Goal: Information Seeking & Learning: Learn about a topic

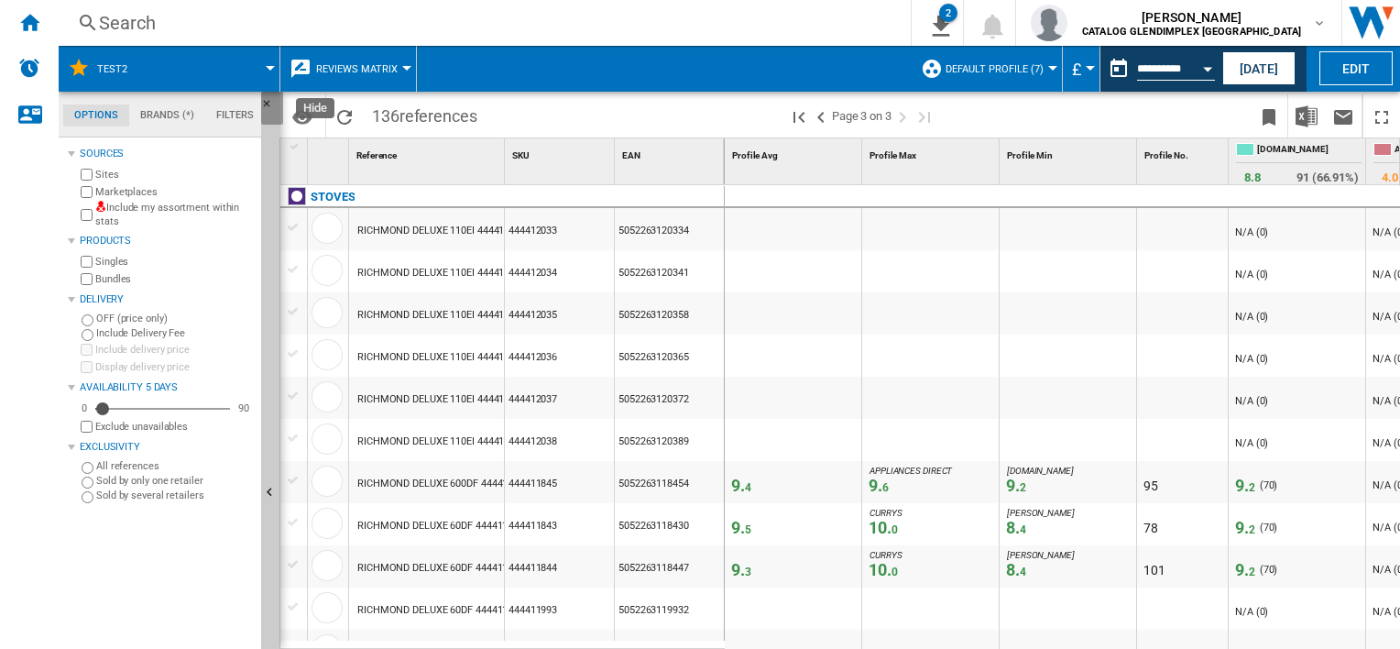
click at [265, 103] on ng-md-icon "Hide" at bounding box center [272, 109] width 22 height 22
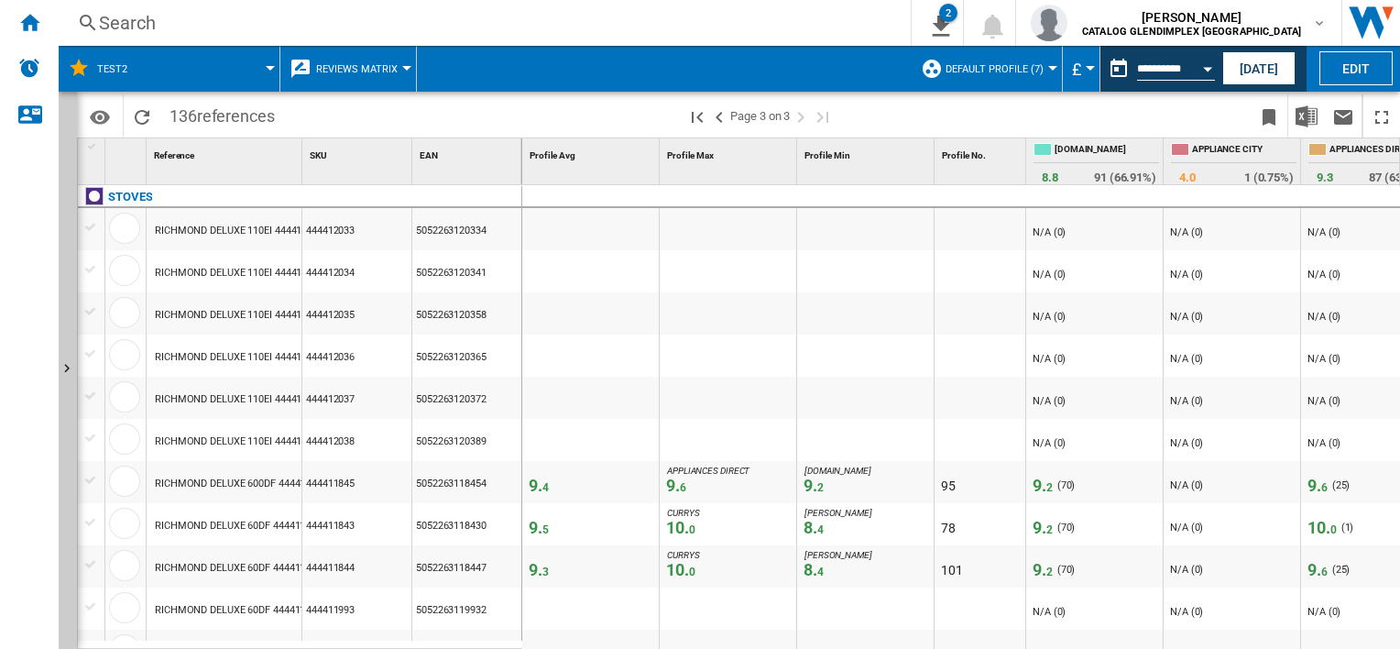
click at [132, 28] on div "Search" at bounding box center [481, 23] width 764 height 26
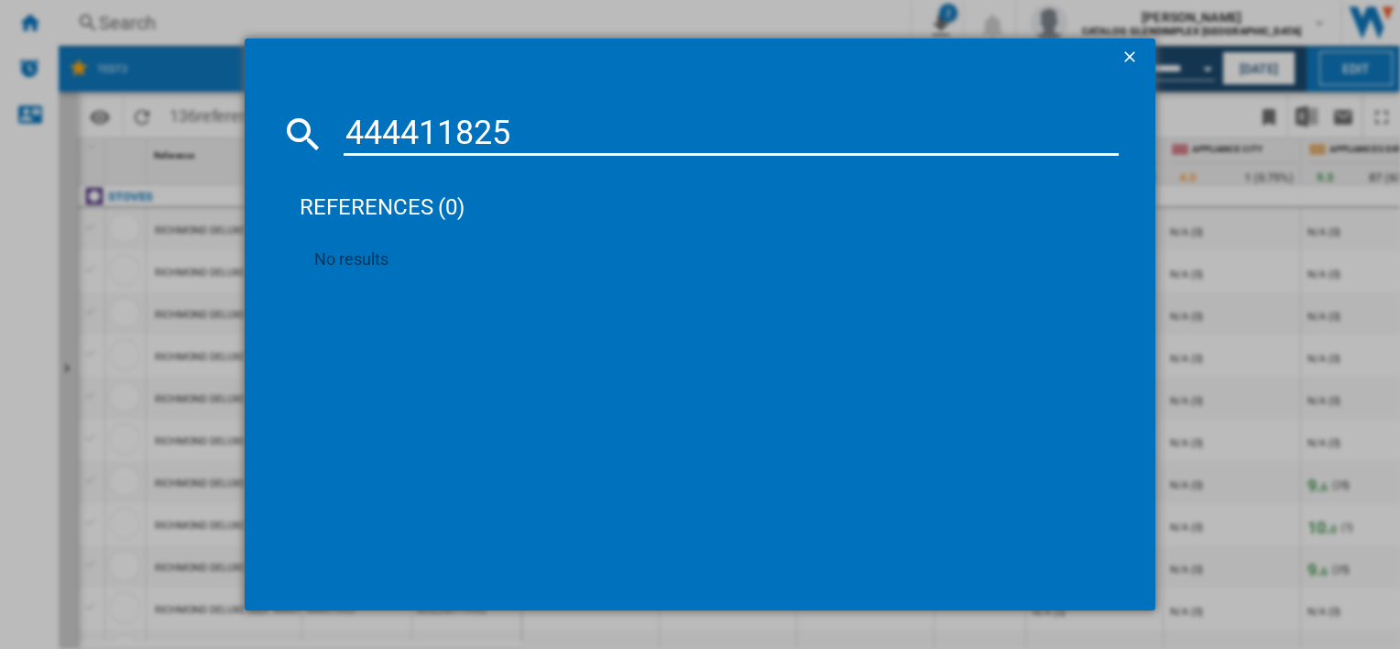
click at [410, 128] on input "444411825" at bounding box center [731, 134] width 774 height 44
type input "4444411825"
click at [1125, 60] on ng-md-icon "getI18NText('BUTTONS.CLOSE_DIALOG')" at bounding box center [1132, 59] width 22 height 22
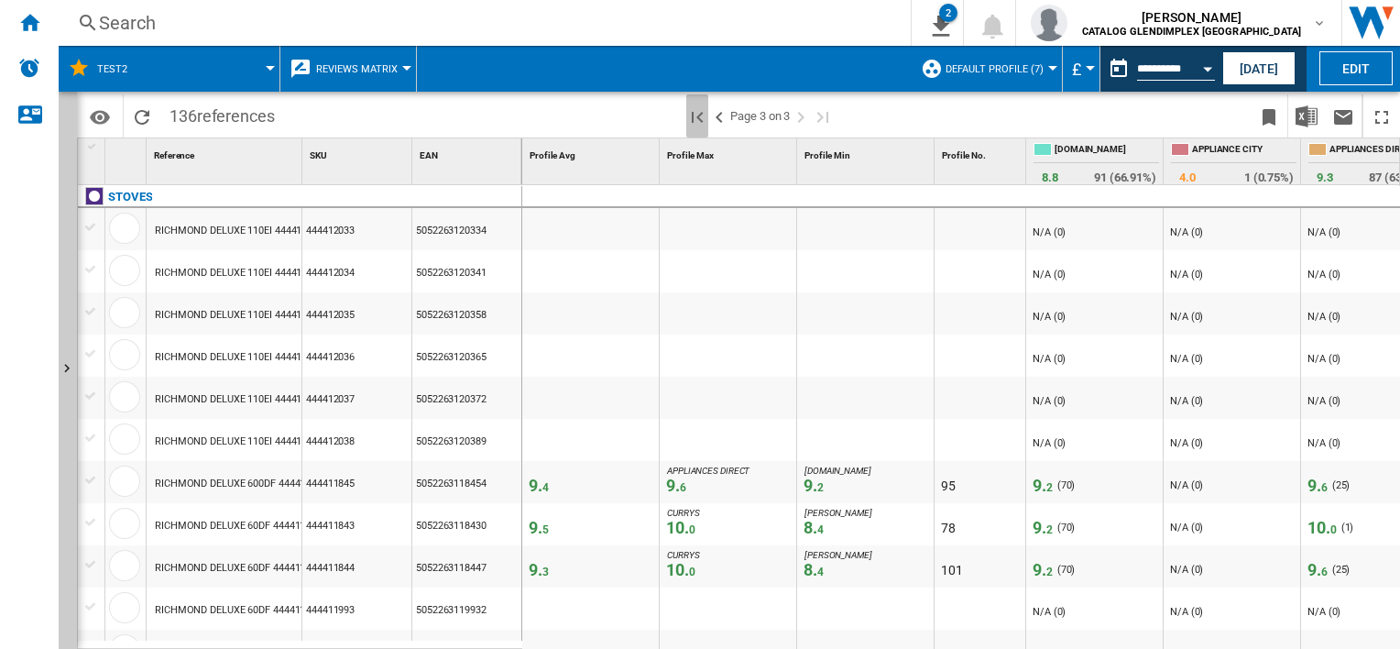
click at [694, 111] on ng-md-icon "First page" at bounding box center [697, 117] width 22 height 22
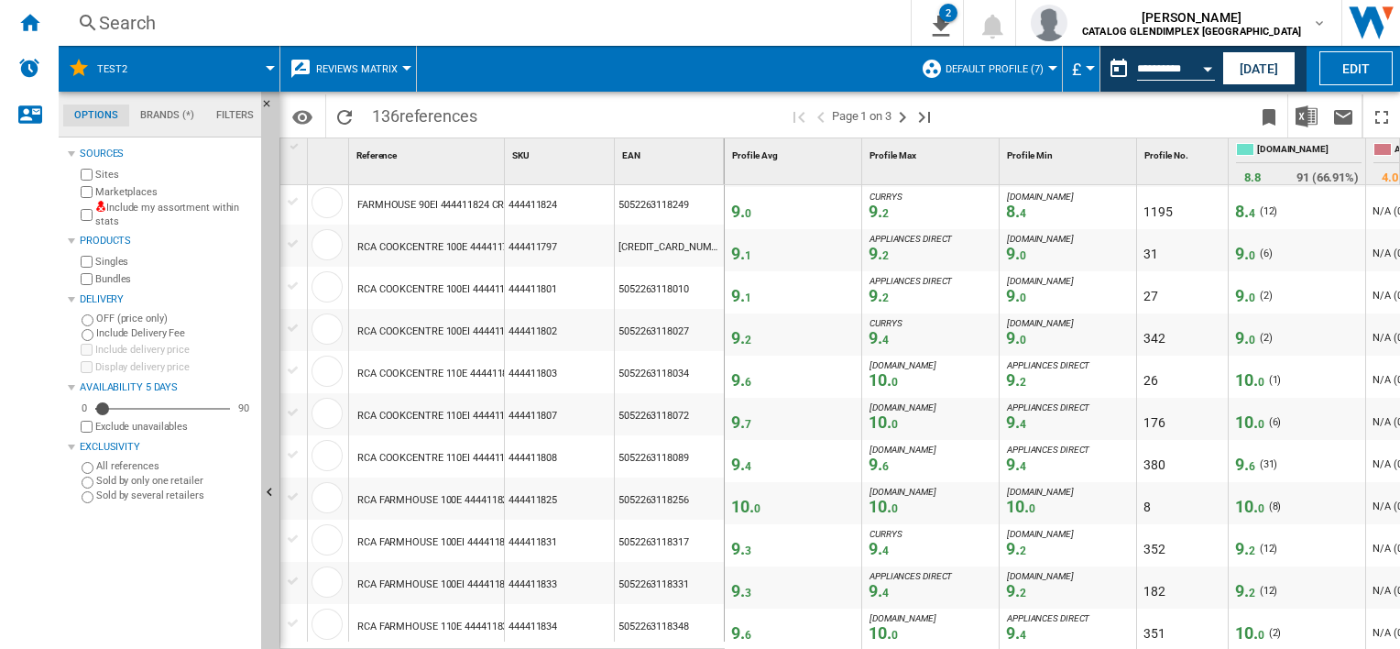
scroll to position [1578, 0]
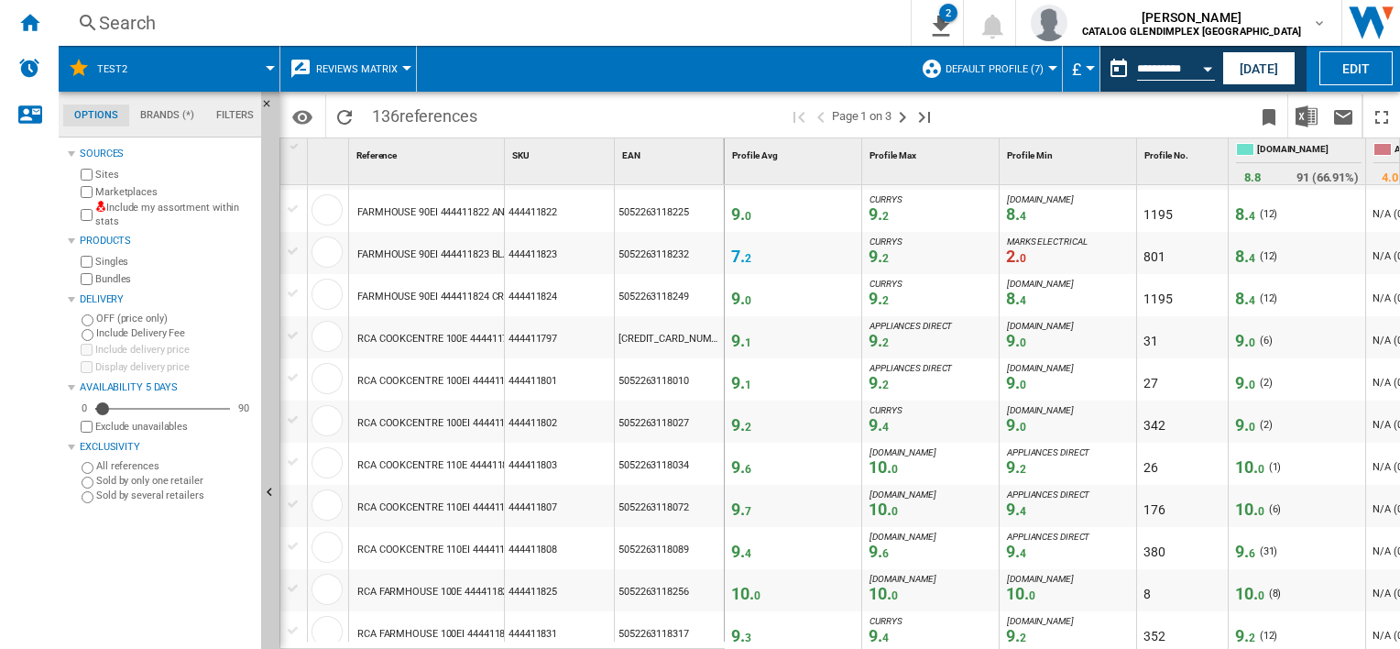
click at [284, 26] on div "Search" at bounding box center [481, 23] width 764 height 26
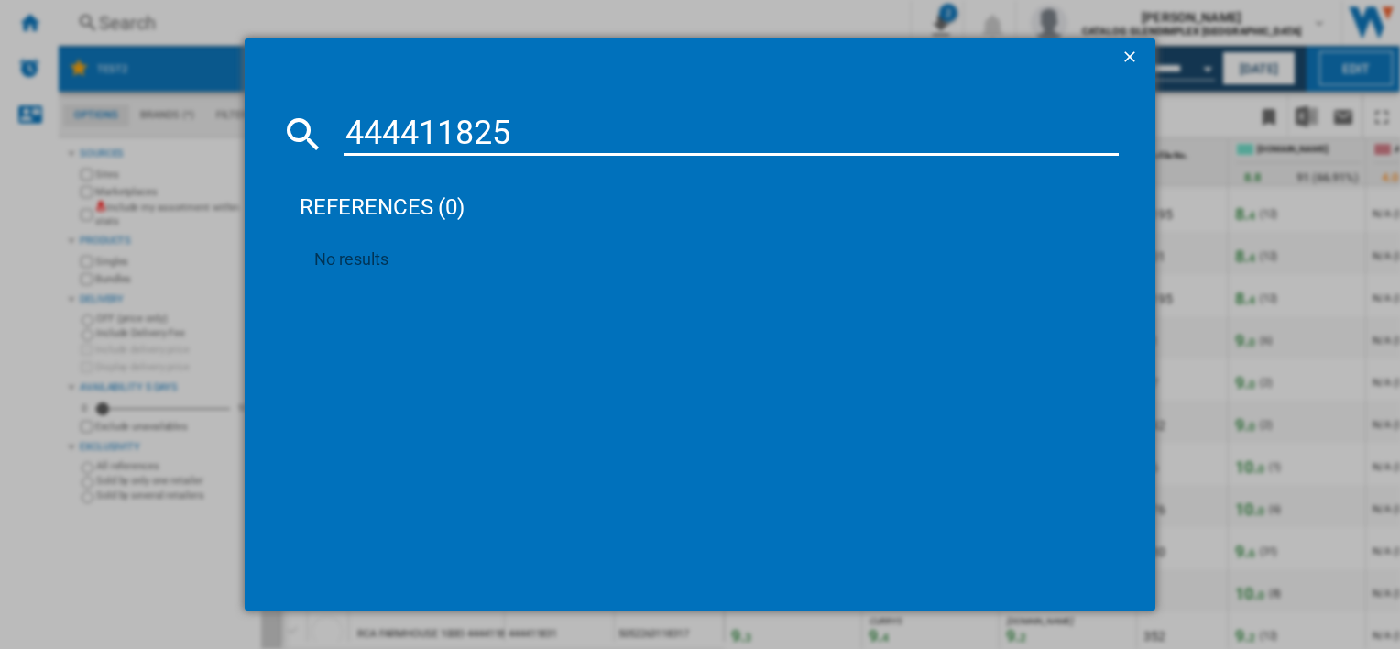
type input "444411825"
click at [1125, 58] on ng-md-icon "getI18NText('BUTTONS.CLOSE_DIALOG')" at bounding box center [1132, 59] width 22 height 22
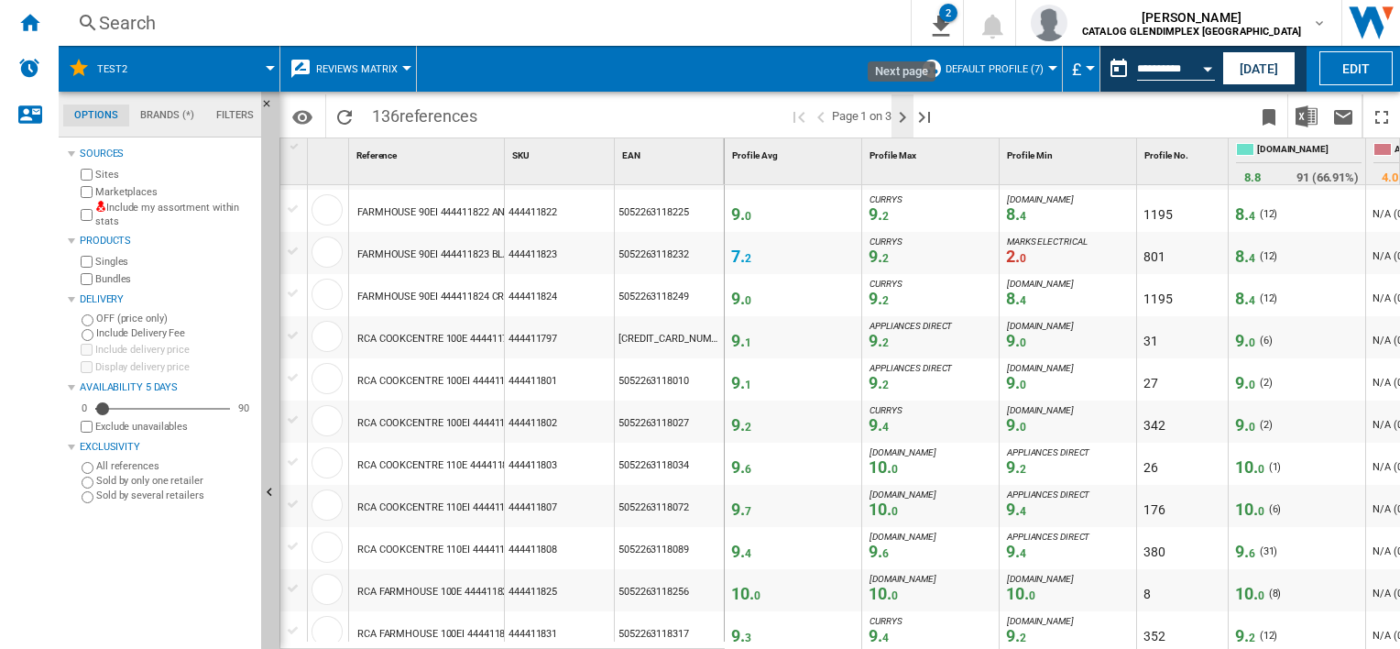
click at [903, 123] on ng-md-icon "Next page" at bounding box center [902, 117] width 22 height 22
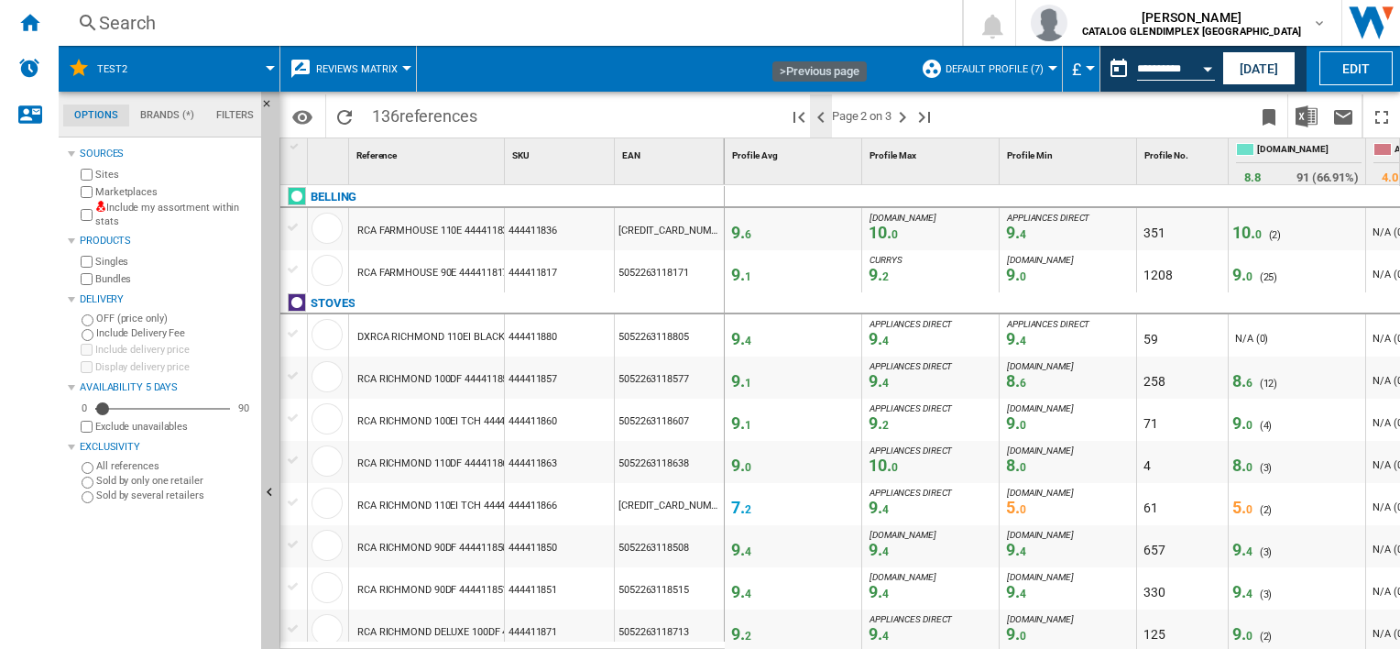
click at [815, 120] on ng-md-icon ">Previous page" at bounding box center [821, 117] width 22 height 22
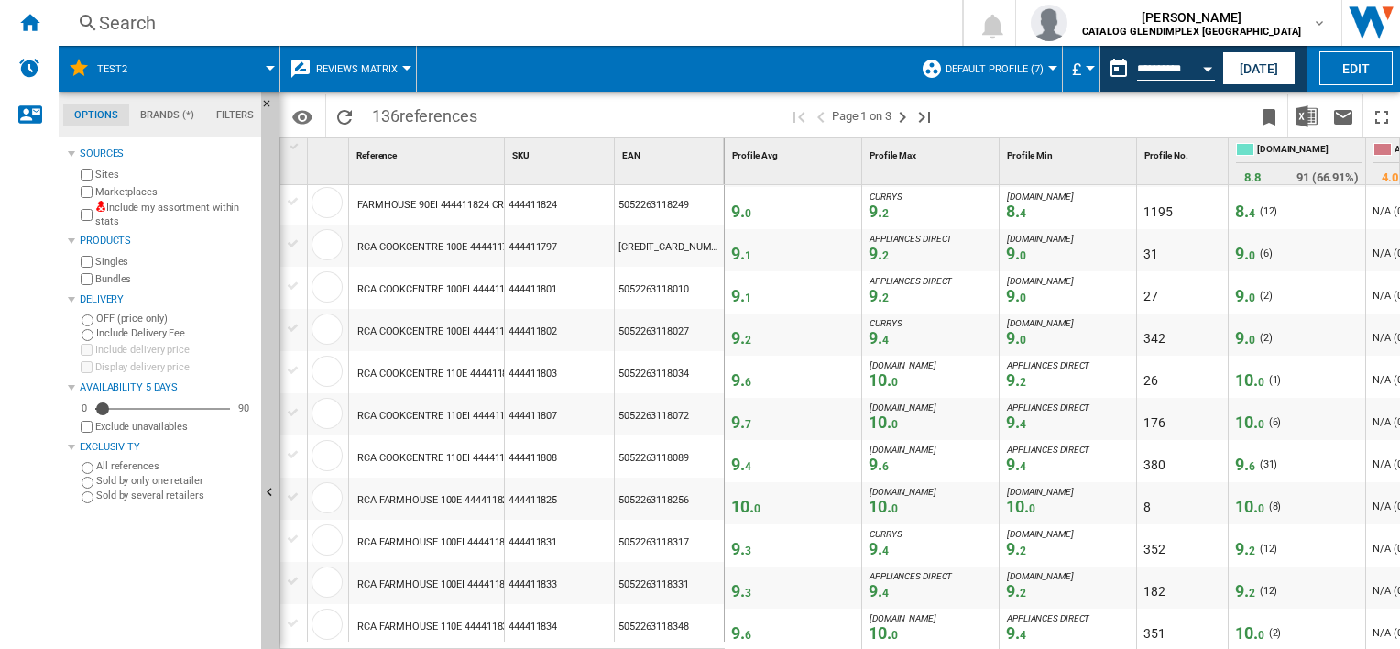
scroll to position [0, 118]
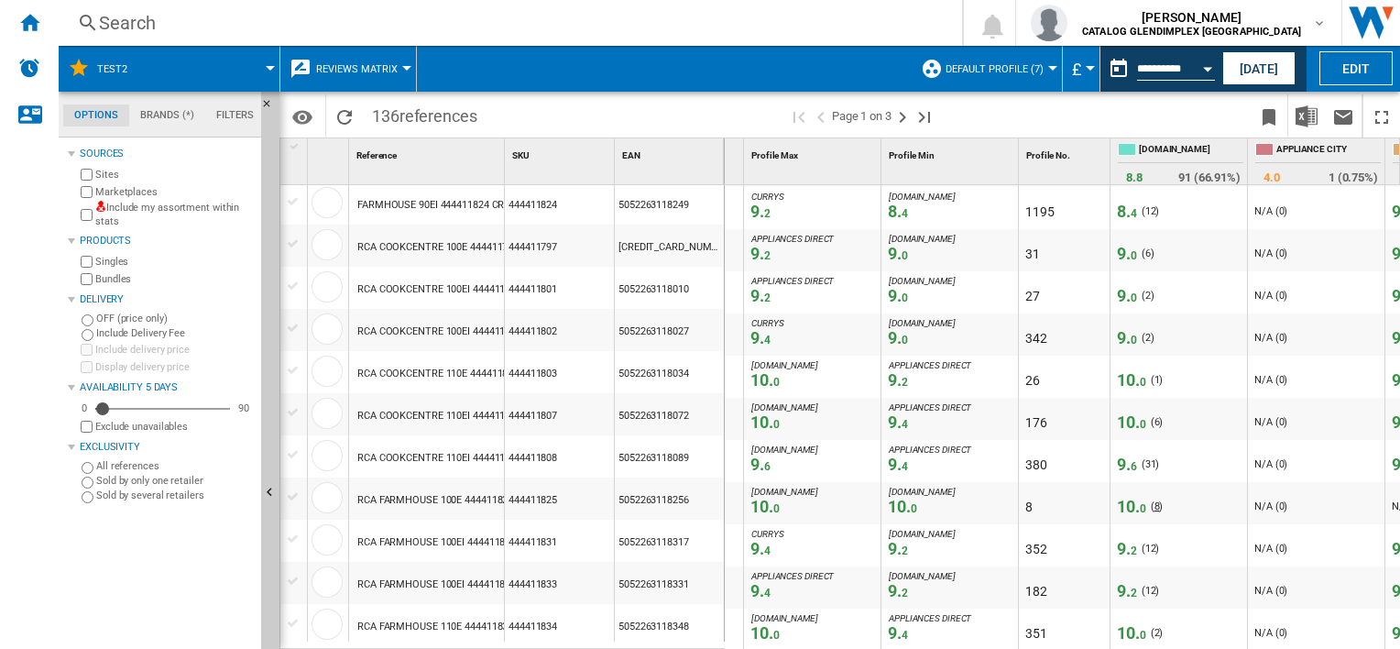
click at [1154, 504] on span "8" at bounding box center [1156, 506] width 5 height 12
click at [1130, 501] on span "10. 0" at bounding box center [1131, 506] width 29 height 19
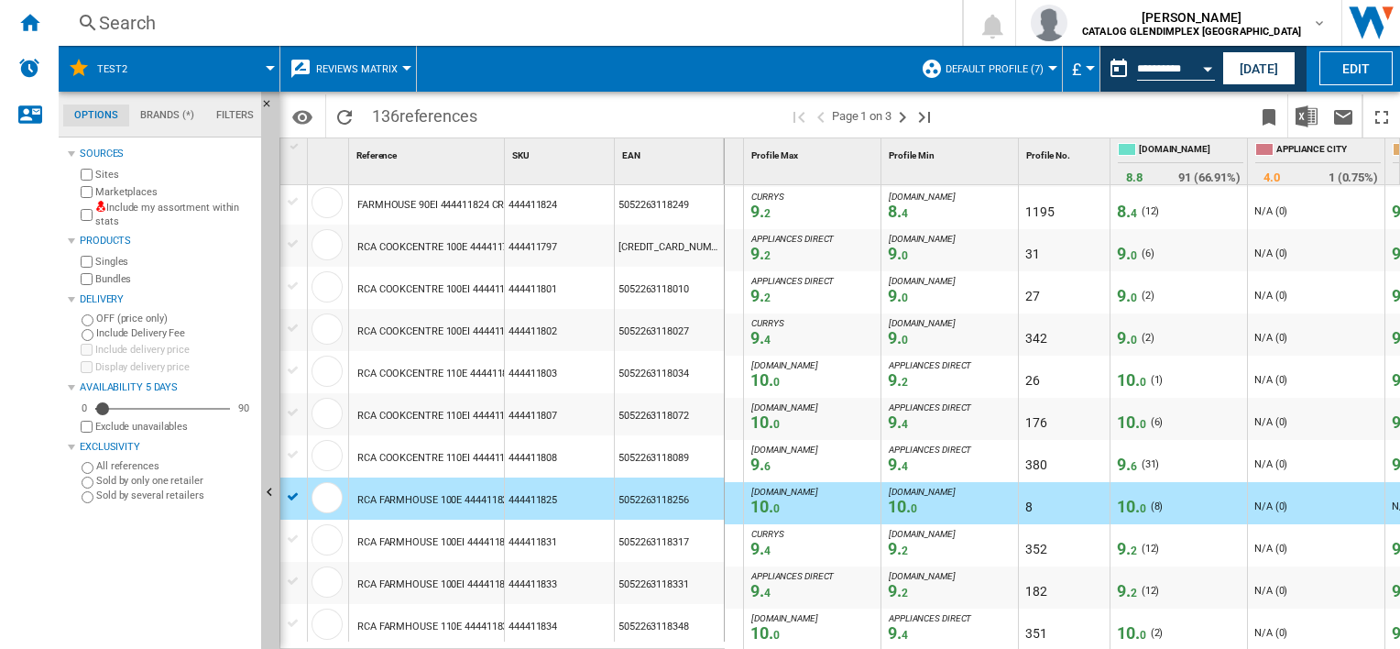
click at [1129, 497] on span "10. 0" at bounding box center [1131, 506] width 29 height 19
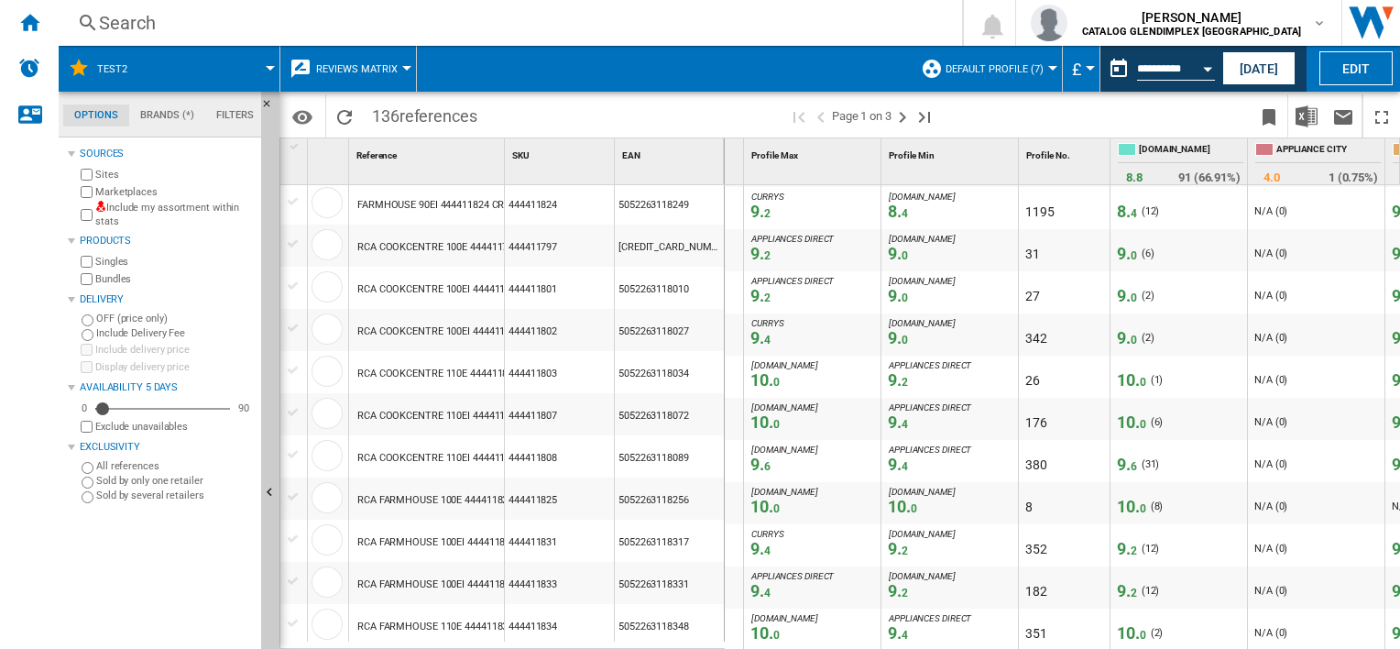
click at [1144, 502] on div "10. 0" at bounding box center [1132, 506] width 37 height 18
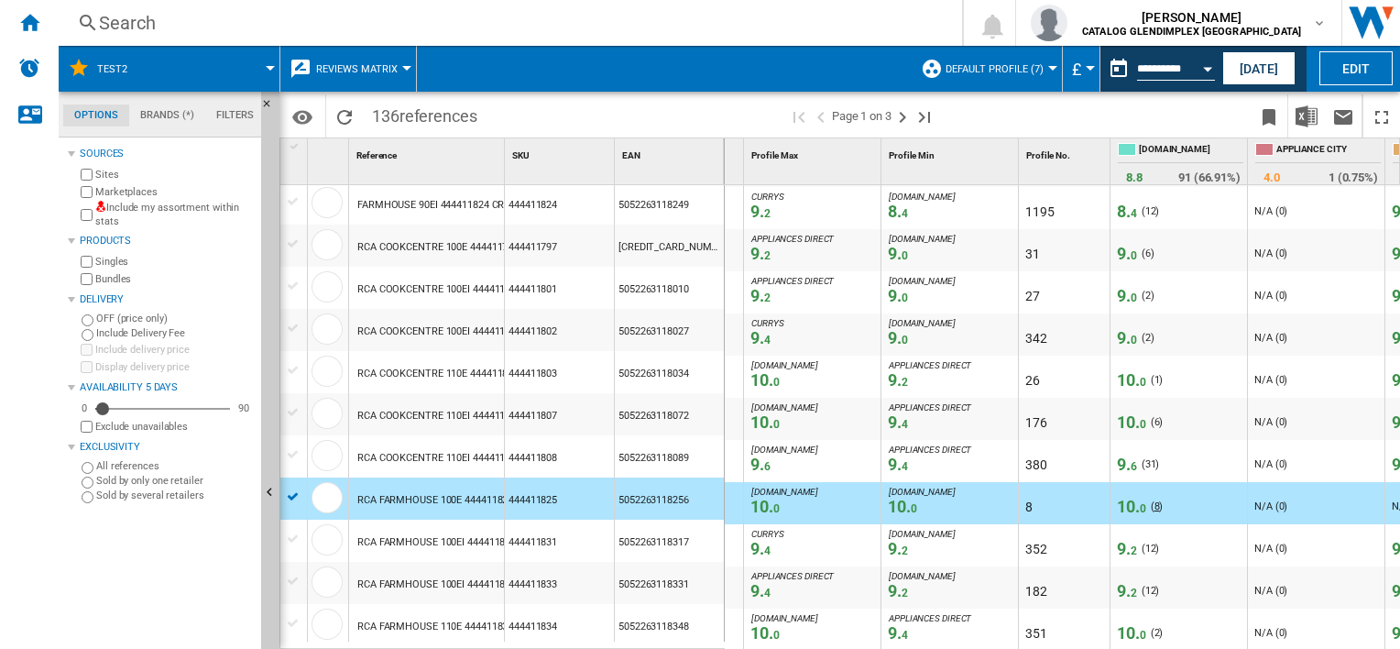
click at [1154, 502] on span "8" at bounding box center [1156, 506] width 5 height 12
click at [297, 497] on div at bounding box center [293, 496] width 19 height 16
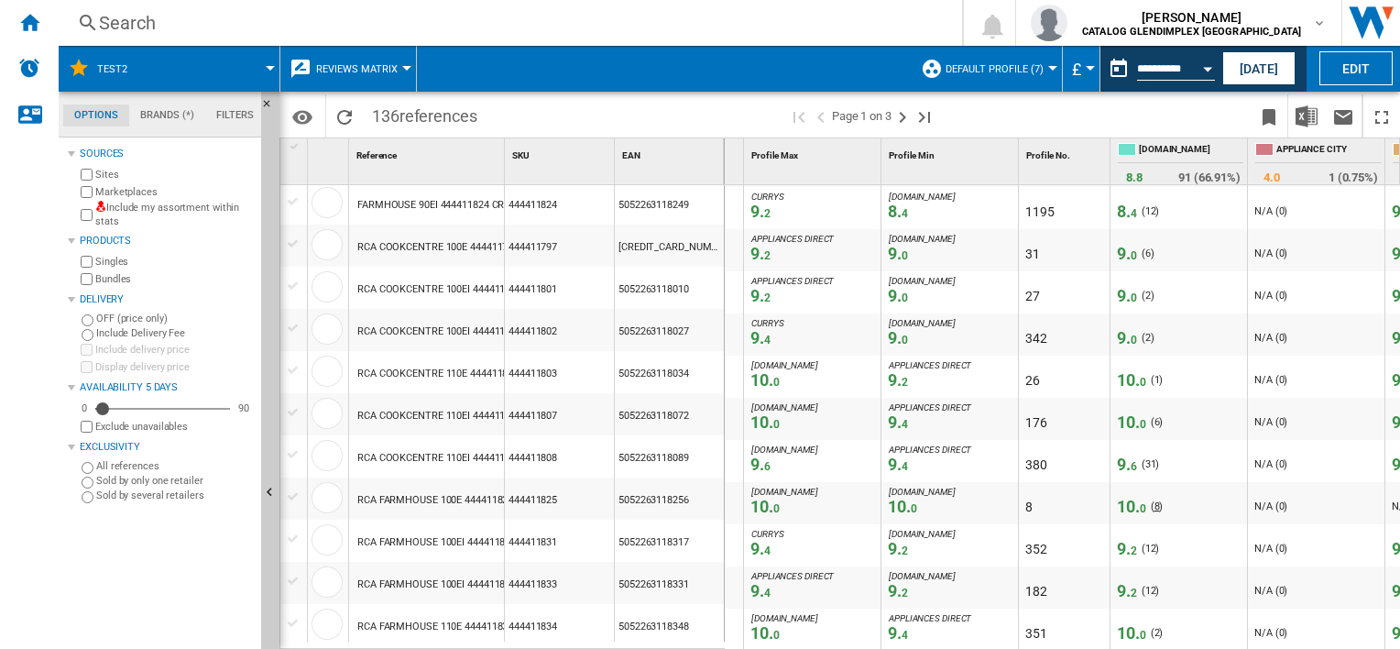
click at [1154, 503] on span "8" at bounding box center [1156, 506] width 5 height 12
click at [1154, 502] on span "8" at bounding box center [1156, 506] width 5 height 12
click at [1154, 501] on span "8" at bounding box center [1156, 506] width 5 height 12
click at [1154, 502] on span "8" at bounding box center [1156, 506] width 5 height 12
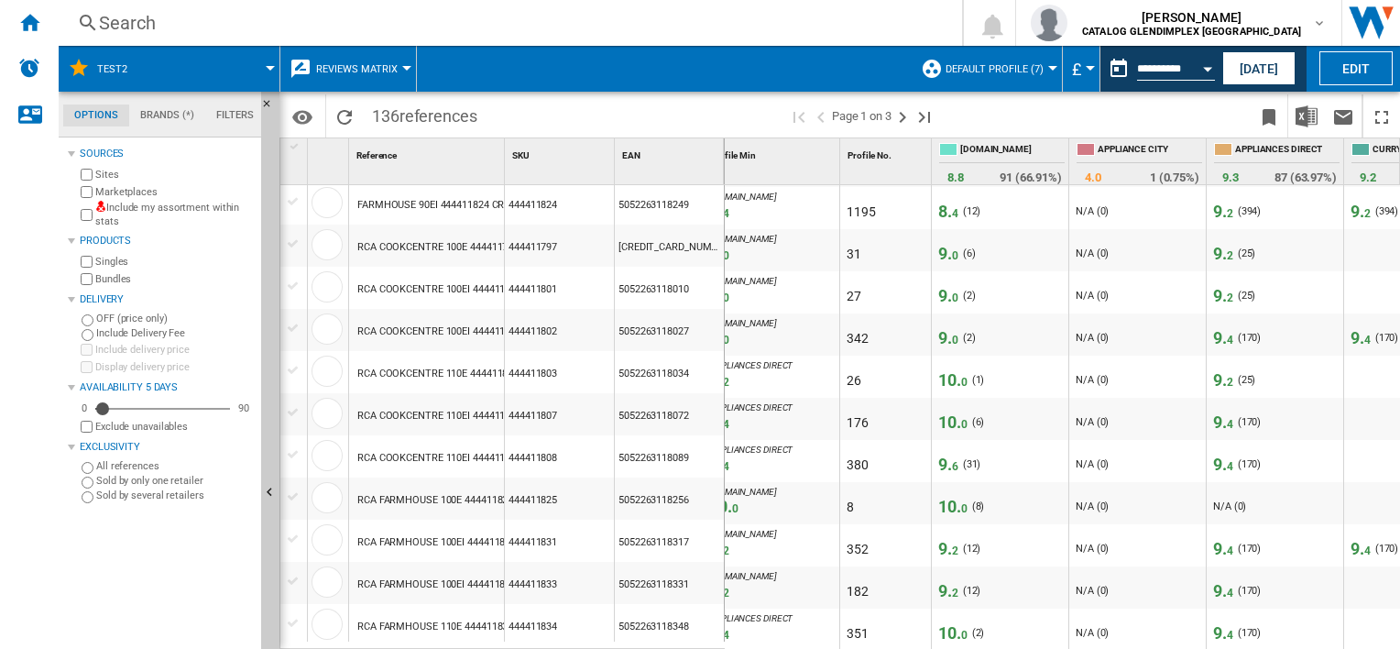
scroll to position [0, 0]
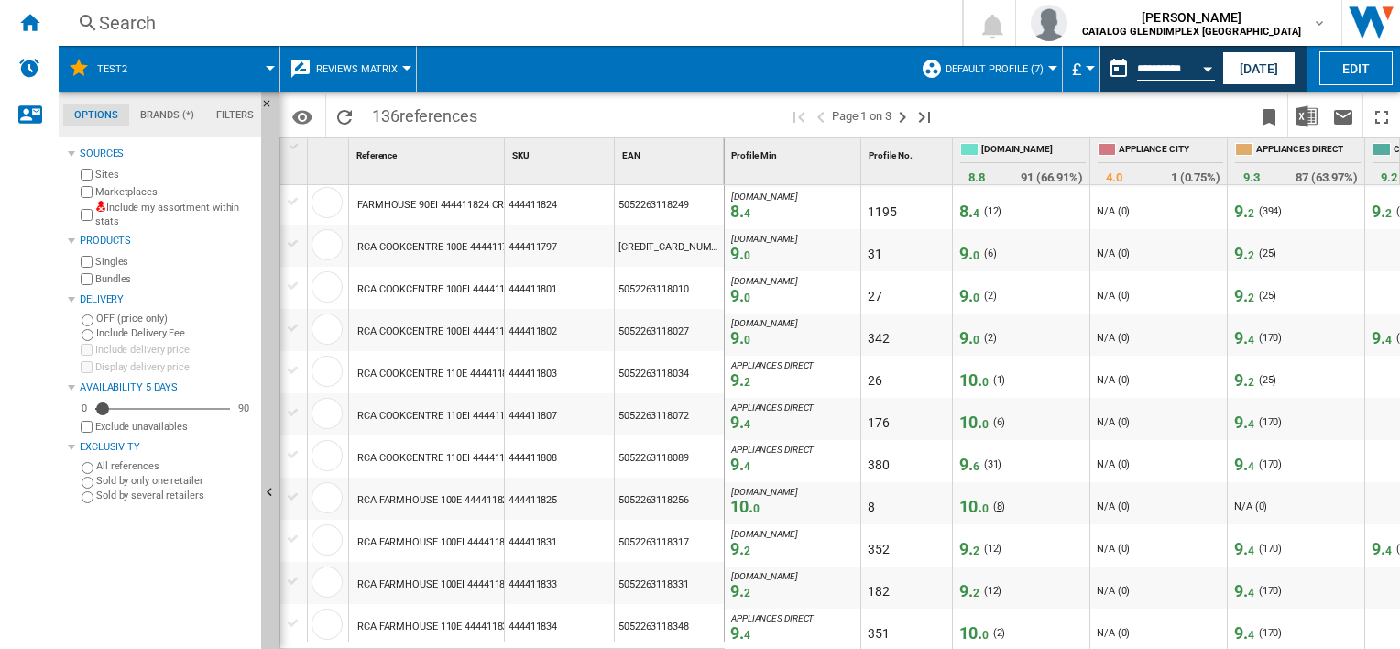
click at [997, 502] on span "8" at bounding box center [999, 506] width 5 height 12
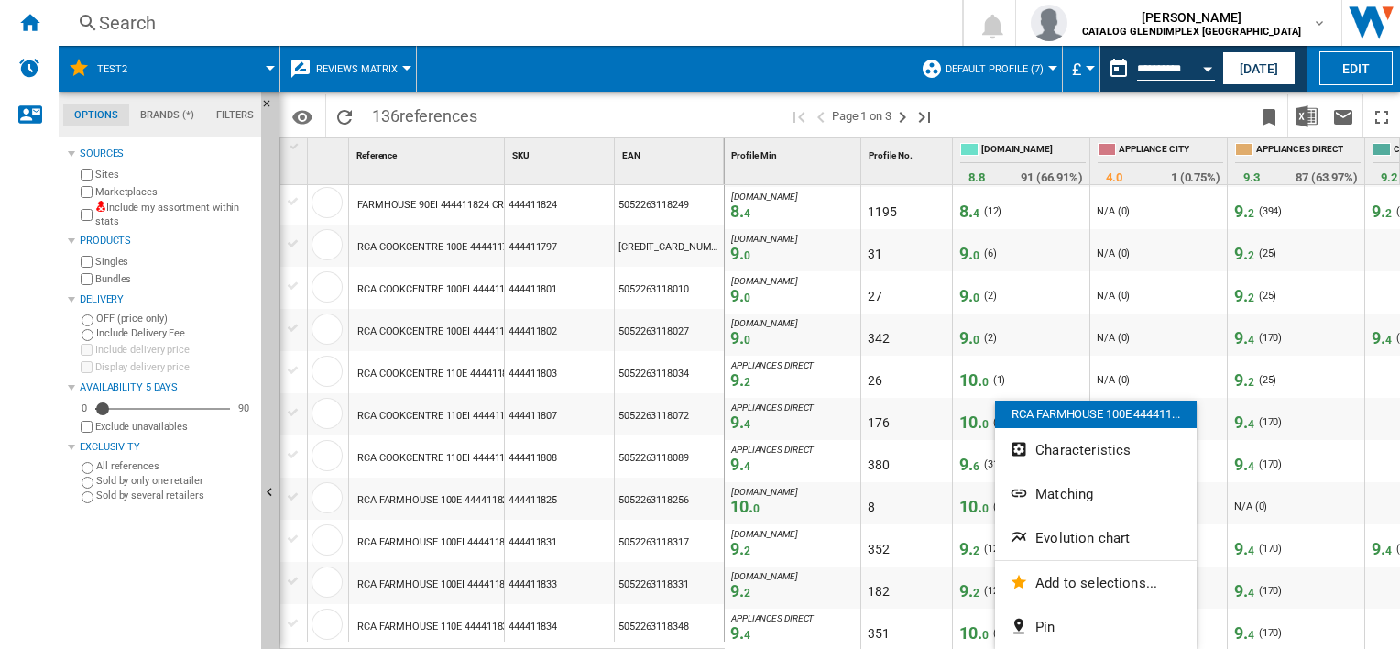
click at [968, 498] on div at bounding box center [700, 324] width 1400 height 649
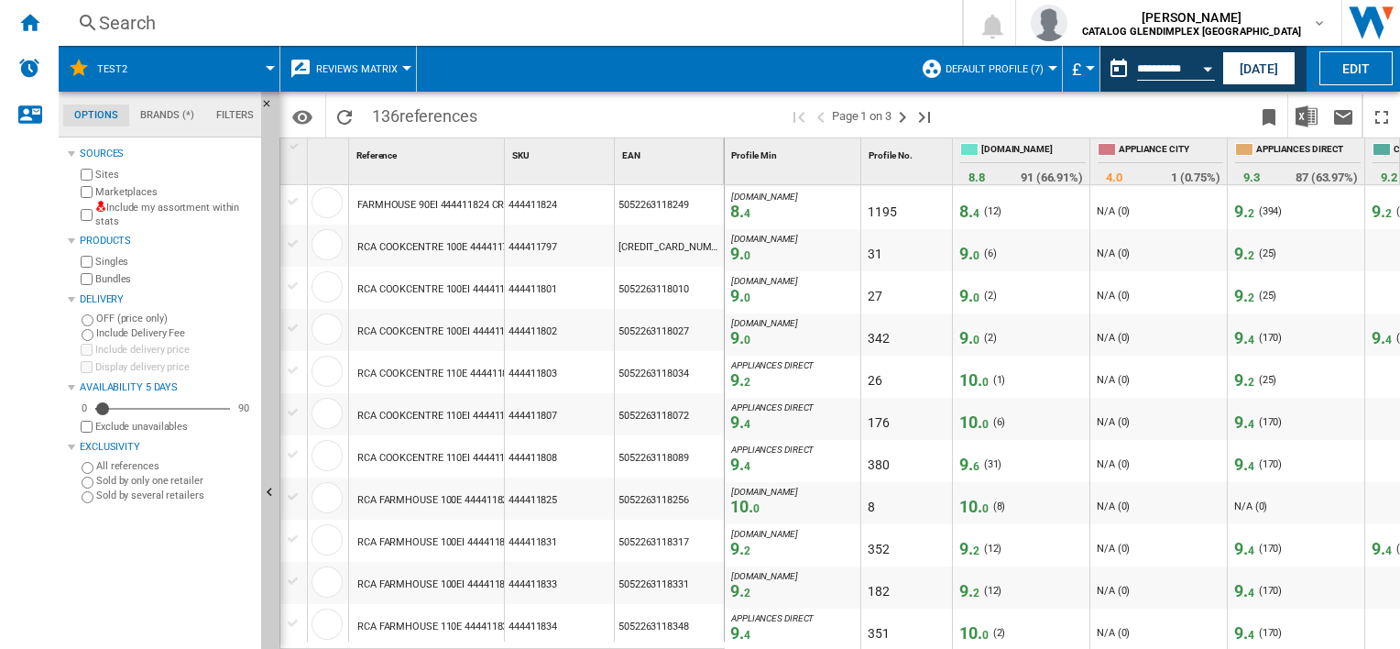
click at [971, 500] on span "10. 0" at bounding box center [973, 506] width 29 height 19
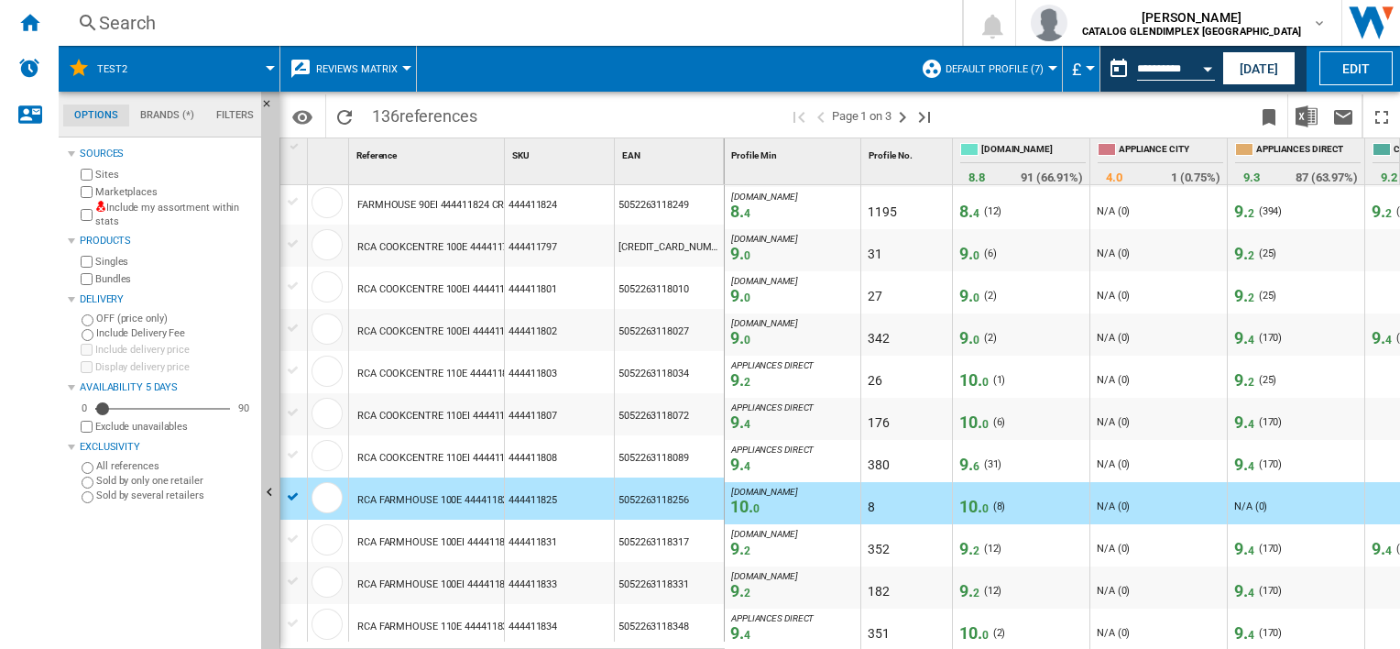
click at [971, 500] on span "10. 0" at bounding box center [973, 506] width 29 height 19
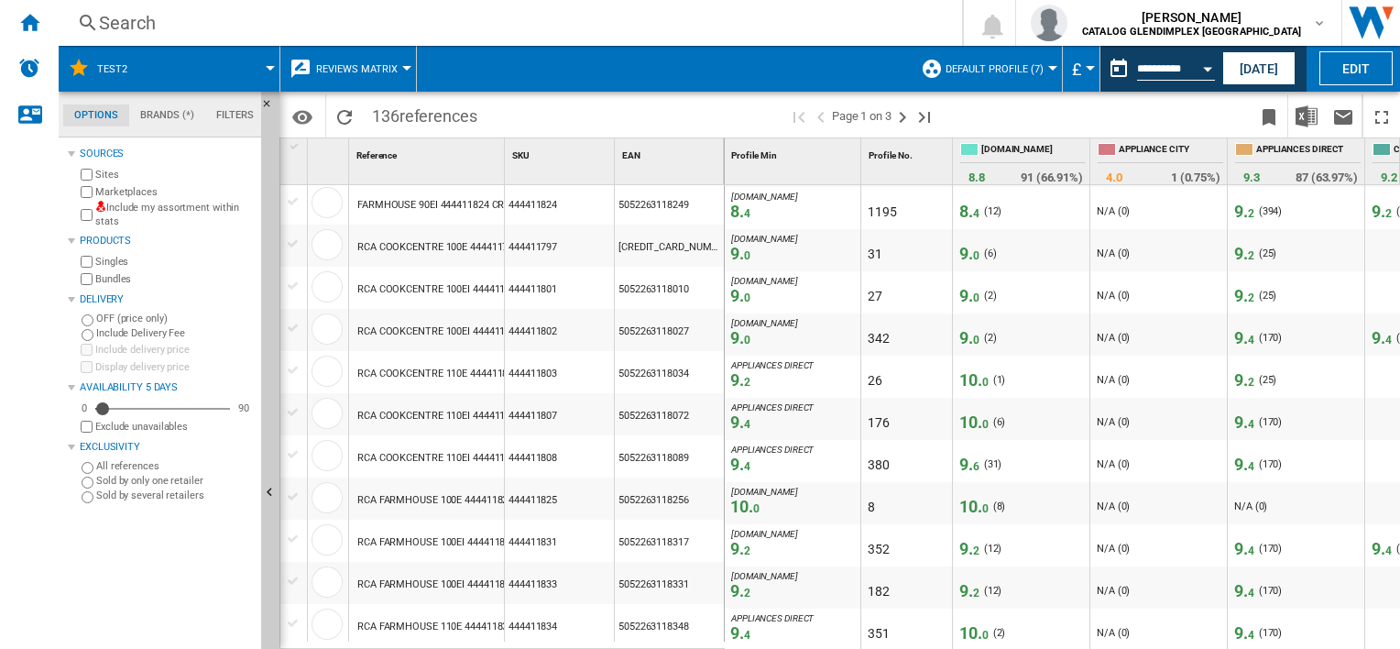
click at [971, 500] on span "10. 0" at bounding box center [973, 506] width 29 height 19
click at [1000, 503] on div "( 8 )" at bounding box center [999, 506] width 13 height 18
click at [998, 501] on div "( 8 )" at bounding box center [999, 506] width 13 height 18
click at [977, 500] on span "10. 0" at bounding box center [973, 506] width 29 height 19
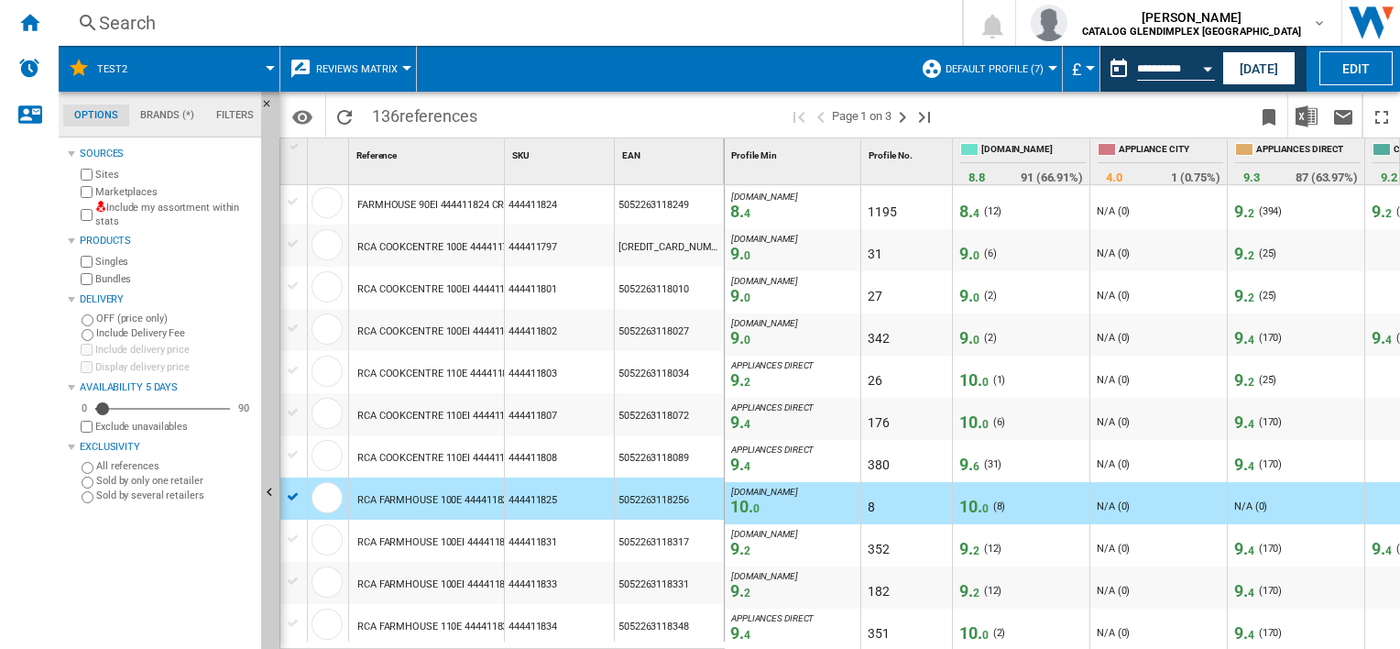
click at [977, 500] on span "10. 0" at bounding box center [973, 506] width 29 height 19
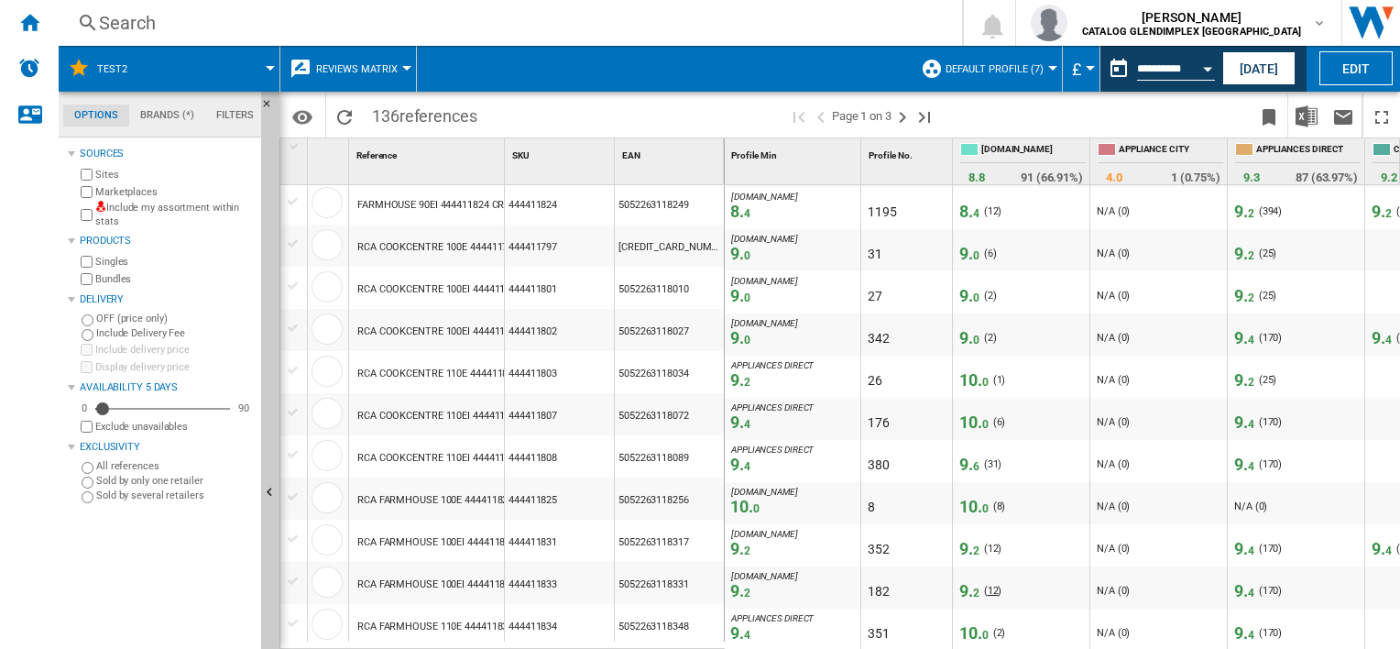
click at [989, 585] on span "12" at bounding box center [993, 591] width 11 height 12
click at [996, 588] on div "( 12 )" at bounding box center [993, 591] width 18 height 18
click at [994, 588] on div "( 12 )" at bounding box center [993, 591] width 18 height 18
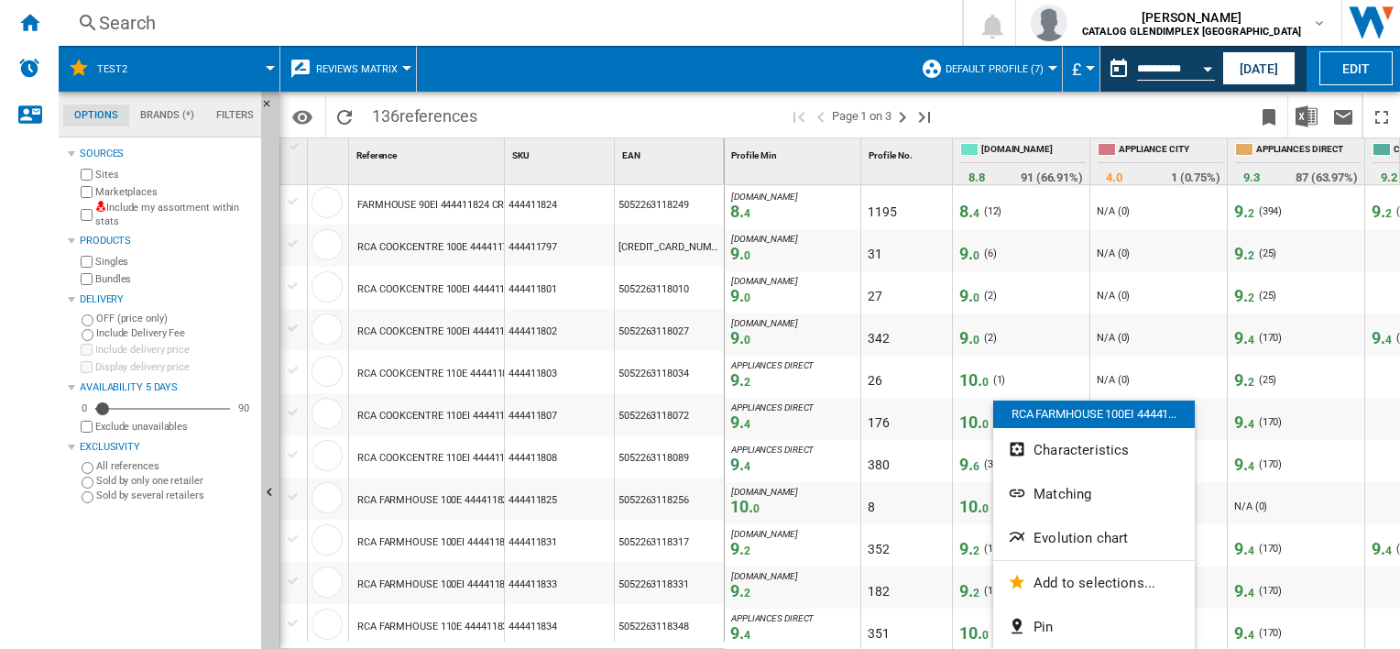
click at [991, 586] on div at bounding box center [700, 324] width 1400 height 649
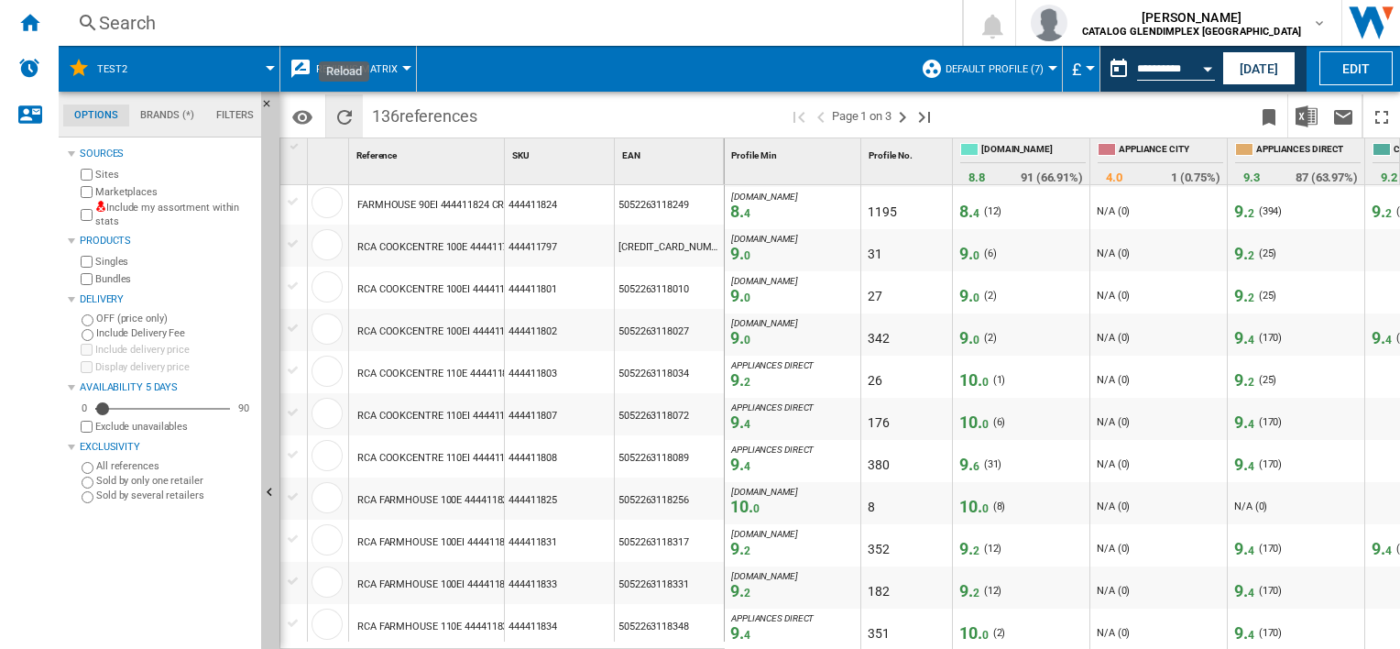
click at [352, 116] on ng-md-icon "Reload" at bounding box center [344, 117] width 22 height 22
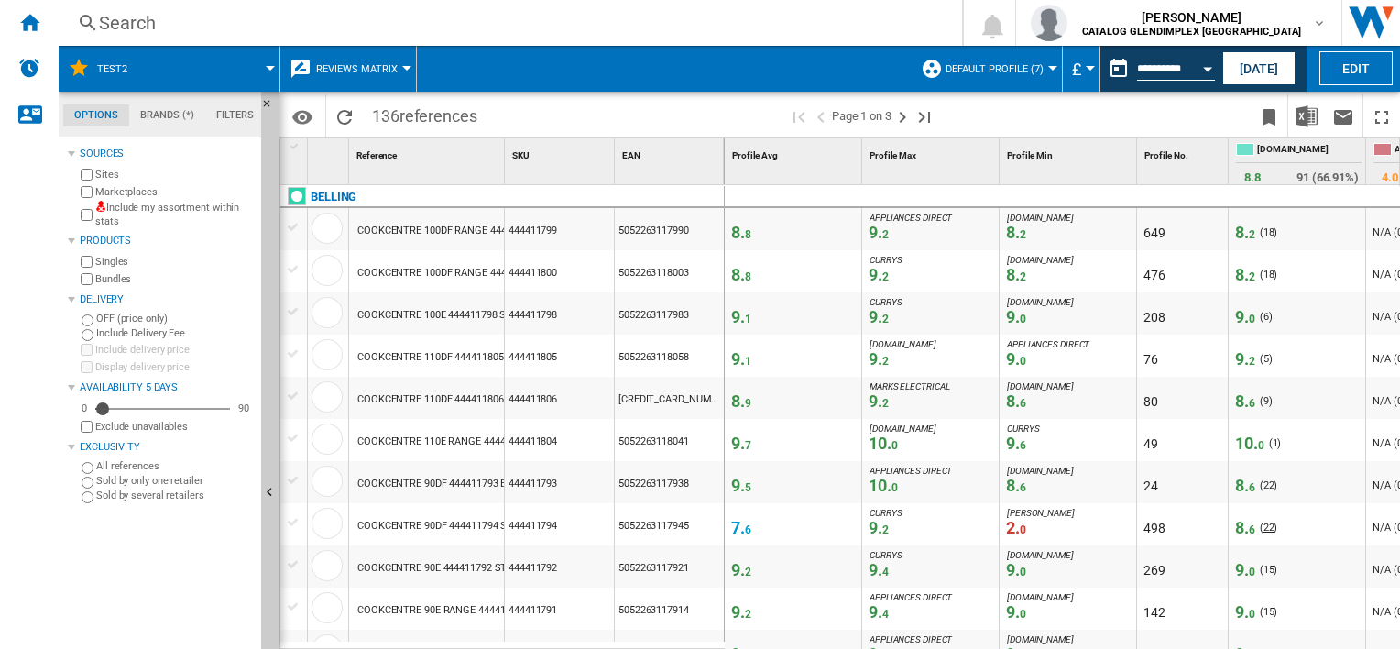
click at [1263, 529] on span "22" at bounding box center [1268, 527] width 11 height 12
click at [1243, 529] on span "8. 6" at bounding box center [1245, 527] width 20 height 19
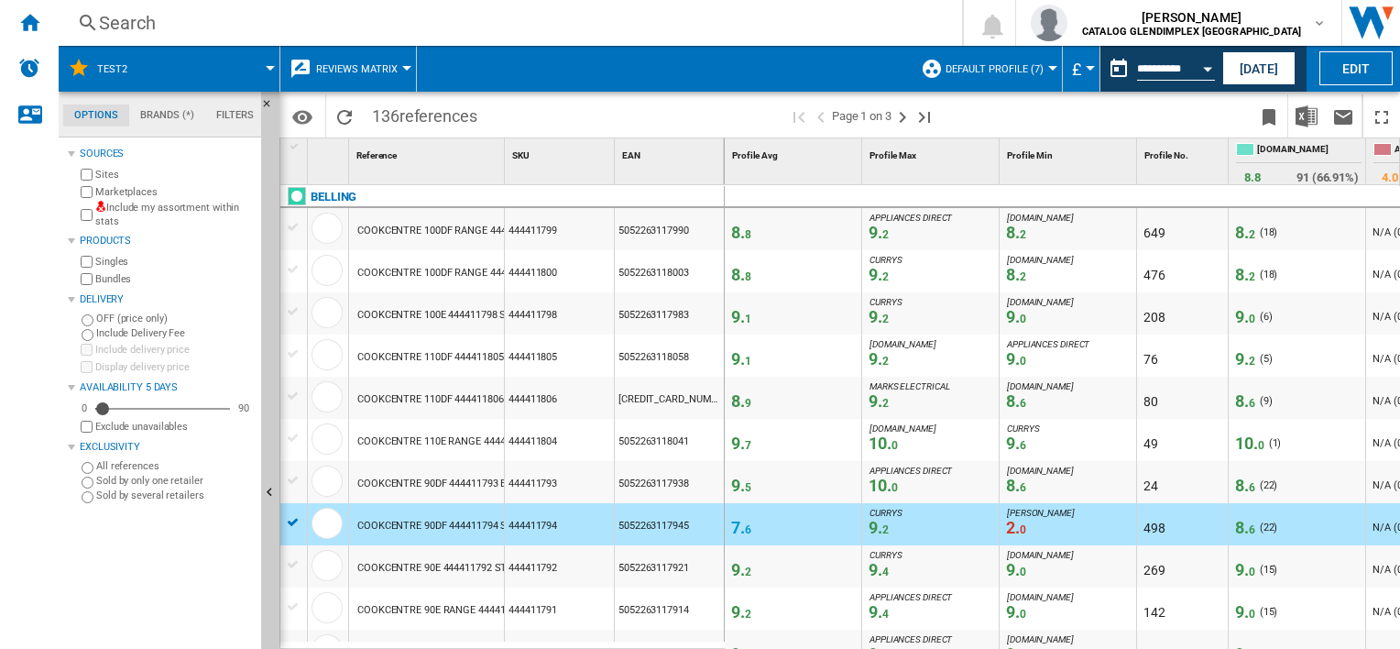
click at [1243, 529] on span "8. 6" at bounding box center [1245, 527] width 20 height 19
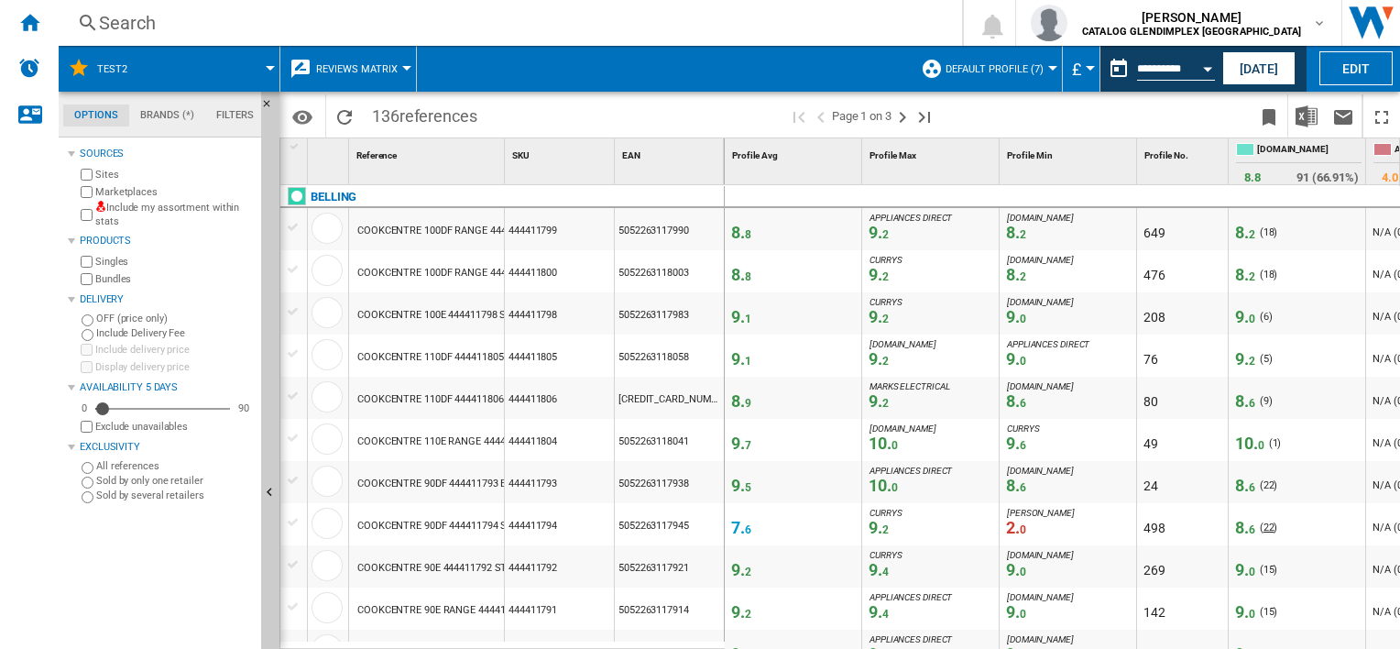
click at [1267, 524] on span "22" at bounding box center [1268, 527] width 11 height 12
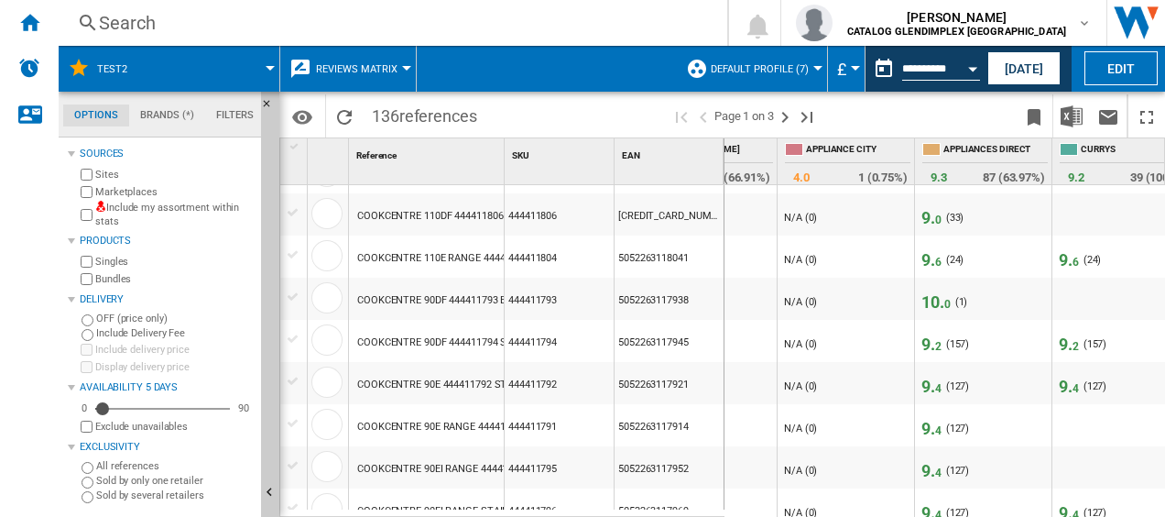
scroll to position [0, 709]
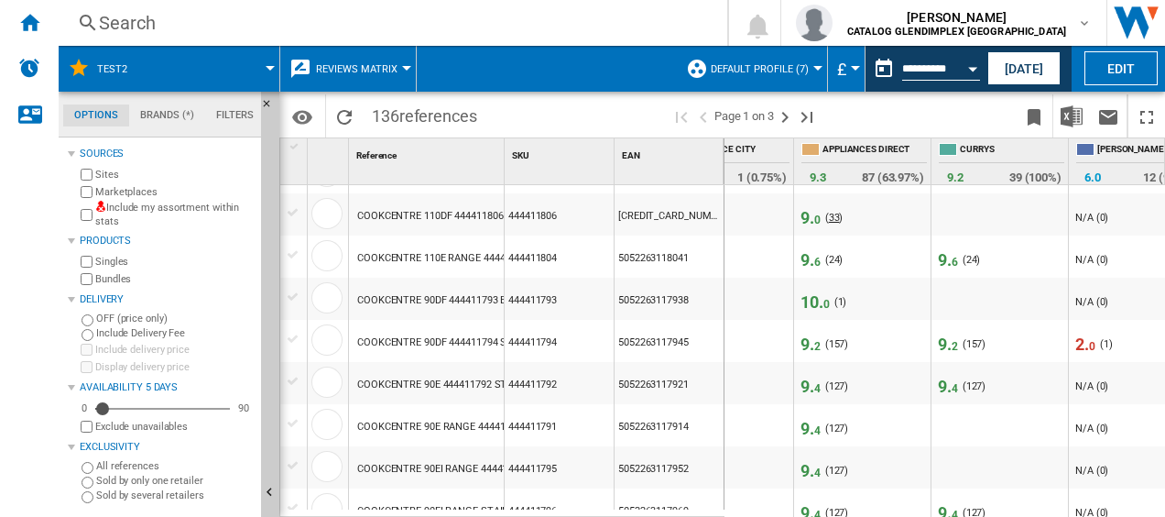
click at [832, 216] on span "33" at bounding box center [834, 218] width 11 height 12
click at [1101, 339] on div "( 1 )" at bounding box center [1106, 344] width 13 height 18
click at [1105, 340] on span "1" at bounding box center [1106, 344] width 5 height 12
click at [1077, 344] on span "2. 0" at bounding box center [1086, 343] width 20 height 19
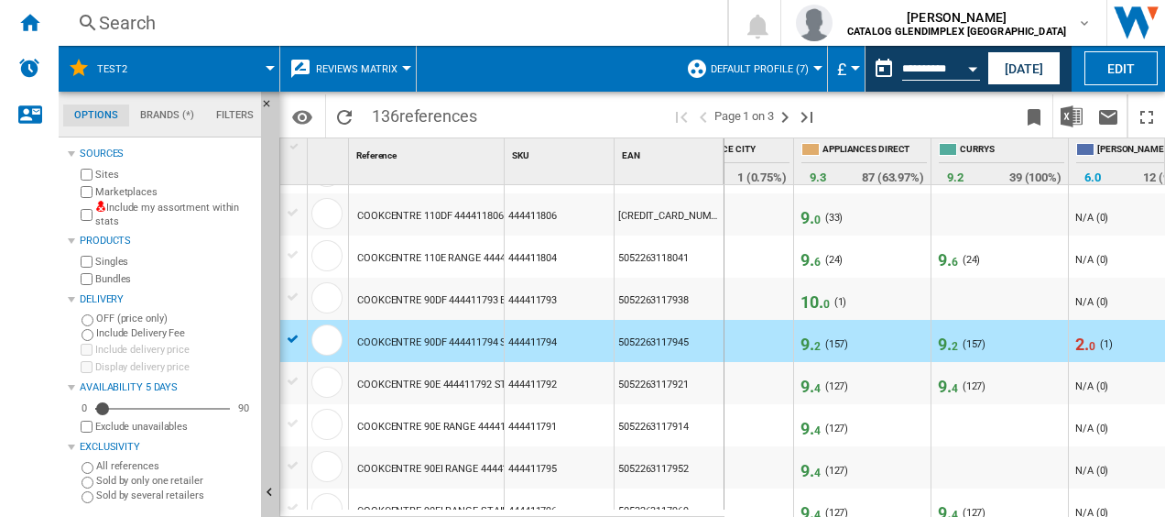
click at [1077, 344] on span "2. 0" at bounding box center [1086, 343] width 20 height 19
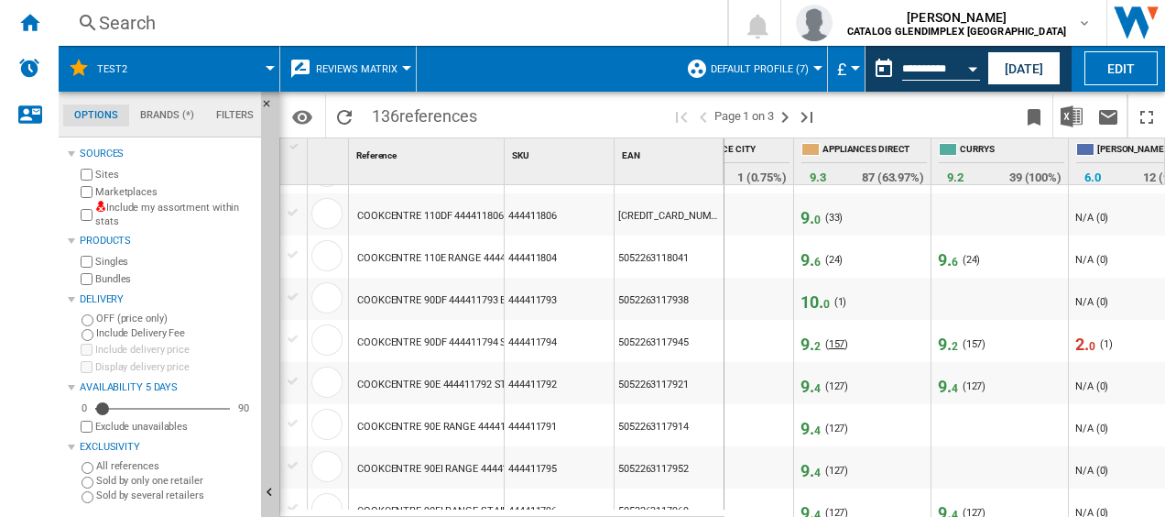
click at [834, 340] on span "157" at bounding box center [837, 344] width 16 height 12
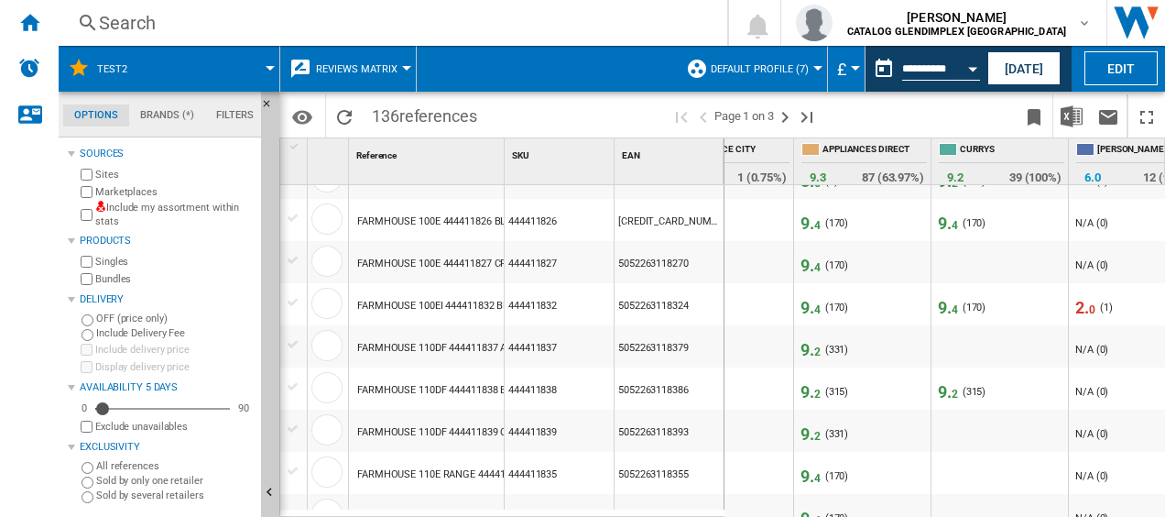
scroll to position [825, 0]
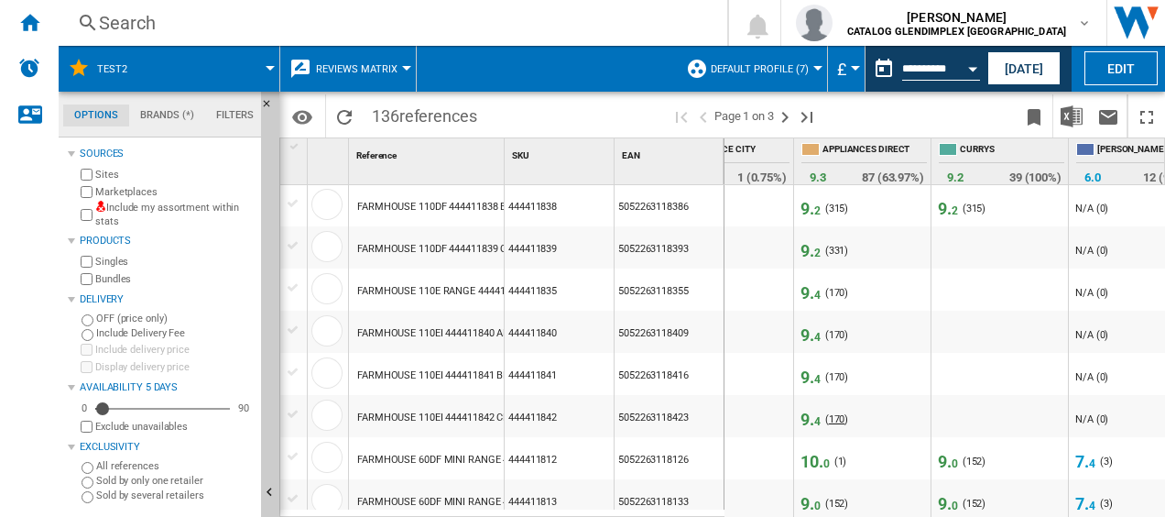
click at [833, 414] on span "170" at bounding box center [837, 419] width 16 height 12
click at [808, 416] on span "9. 4" at bounding box center [811, 419] width 20 height 19
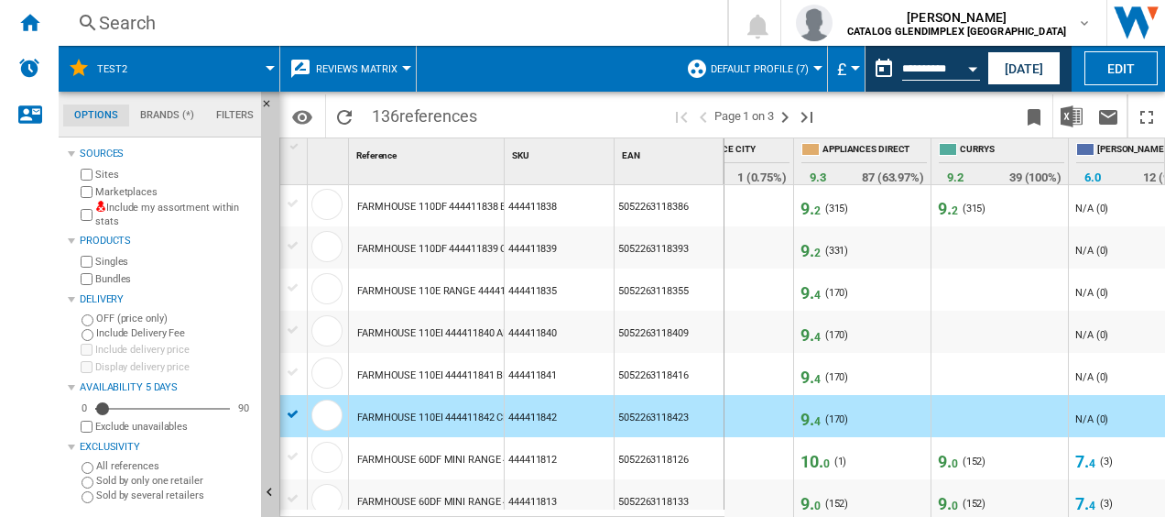
click at [798, 416] on div "9. 4" at bounding box center [811, 419] width 27 height 18
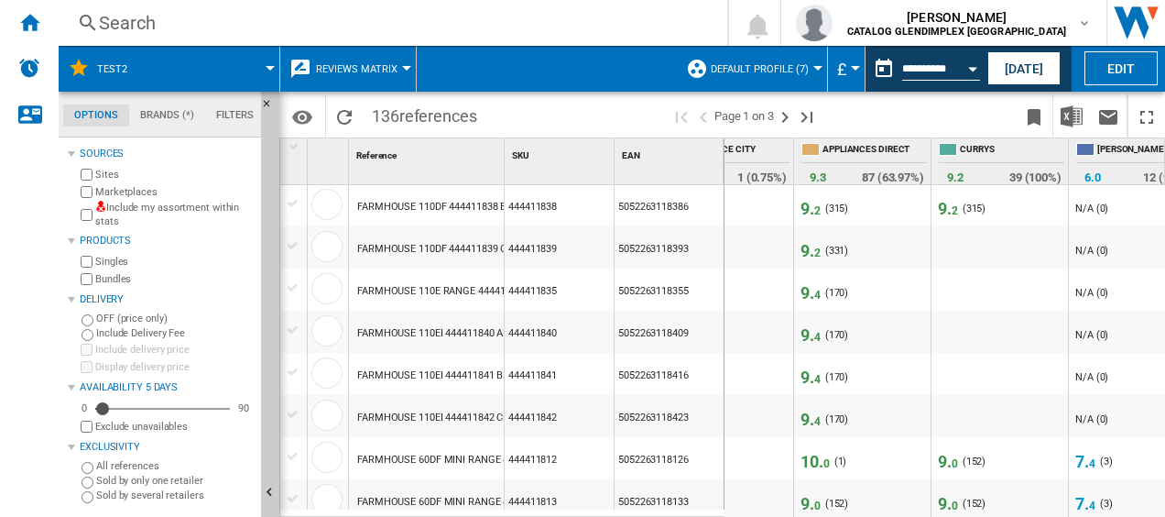
click at [815, 415] on span "4" at bounding box center [818, 421] width 6 height 13
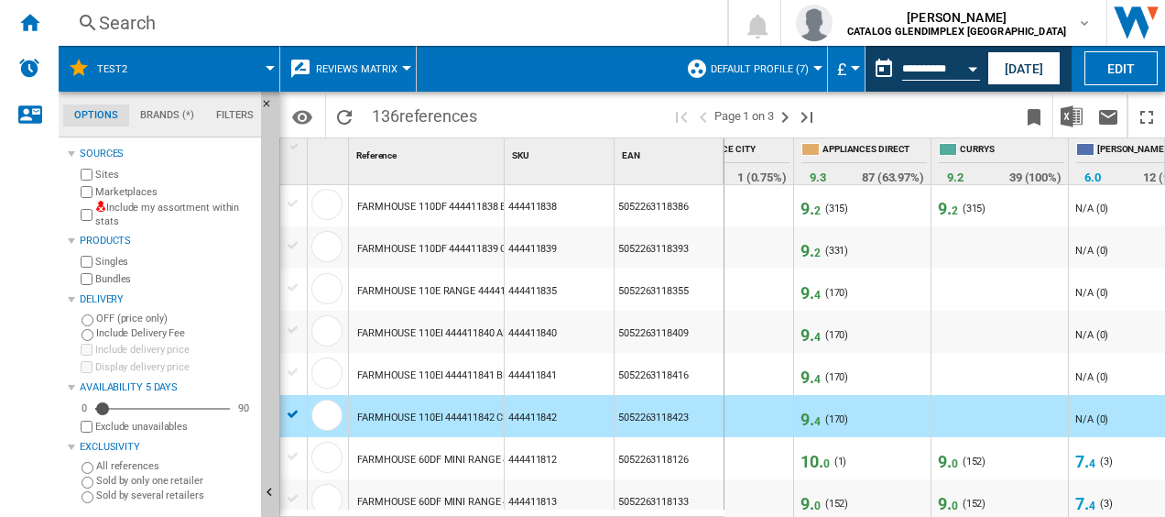
click at [815, 415] on span "4" at bounding box center [818, 421] width 6 height 13
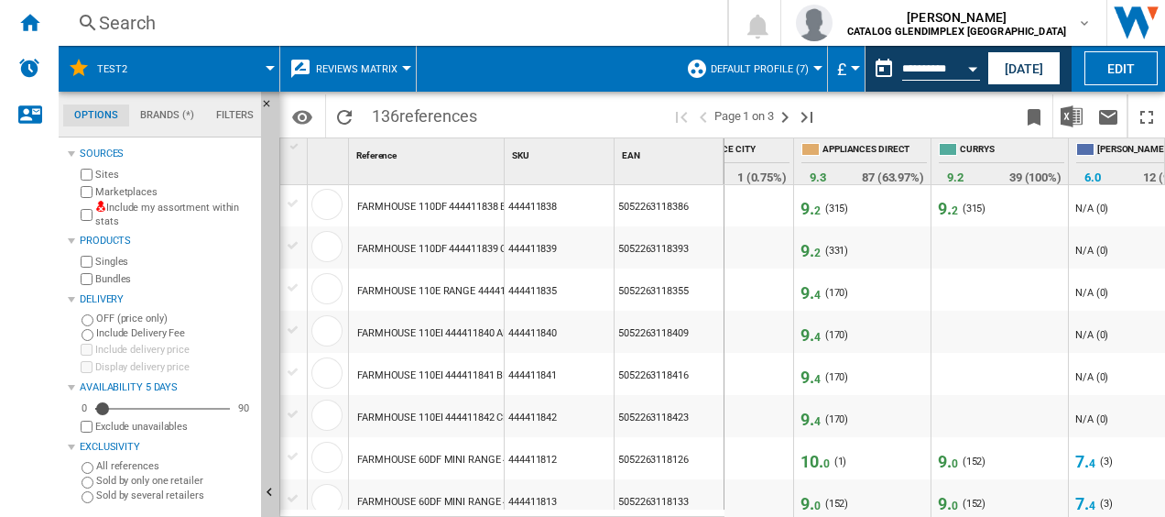
click at [815, 415] on span "4" at bounding box center [818, 421] width 6 height 13
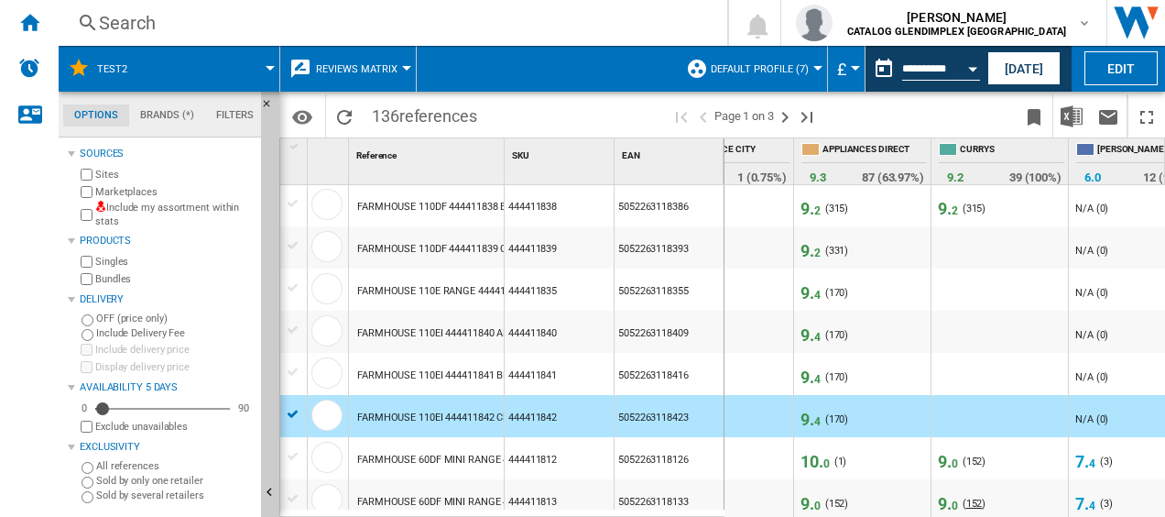
click at [973, 501] on span "152" at bounding box center [975, 503] width 16 height 12
click at [834, 421] on span "170" at bounding box center [837, 419] width 16 height 12
click at [969, 67] on div "Open calendar" at bounding box center [972, 69] width 9 height 5
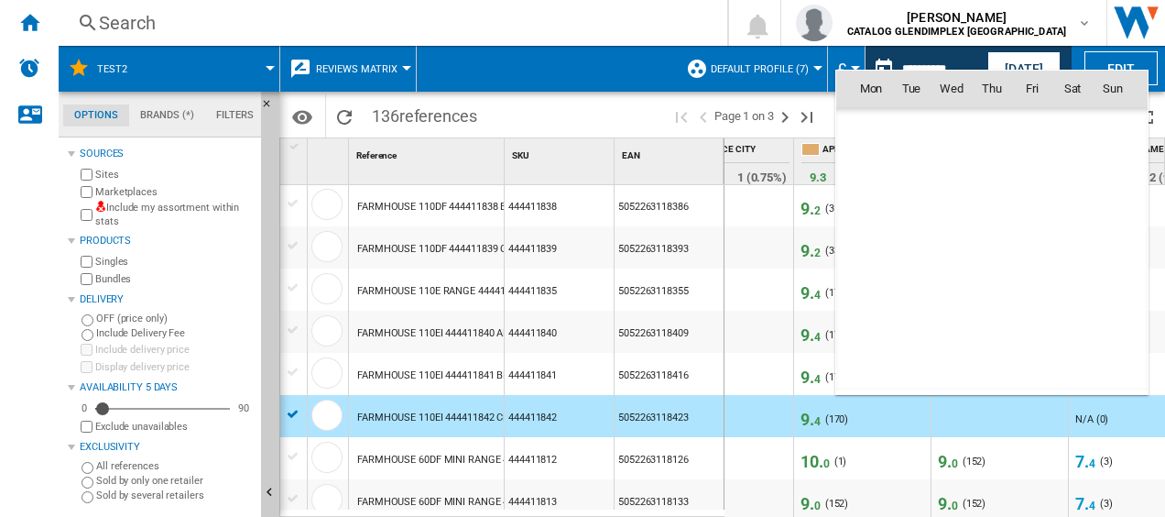
scroll to position [8741, 0]
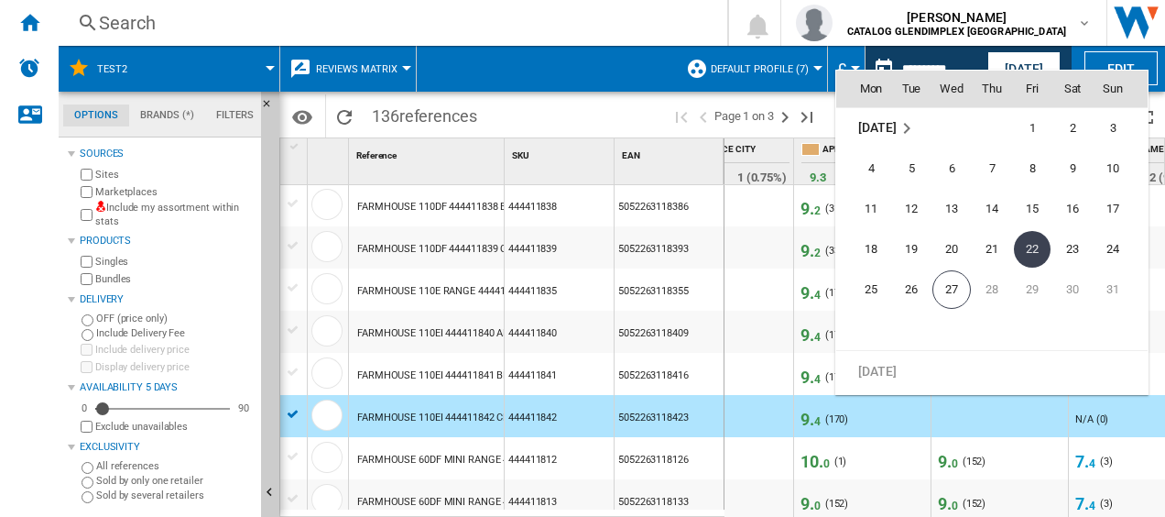
click at [1015, 60] on div at bounding box center [582, 258] width 1165 height 517
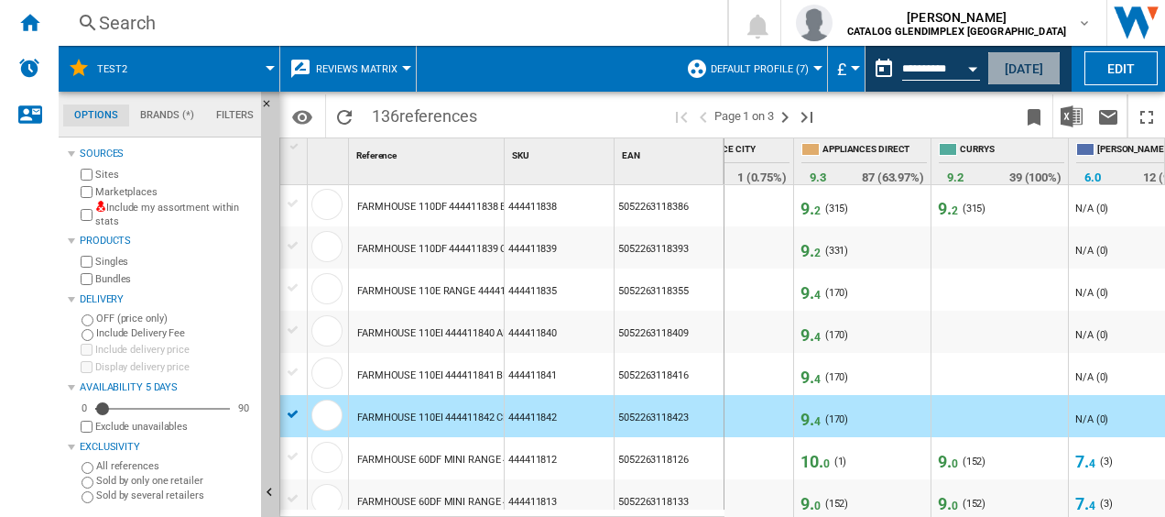
click at [1013, 63] on button "[DATE]" at bounding box center [1024, 68] width 73 height 34
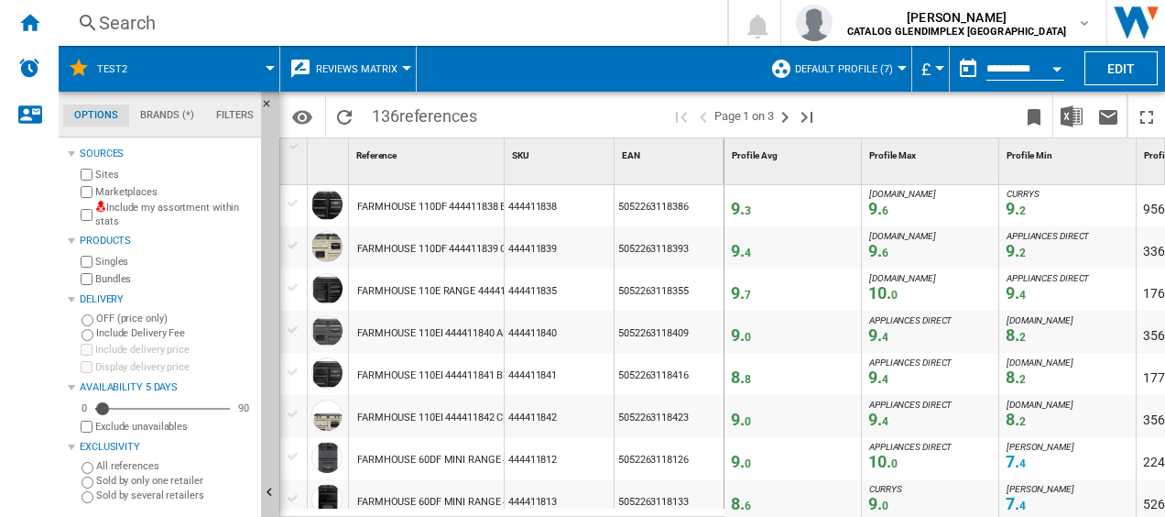
scroll to position [1191, 0]
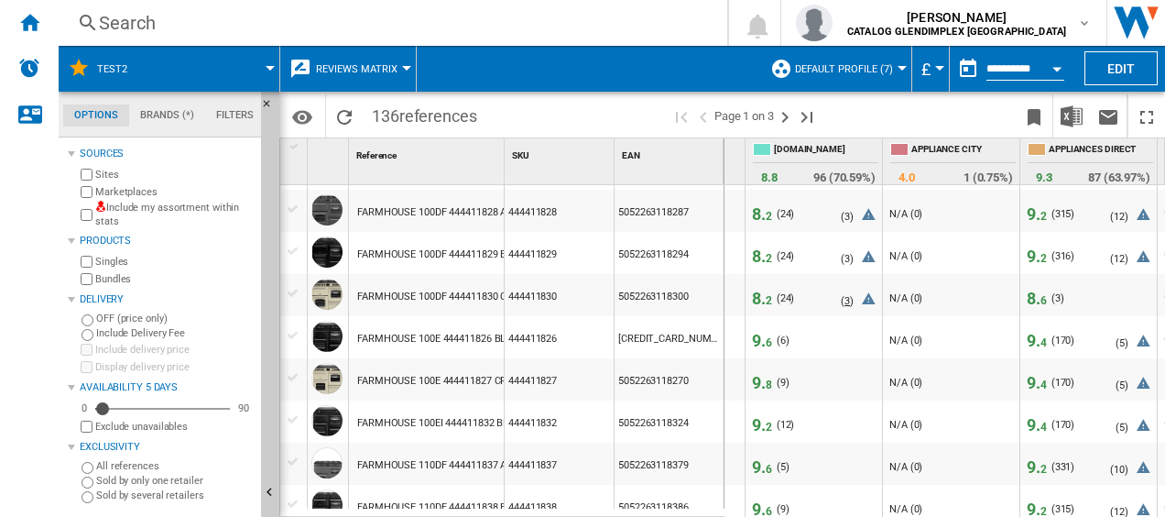
click at [847, 302] on span "3" at bounding box center [847, 301] width 5 height 12
click at [782, 295] on span "24" at bounding box center [786, 298] width 11 height 12
click at [757, 291] on span "8. 2" at bounding box center [762, 298] width 20 height 19
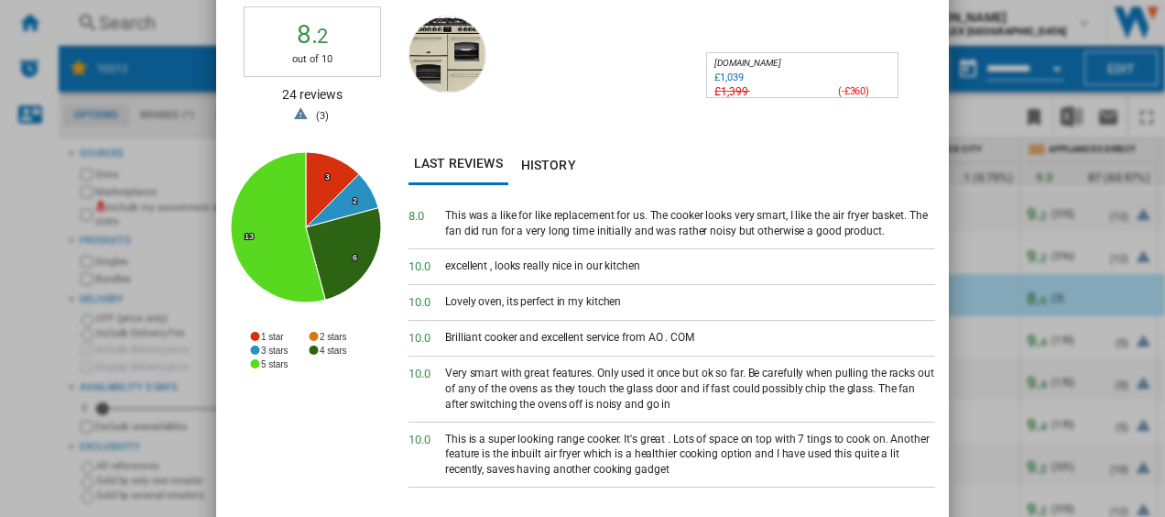
click at [871, 159] on span at bounding box center [762, 164] width 346 height 41
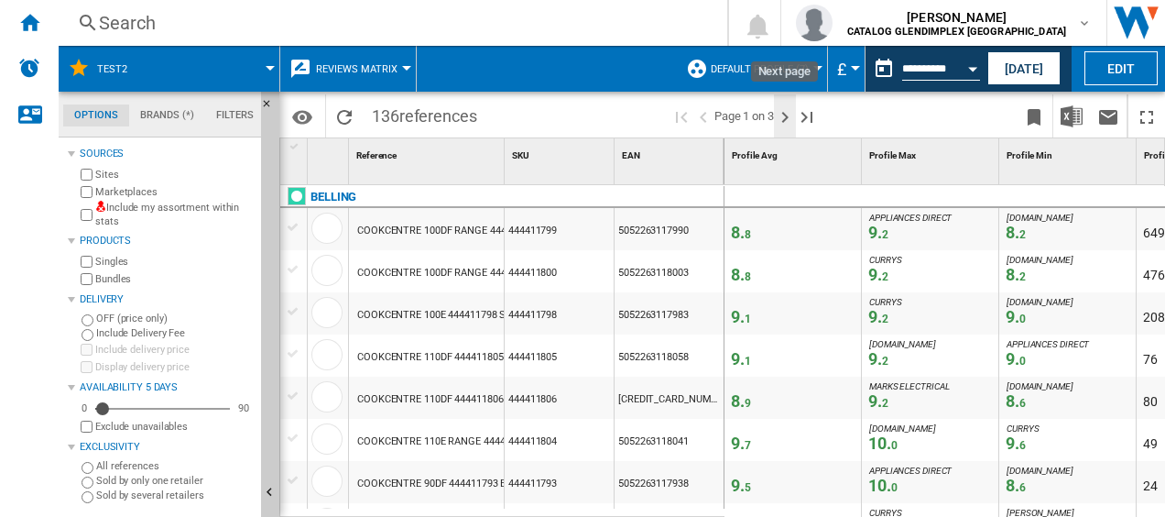
click at [787, 119] on ng-md-icon "Next page" at bounding box center [785, 117] width 22 height 22
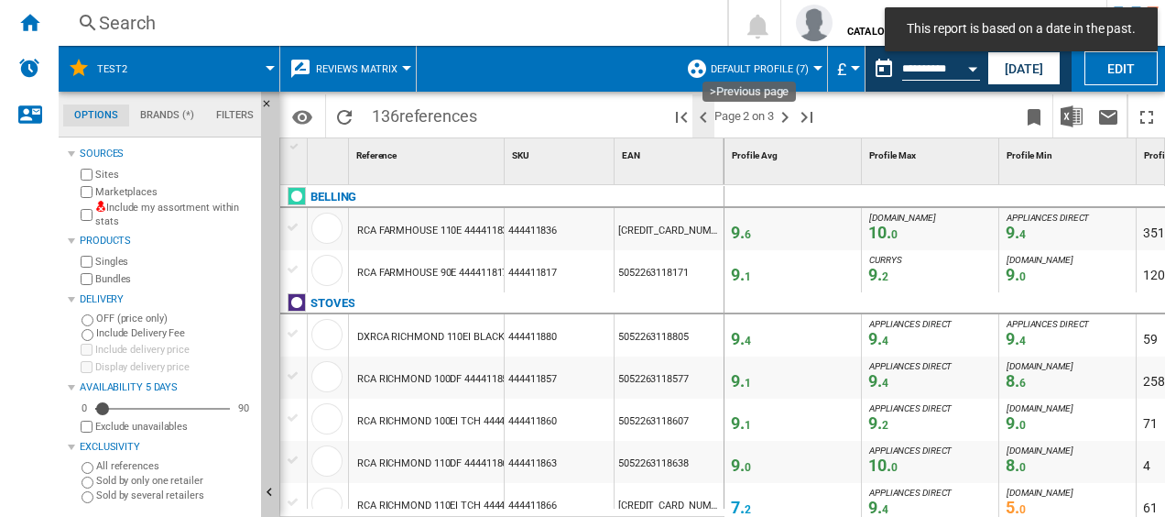
click at [700, 115] on ng-md-icon ">Previous page" at bounding box center [704, 117] width 22 height 22
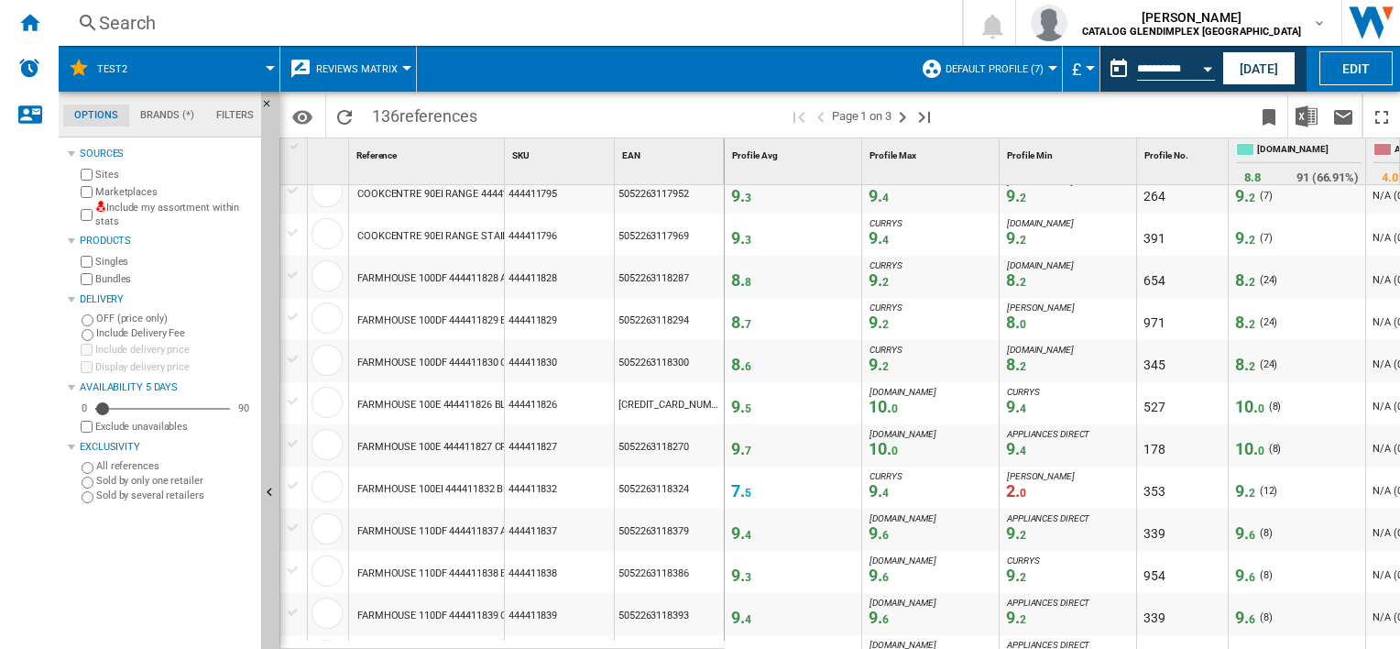
click at [1249, 401] on span "10. 0" at bounding box center [1249, 406] width 29 height 19
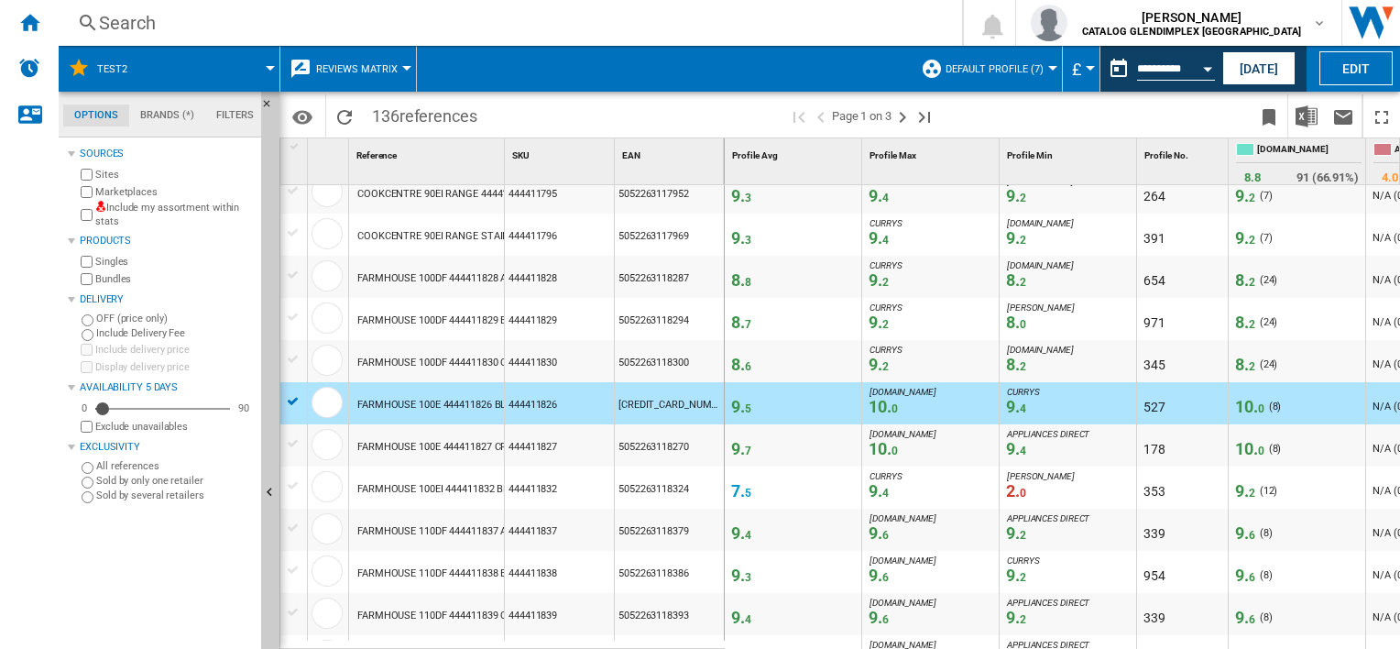
click at [1247, 403] on span "10. 0" at bounding box center [1249, 406] width 29 height 19
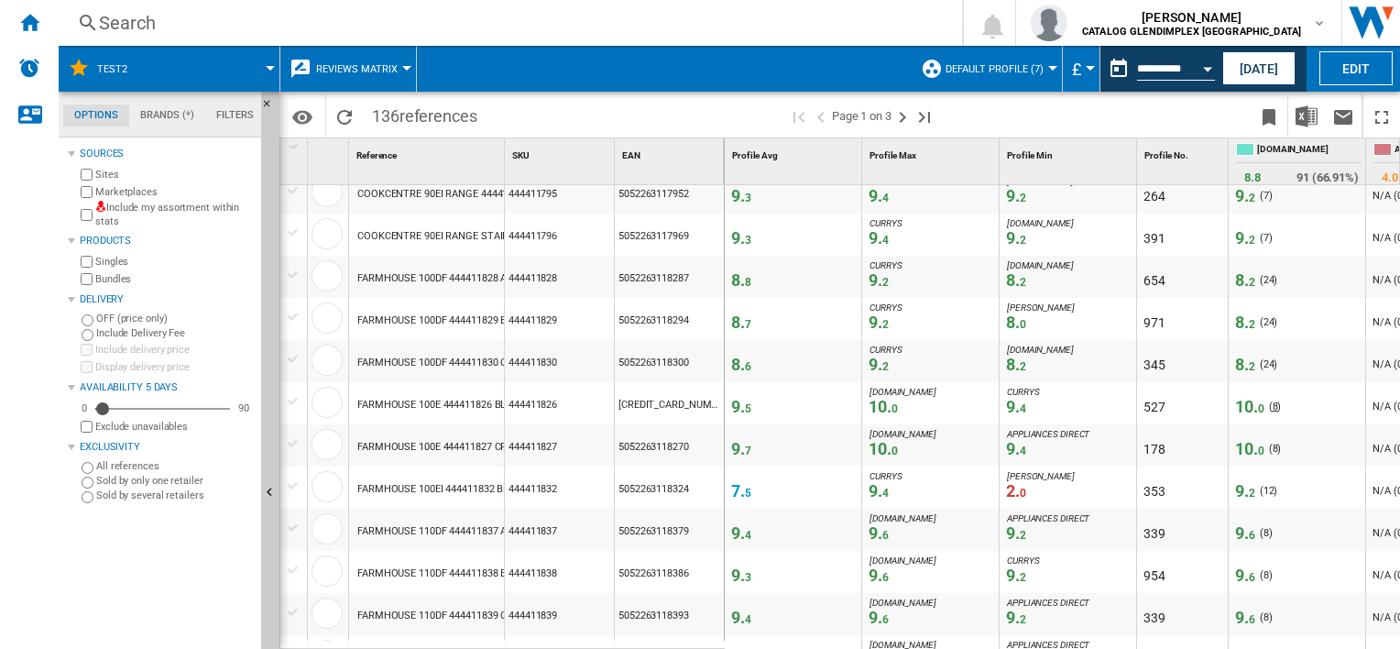
click at [1273, 406] on span "8" at bounding box center [1275, 406] width 5 height 12
click at [1250, 531] on span "6" at bounding box center [1252, 535] width 6 height 13
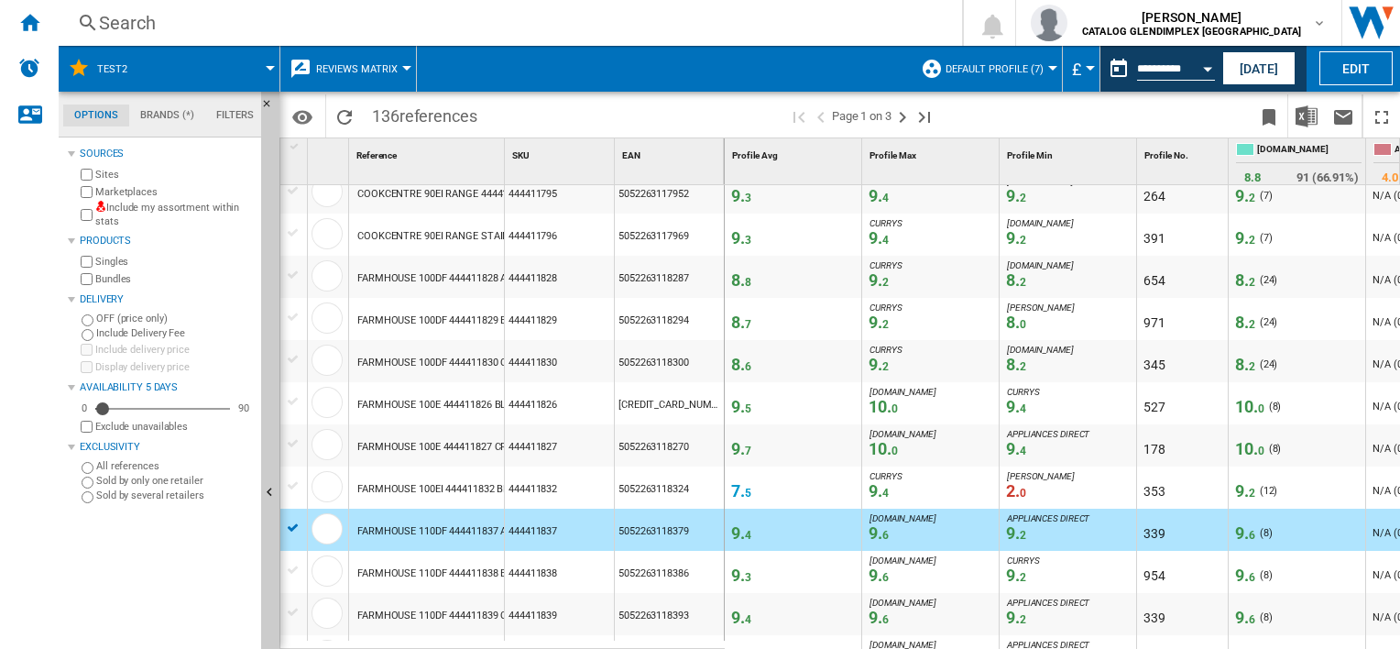
click at [1250, 531] on span "6" at bounding box center [1252, 535] width 6 height 13
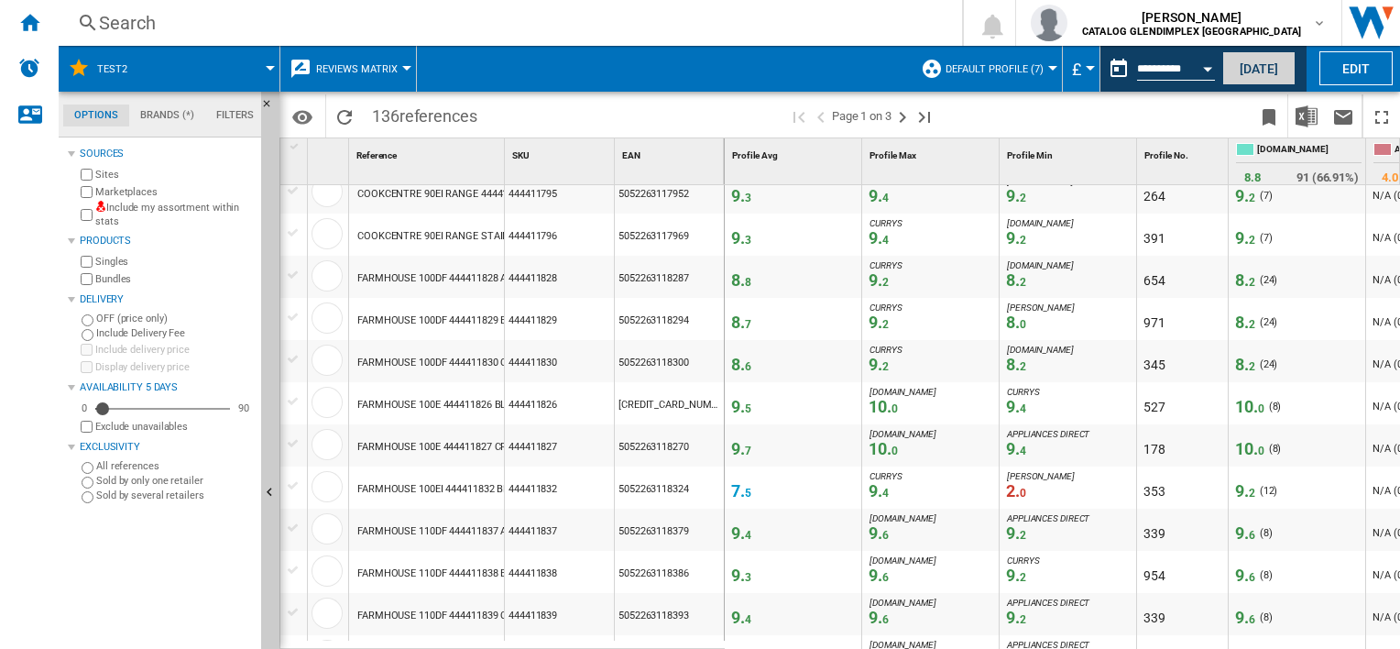
click at [1285, 67] on button "[DATE]" at bounding box center [1258, 68] width 73 height 34
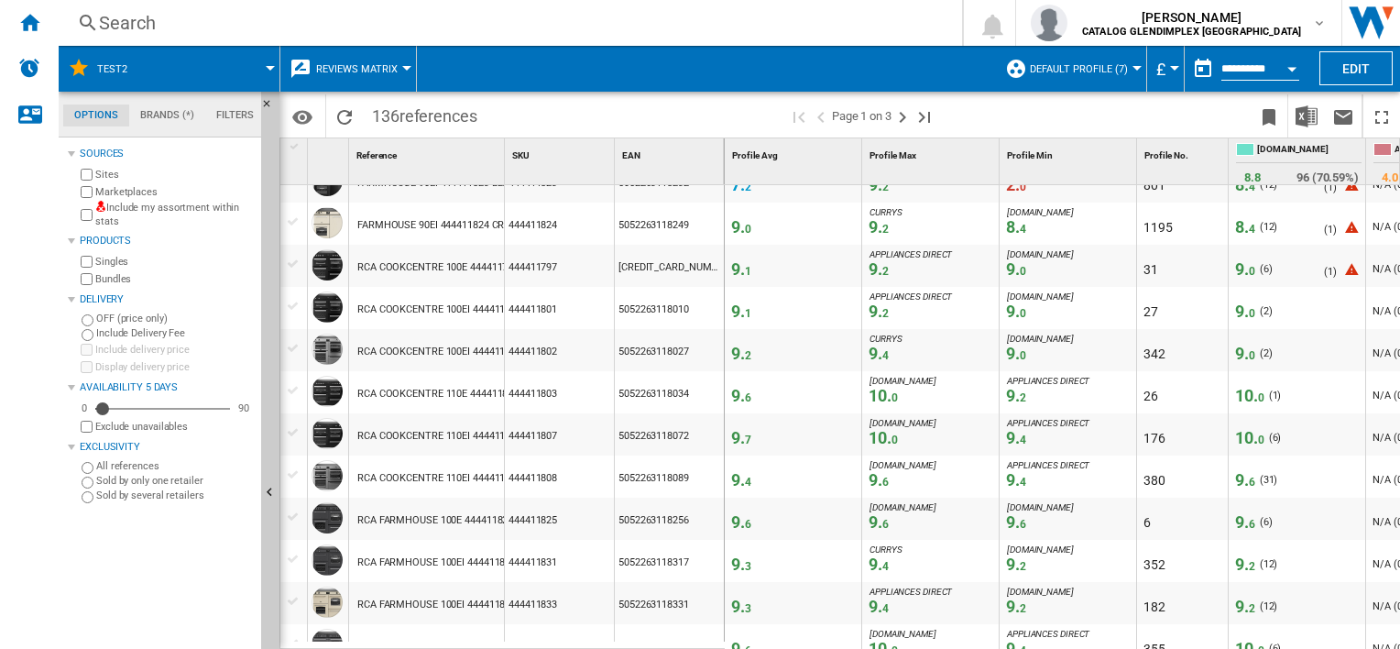
click at [1244, 526] on span "9. 6" at bounding box center [1245, 521] width 20 height 19
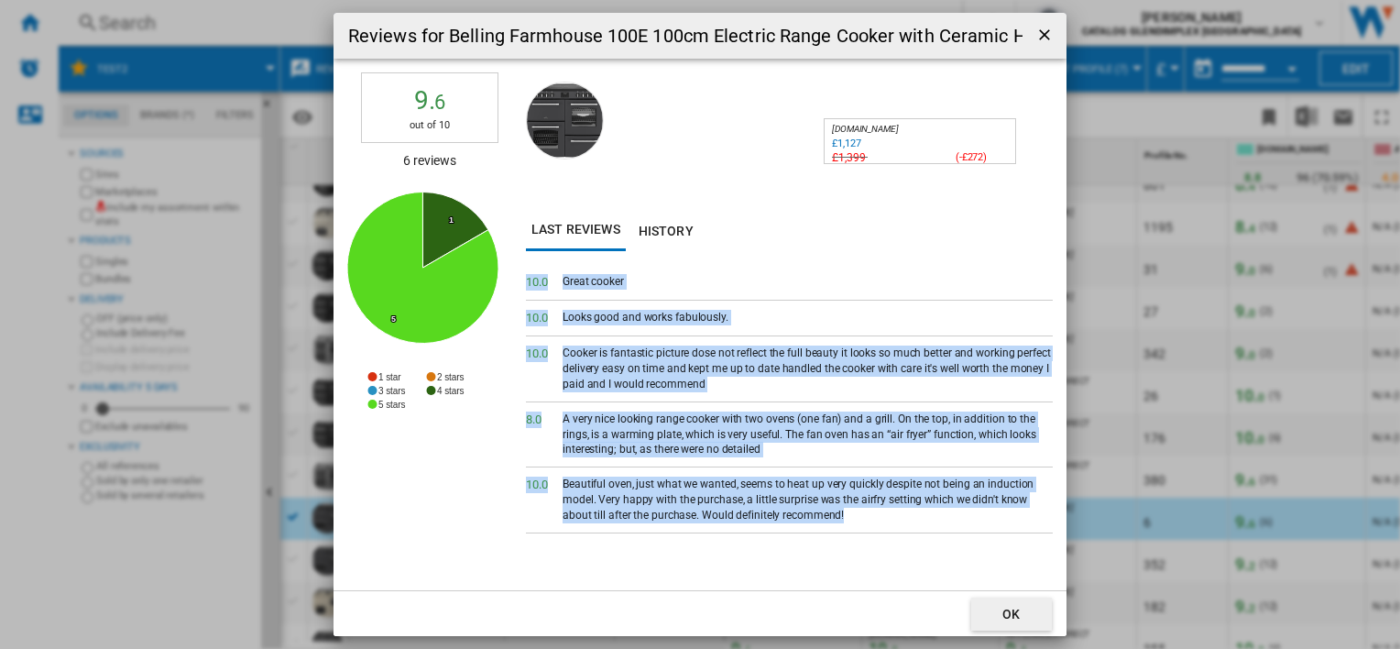
drag, startPoint x: 553, startPoint y: 279, endPoint x: 902, endPoint y: 517, distance: 421.3
click at [902, 517] on div "10. 0 Great cooker 10. 0 Looks good and works fabulously. 10. 0 Cooker is fanta…" at bounding box center [789, 427] width 527 height 325
copy div "10. 0 Great cooker 10. 0 Looks good and works fabulously. 10. 0 Cooker is fanta…"
click at [1044, 44] on ng-md-icon "getI18NText('BUTTONS.CLOSE_DIALOG')" at bounding box center [1046, 37] width 22 height 22
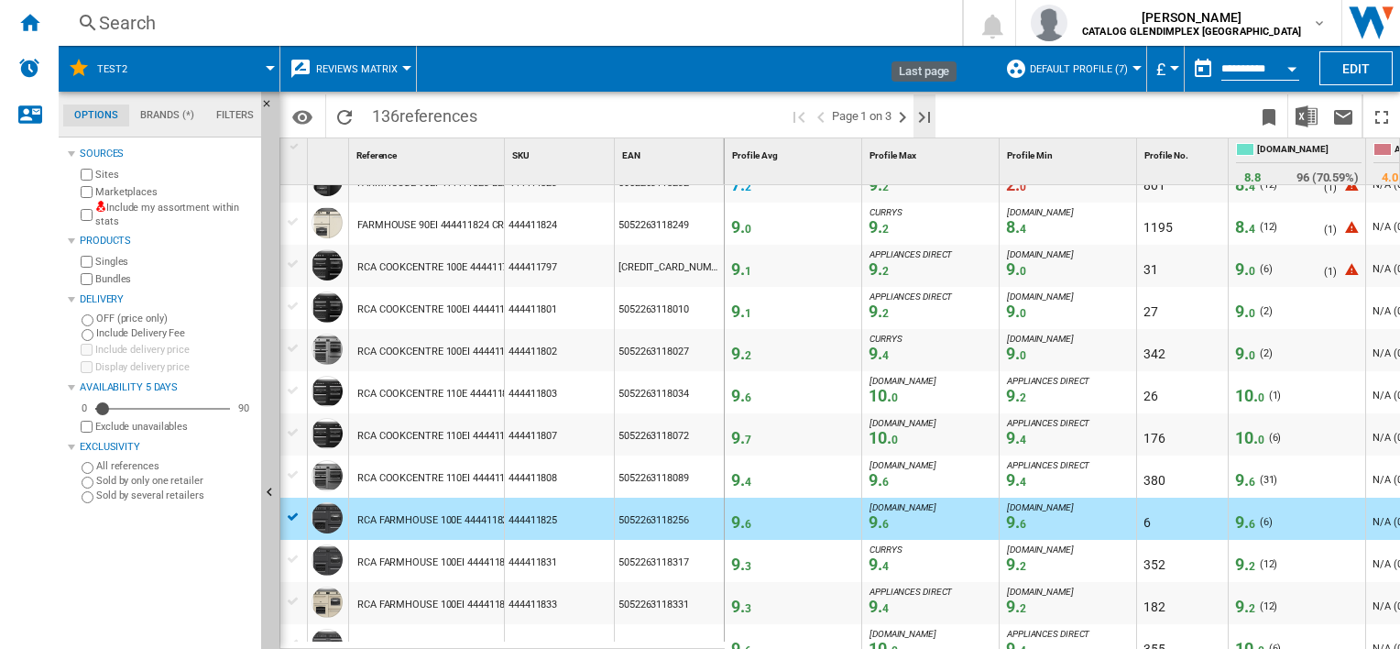
click at [924, 123] on ng-md-icon "Last page" at bounding box center [924, 117] width 22 height 22
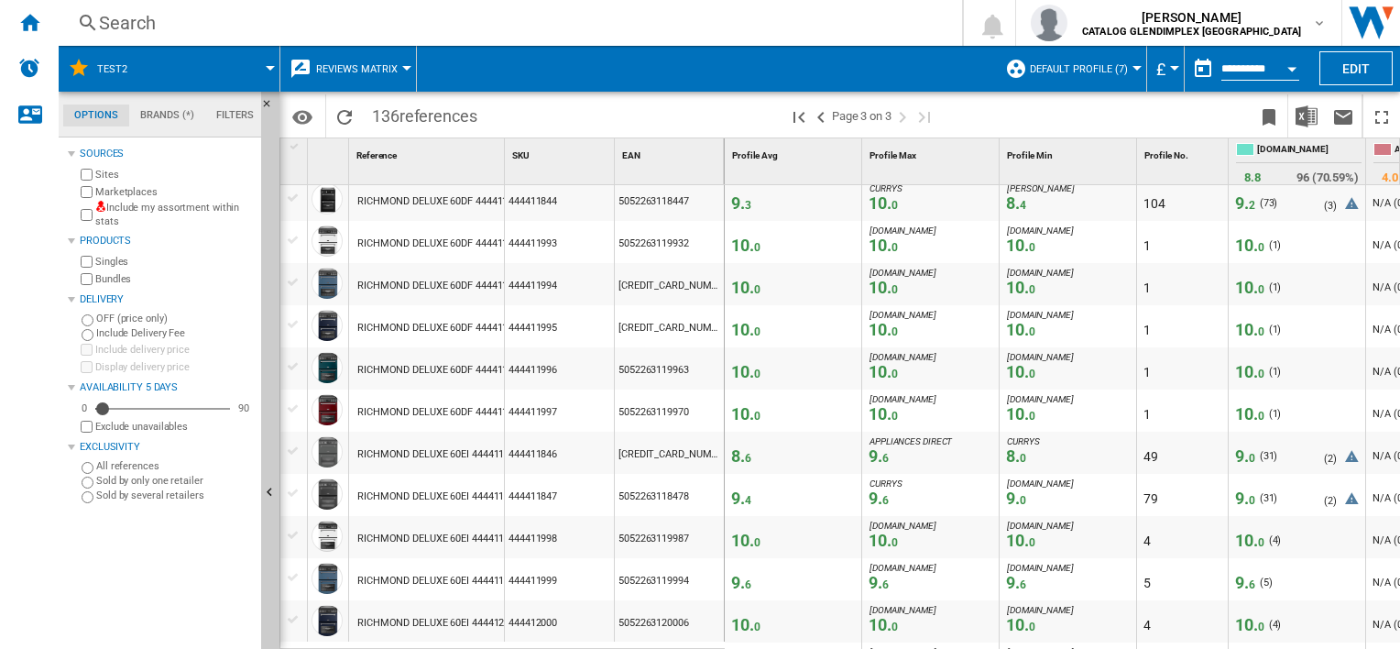
scroll to position [458, 0]
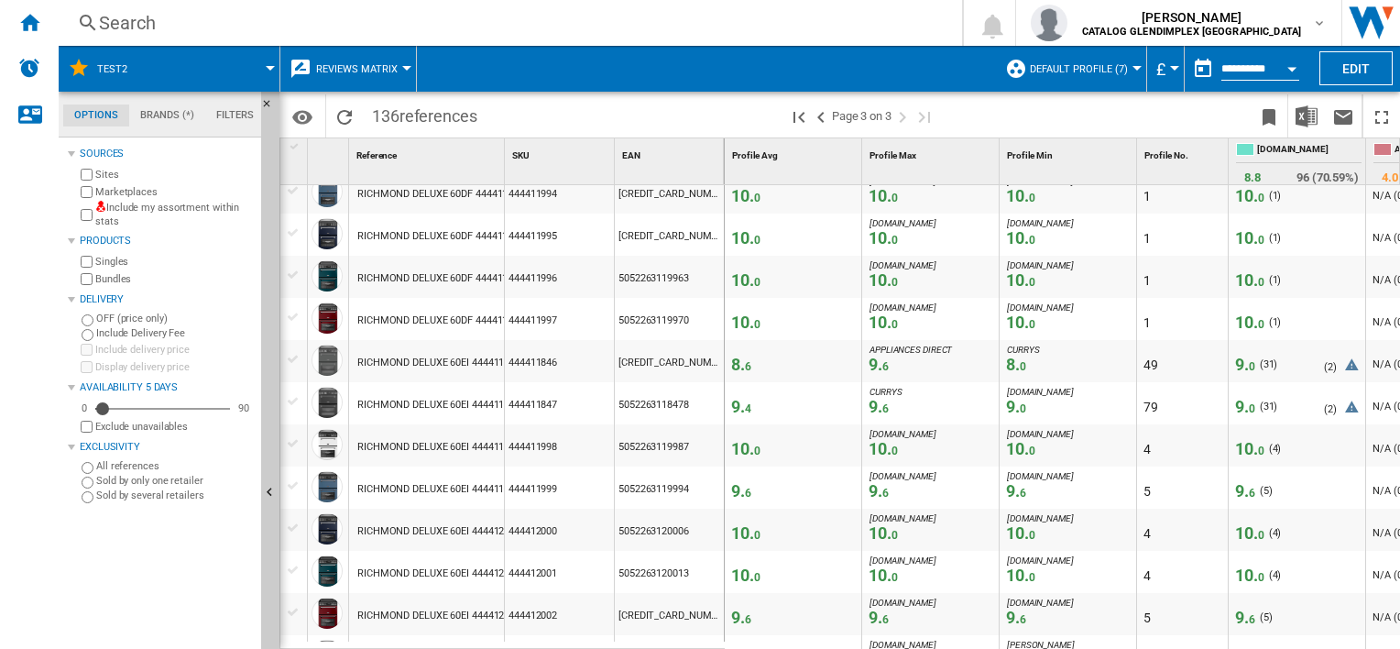
click at [1246, 493] on span "9. 6" at bounding box center [1245, 490] width 20 height 19
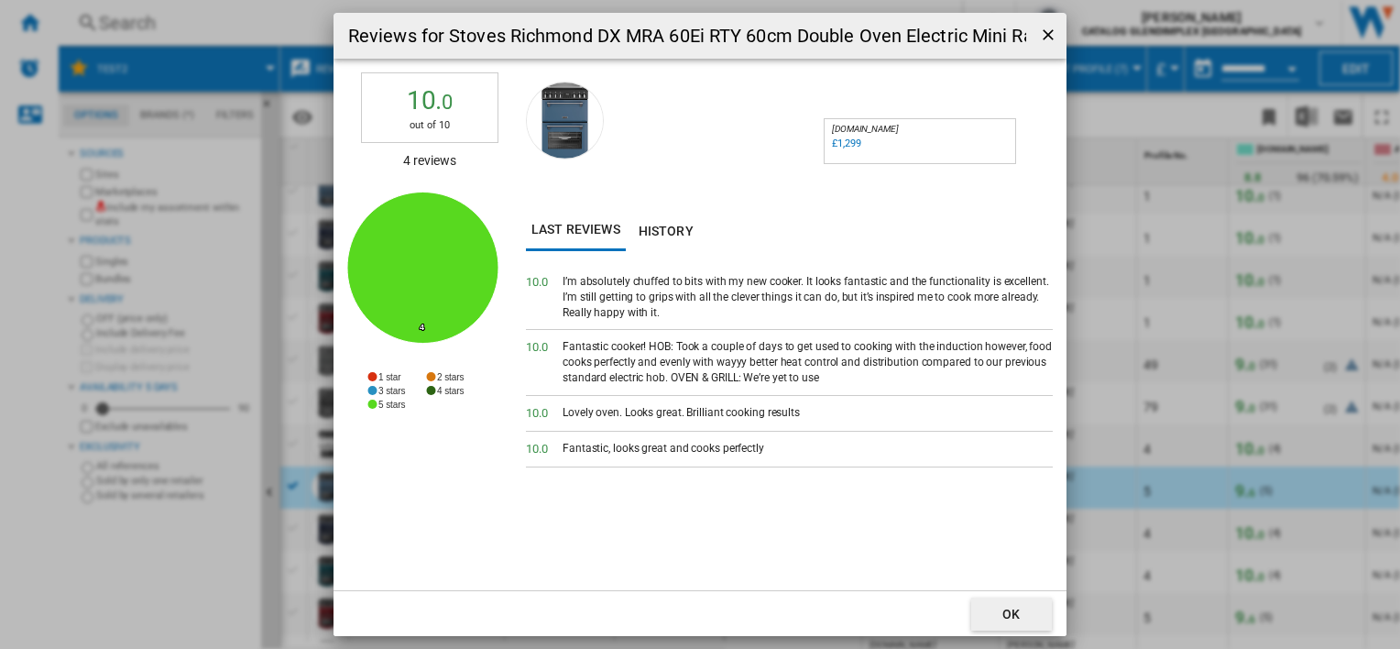
click at [569, 253] on div "Last reviews History 10. 0 I’m absolutely chuffed to bits with my new cooker. I…" at bounding box center [789, 400] width 527 height 380
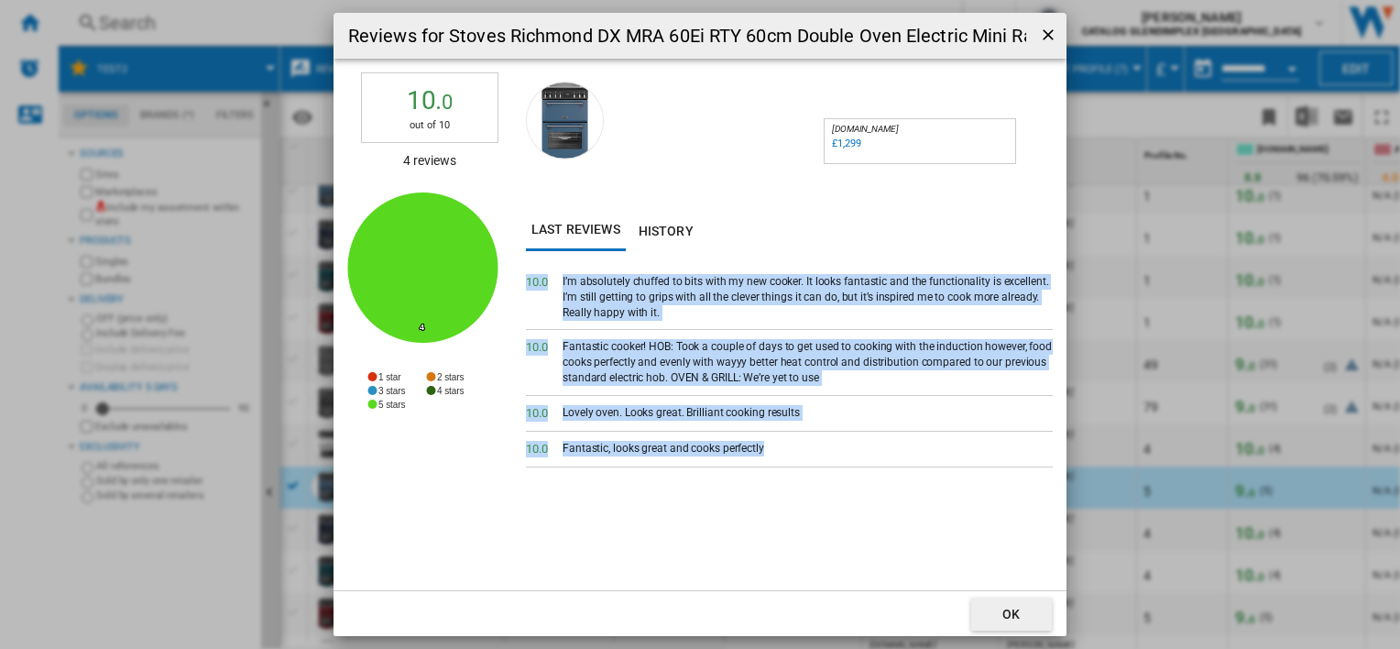
drag, startPoint x: 528, startPoint y: 280, endPoint x: 766, endPoint y: 444, distance: 289.2
click at [766, 444] on div "10. 0 I’m absolutely chuffed to bits with my new cooker. It looks fantastic and…" at bounding box center [789, 427] width 527 height 325
copy div "10. 0 I’m absolutely chuffed to bits with my new cooker. It looks fantastic and…"
click at [1055, 39] on ng-md-icon "getI18NText('BUTTONS.CLOSE_DIALOG')" at bounding box center [1050, 37] width 22 height 22
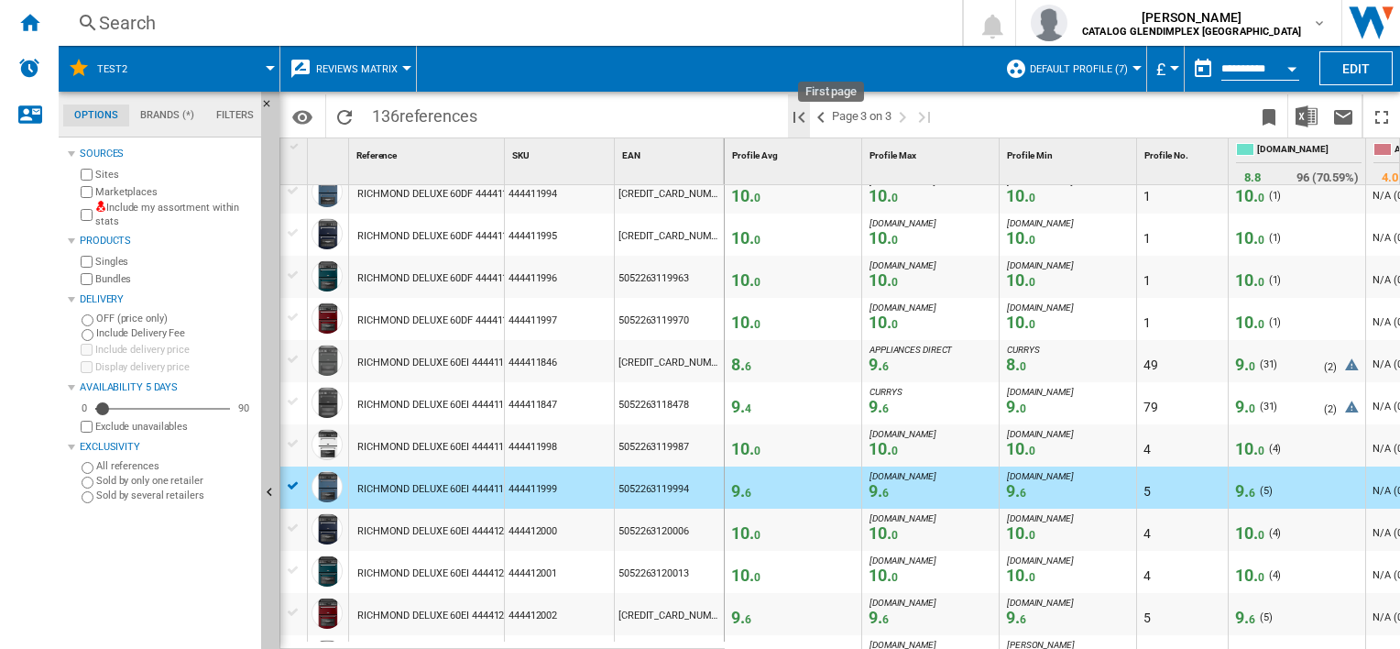
click at [805, 114] on ng-md-icon "First page" at bounding box center [799, 117] width 22 height 22
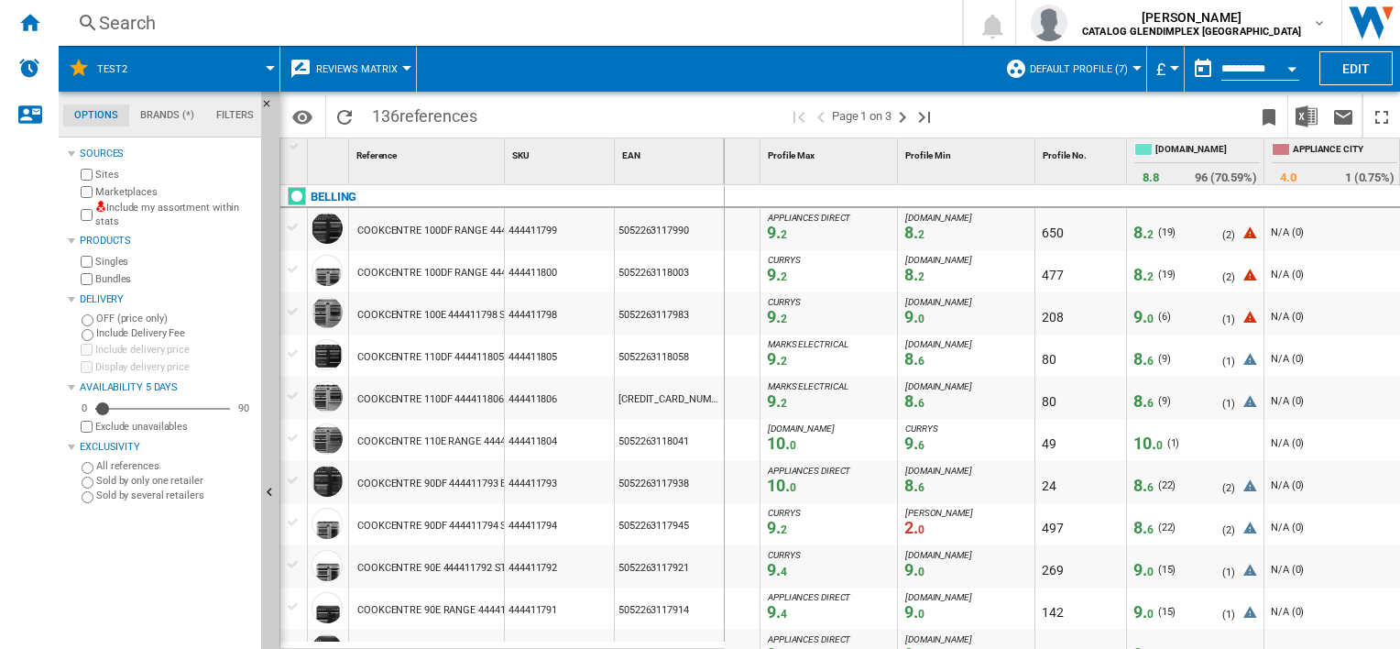
scroll to position [0, 207]
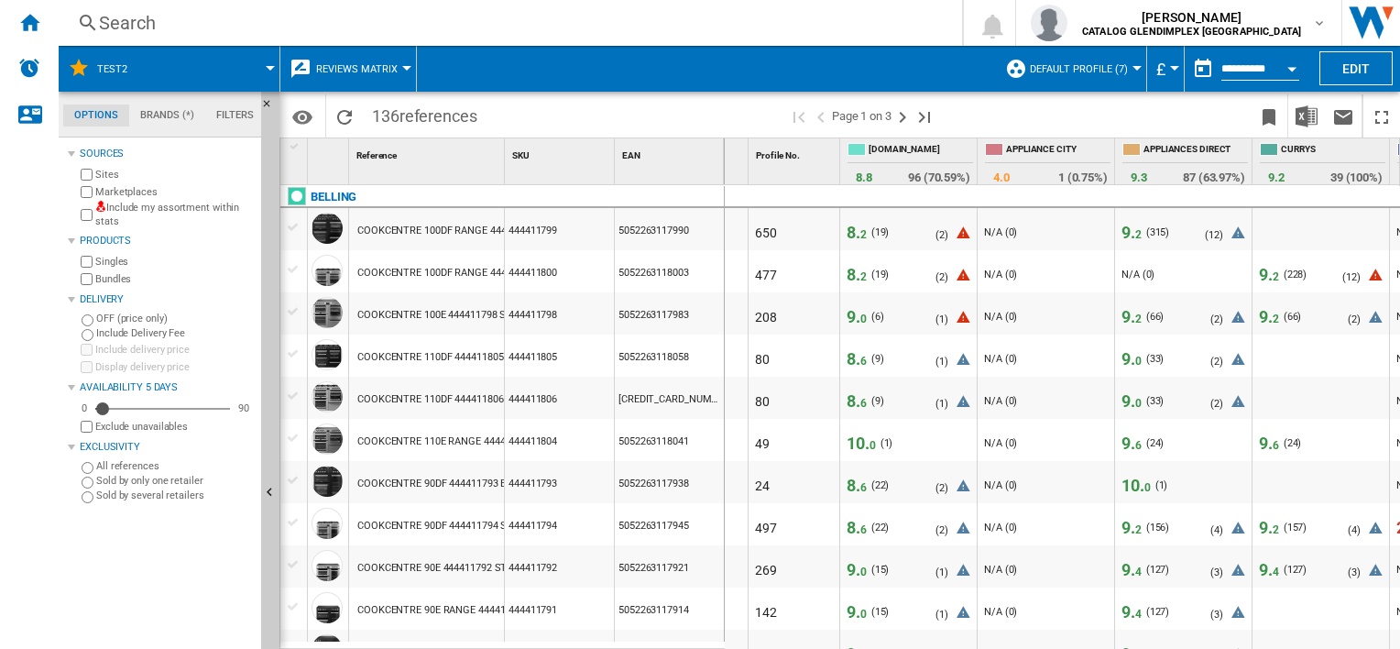
click at [1135, 443] on span "6" at bounding box center [1138, 445] width 6 height 13
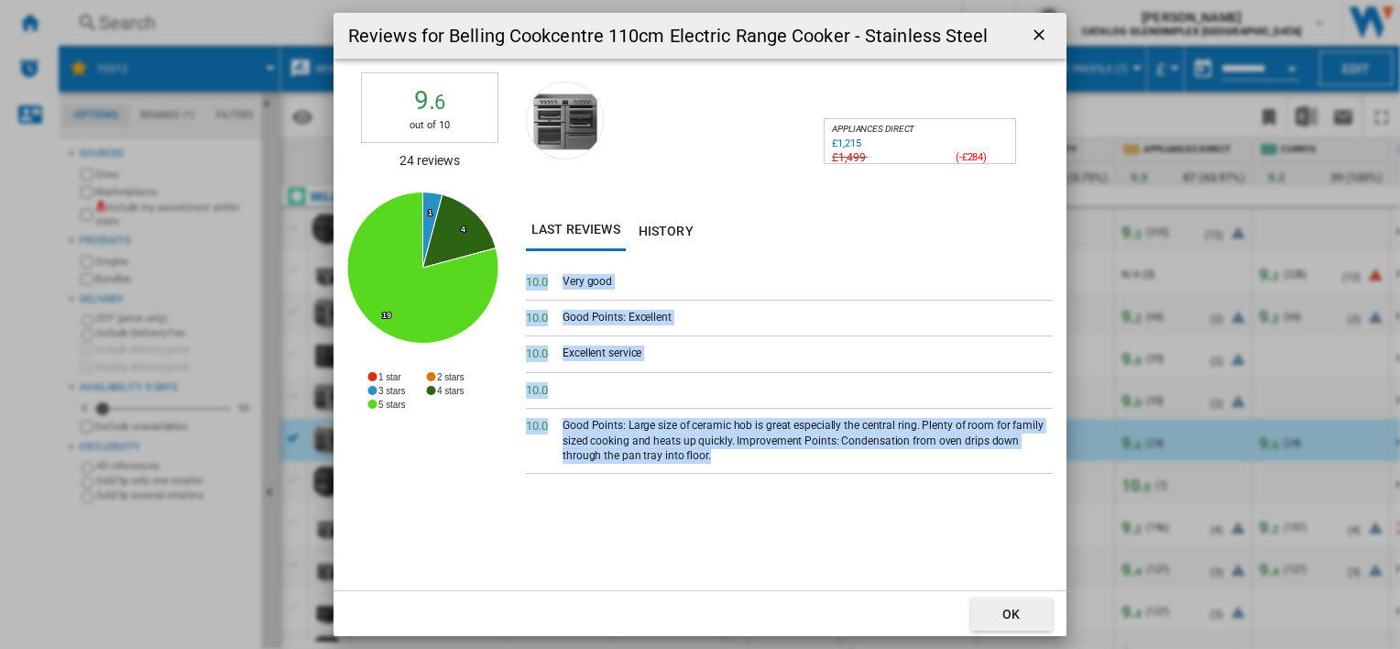
drag, startPoint x: 527, startPoint y: 280, endPoint x: 814, endPoint y: 465, distance: 341.3
click at [814, 465] on div "10. 0 Very good 10. 0 Good Points: Excellent 10. 0 Excellent service 10. 0 10. …" at bounding box center [789, 427] width 527 height 325
drag, startPoint x: 814, startPoint y: 465, endPoint x: 754, endPoint y: 444, distance: 63.2
copy div "10. 0 Very good 10. 0 Good Points: Excellent 10. 0 Excellent service 10. 0 10. …"
click at [1033, 33] on ng-md-icon "getI18NText('BUTTONS.CLOSE_DIALOG')" at bounding box center [1041, 37] width 22 height 22
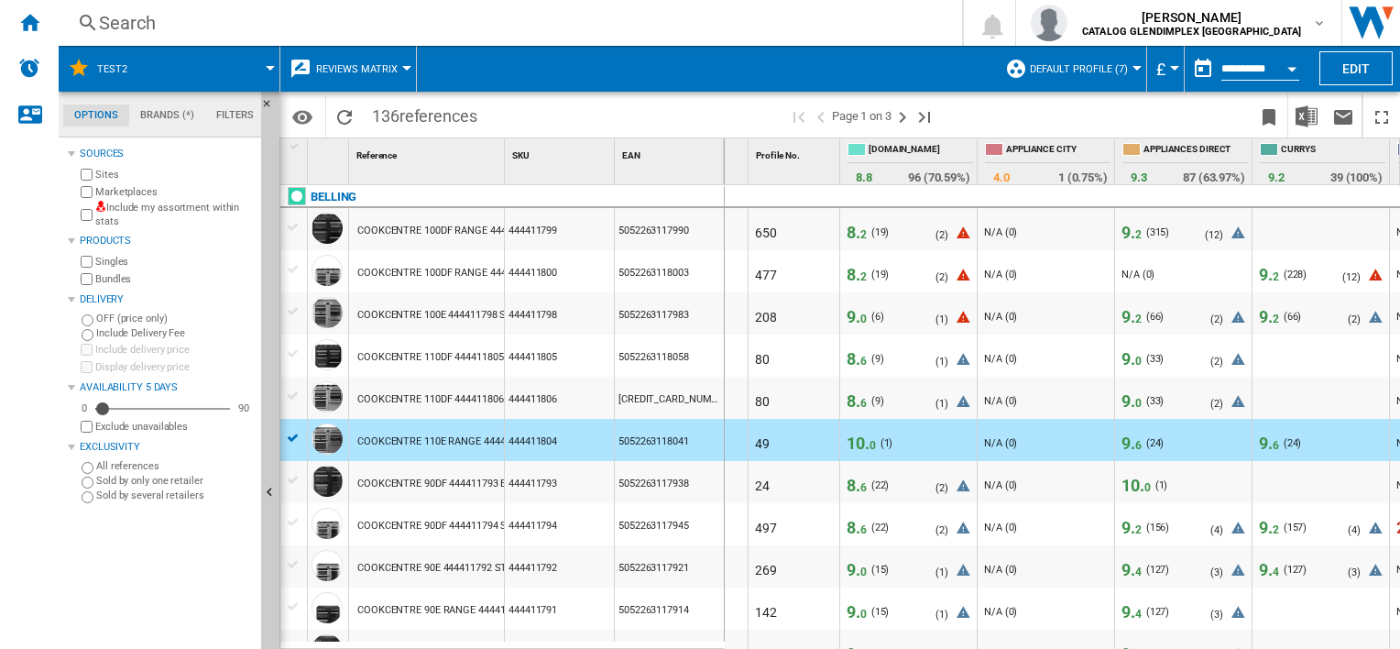
click at [1274, 442] on span "6" at bounding box center [1276, 445] width 6 height 13
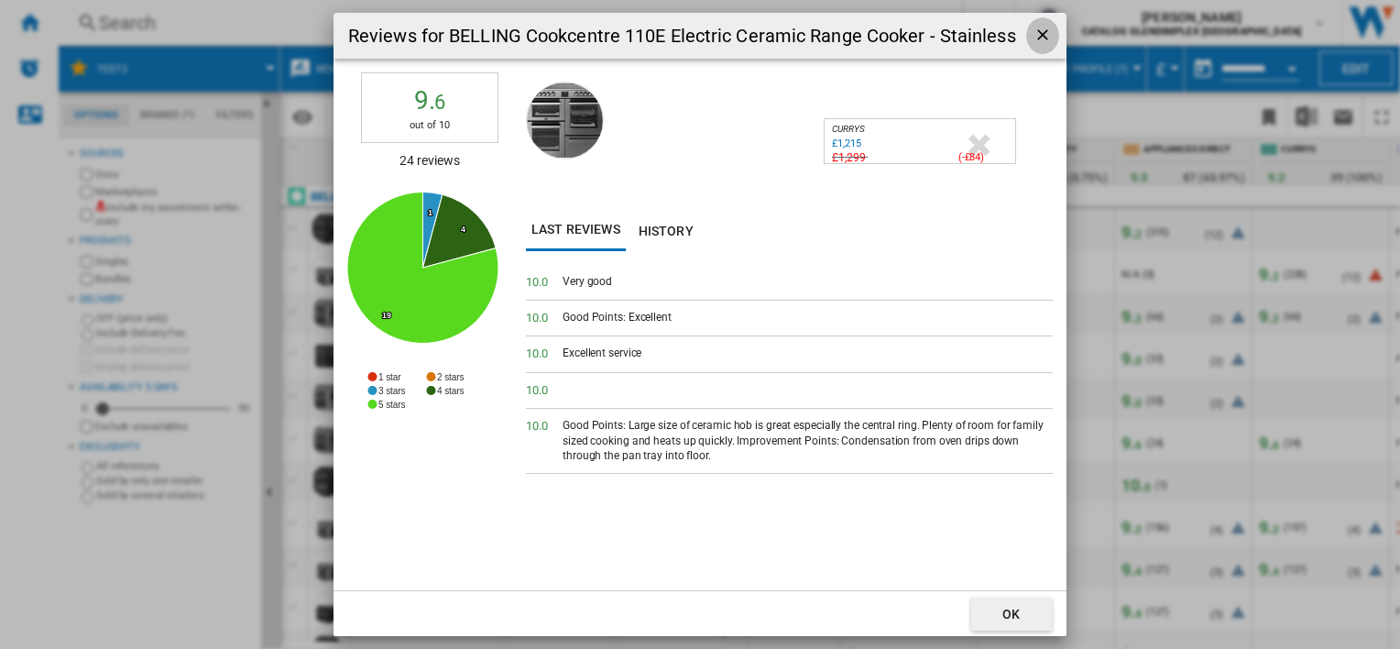
click at [1037, 38] on ng-md-icon "getI18NText('BUTTONS.CLOSE_DIALOG')" at bounding box center [1044, 37] width 22 height 22
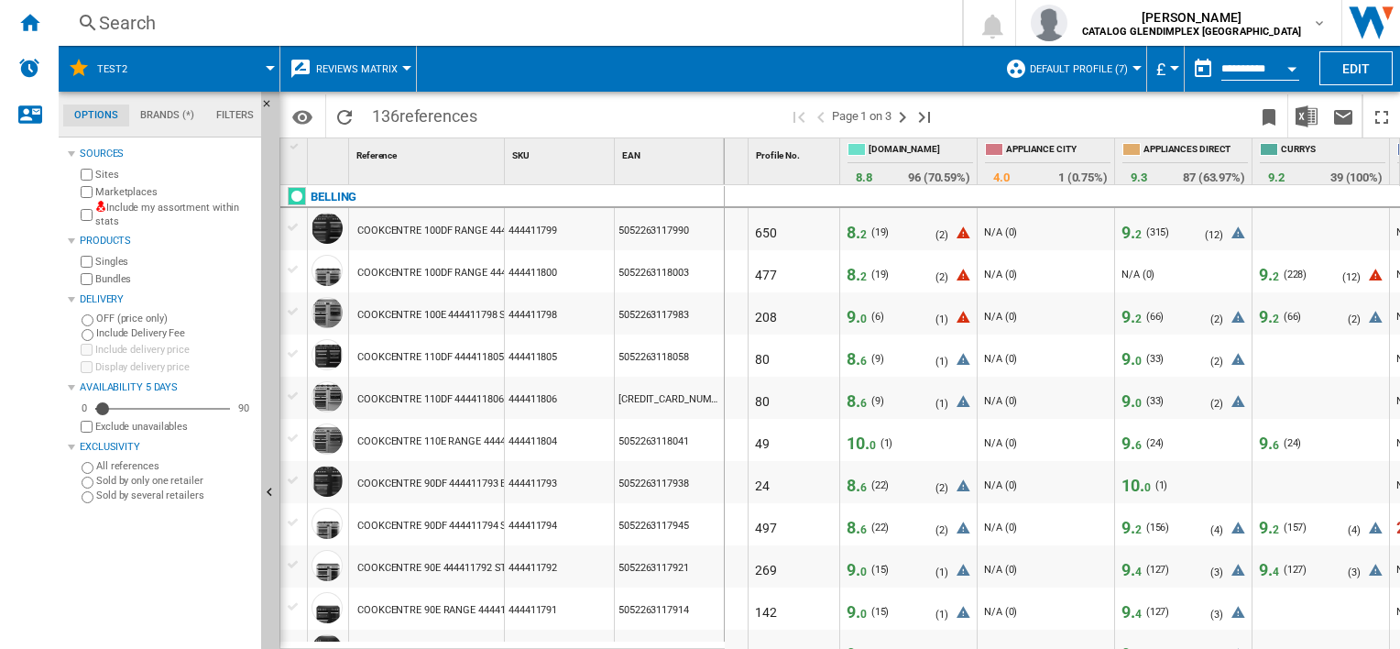
click at [870, 442] on span "0" at bounding box center [872, 445] width 6 height 13
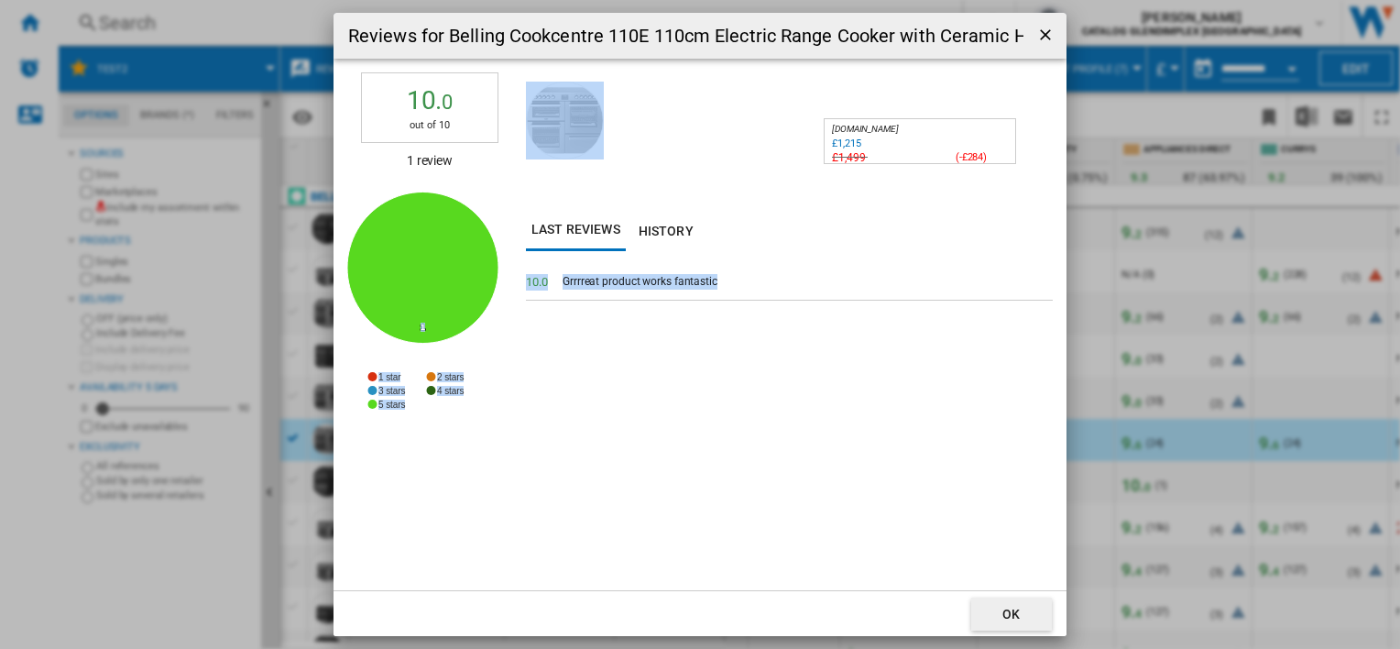
drag, startPoint x: 715, startPoint y: 279, endPoint x: 517, endPoint y: 273, distance: 198.0
click at [517, 273] on div "10. 0 out of 10 1 review Created with Highcharts 5.0.14 1 1 1 star 2 stars 3 st…" at bounding box center [699, 324] width 733 height 531
drag, startPoint x: 517, startPoint y: 273, endPoint x: 594, endPoint y: 280, distance: 77.3
click at [594, 280] on div "Grrrreat product works fantastic" at bounding box center [808, 282] width 490 height 16
click at [680, 268] on div "10. 0 Grrrreat product works fantastic" at bounding box center [789, 283] width 527 height 36
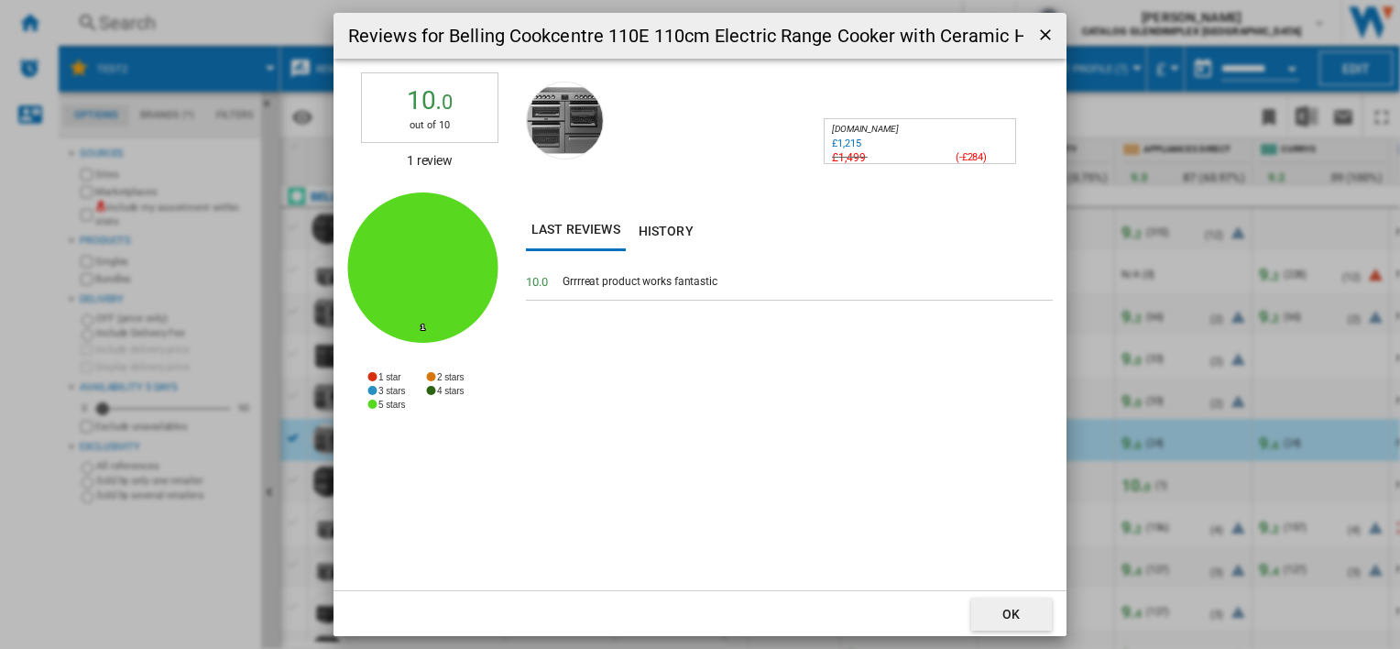
click at [561, 289] on span "10. 0" at bounding box center [544, 282] width 37 height 16
drag, startPoint x: 529, startPoint y: 282, endPoint x: 713, endPoint y: 281, distance: 184.2
click at [713, 281] on div "10. 0 Grrrreat product works fantastic" at bounding box center [789, 283] width 527 height 36
drag, startPoint x: 713, startPoint y: 281, endPoint x: 690, endPoint y: 282, distance: 22.9
copy div "0. 0 Grrrreat product works fantastic"
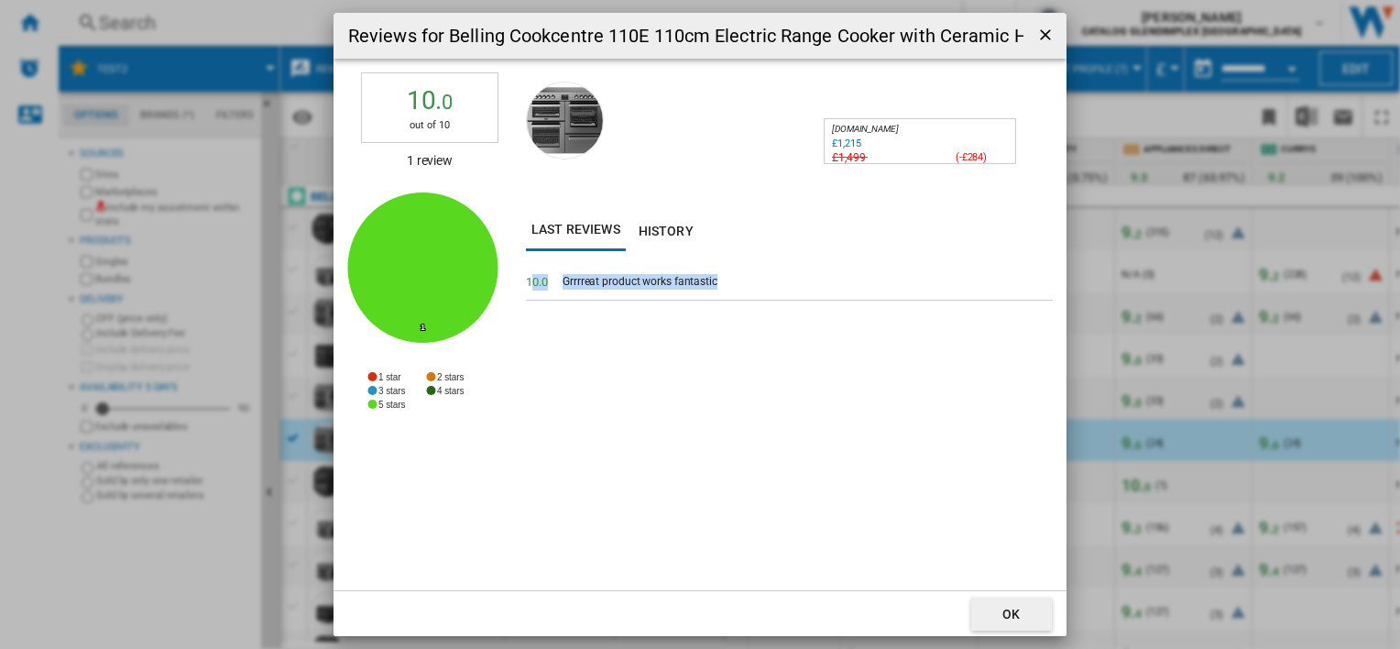
click at [1044, 40] on ng-md-icon "getI18NText('BUTTONS.CLOSE_DIALOG')" at bounding box center [1047, 37] width 22 height 22
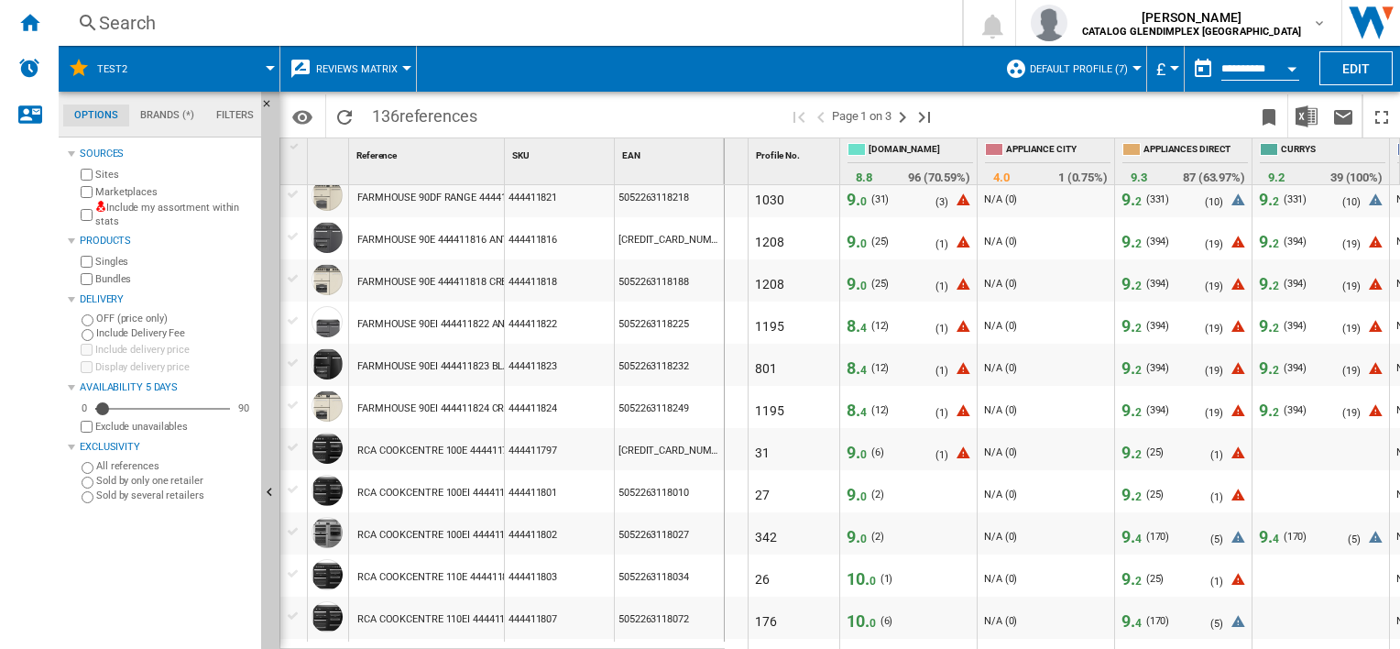
scroll to position [1669, 0]
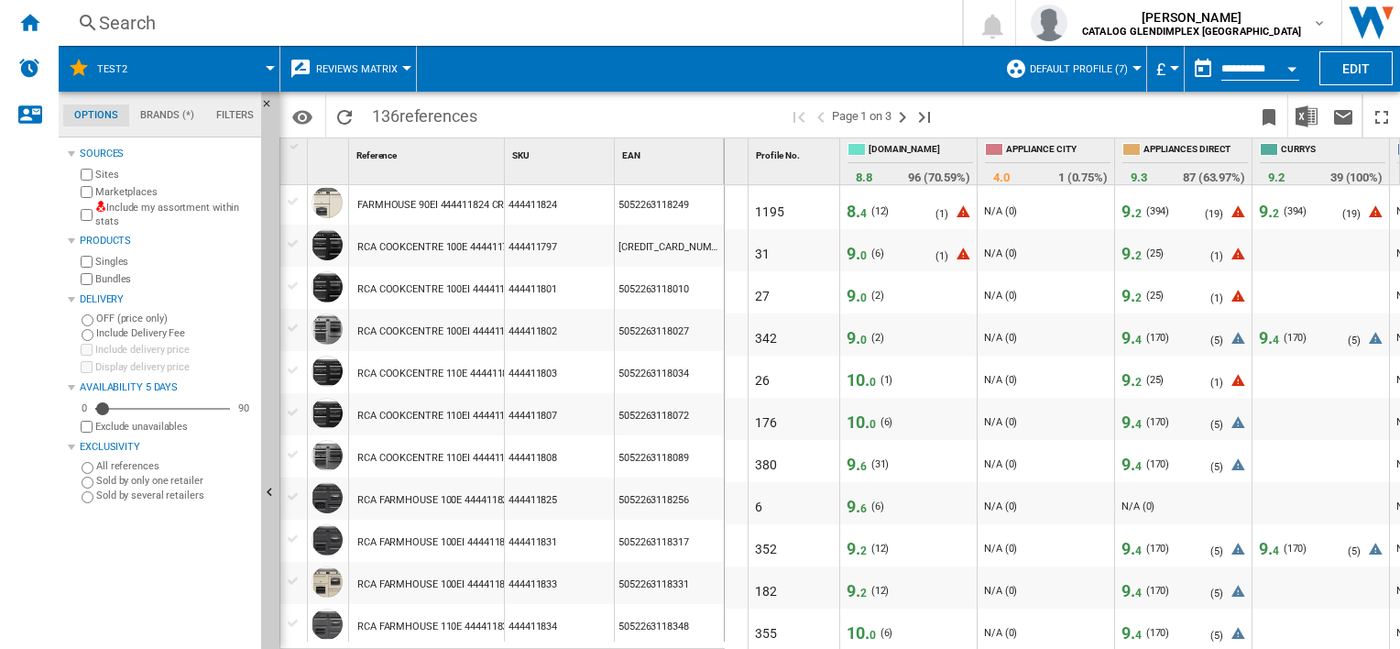
click at [858, 418] on span "10. 0" at bounding box center [861, 421] width 29 height 19
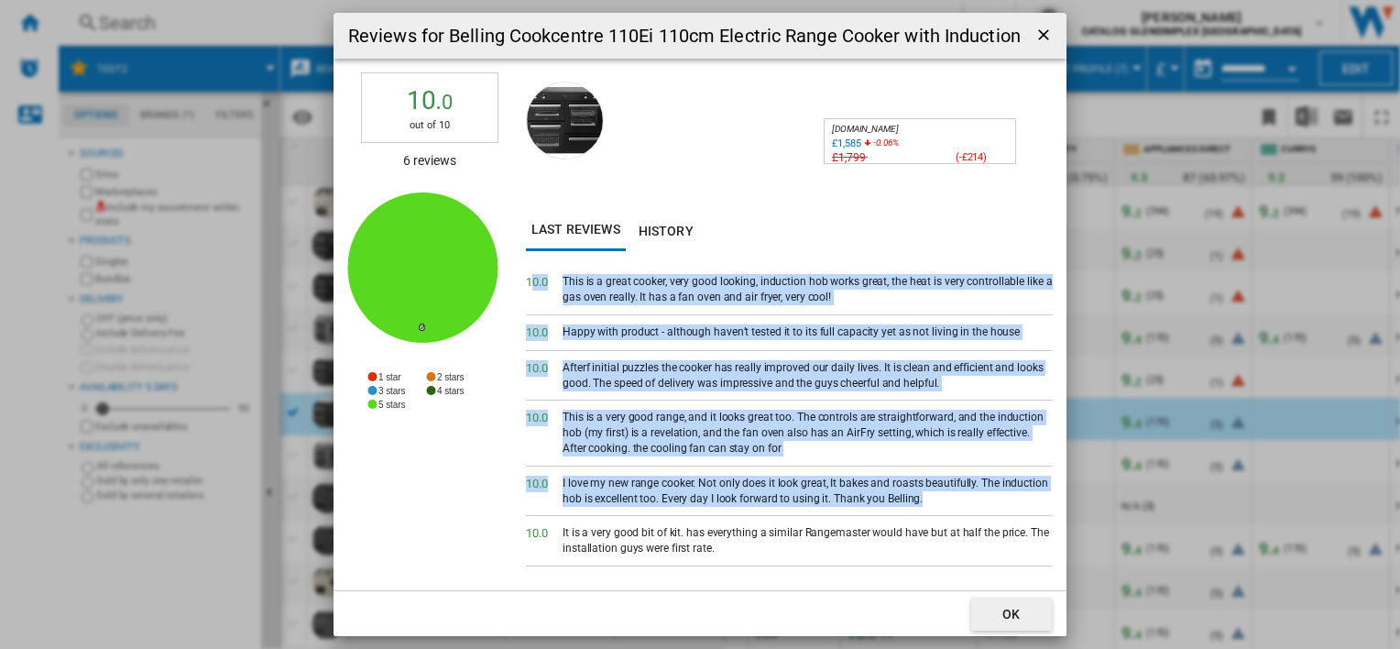
drag, startPoint x: 557, startPoint y: 281, endPoint x: 945, endPoint y: 493, distance: 441.6
click at [945, 493] on div "10. 0 This is a great cooker, very good looking, induction hob works great, the…" at bounding box center [789, 427] width 527 height 325
copy div "6. 0 Lore ip d sitam consec, adip elit seddoei, temporinc utl etdol magna, ali …"
click at [1038, 40] on ng-md-icon "getI18NText('BUTTONS.CLOSE_DIALOG')" at bounding box center [1045, 37] width 22 height 22
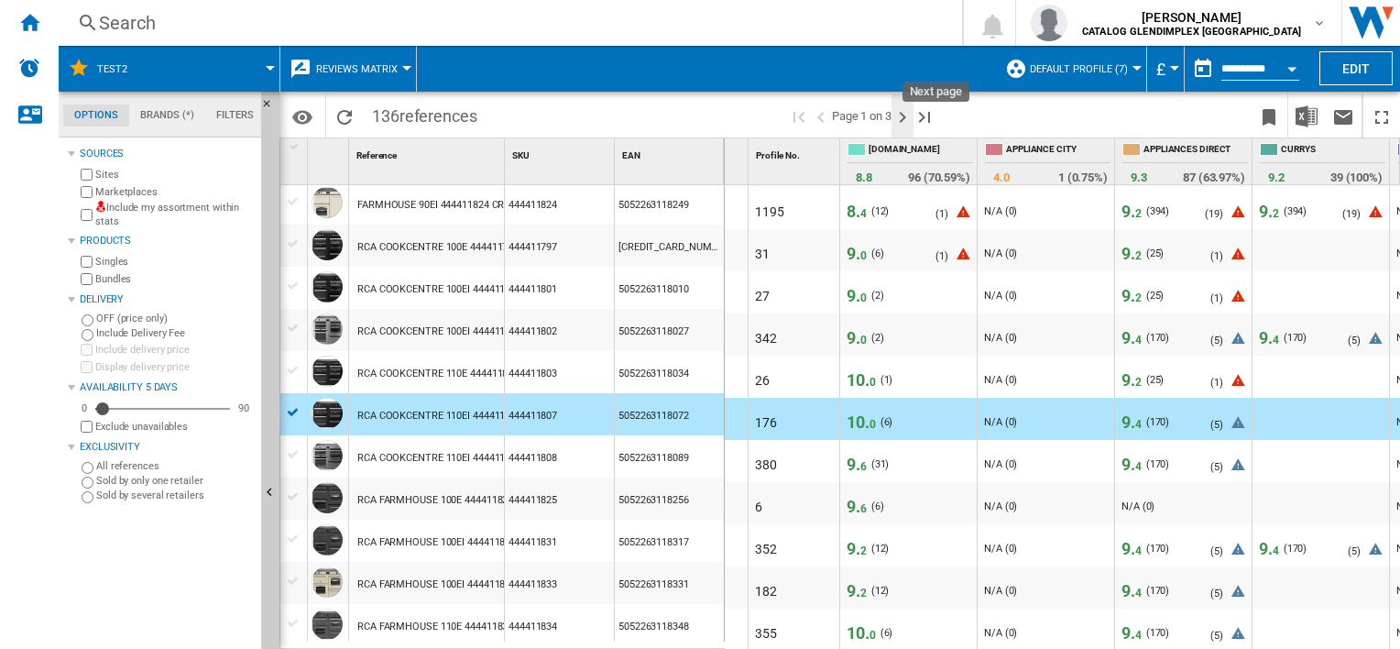
click at [905, 126] on ng-md-icon "Next page" at bounding box center [902, 117] width 22 height 22
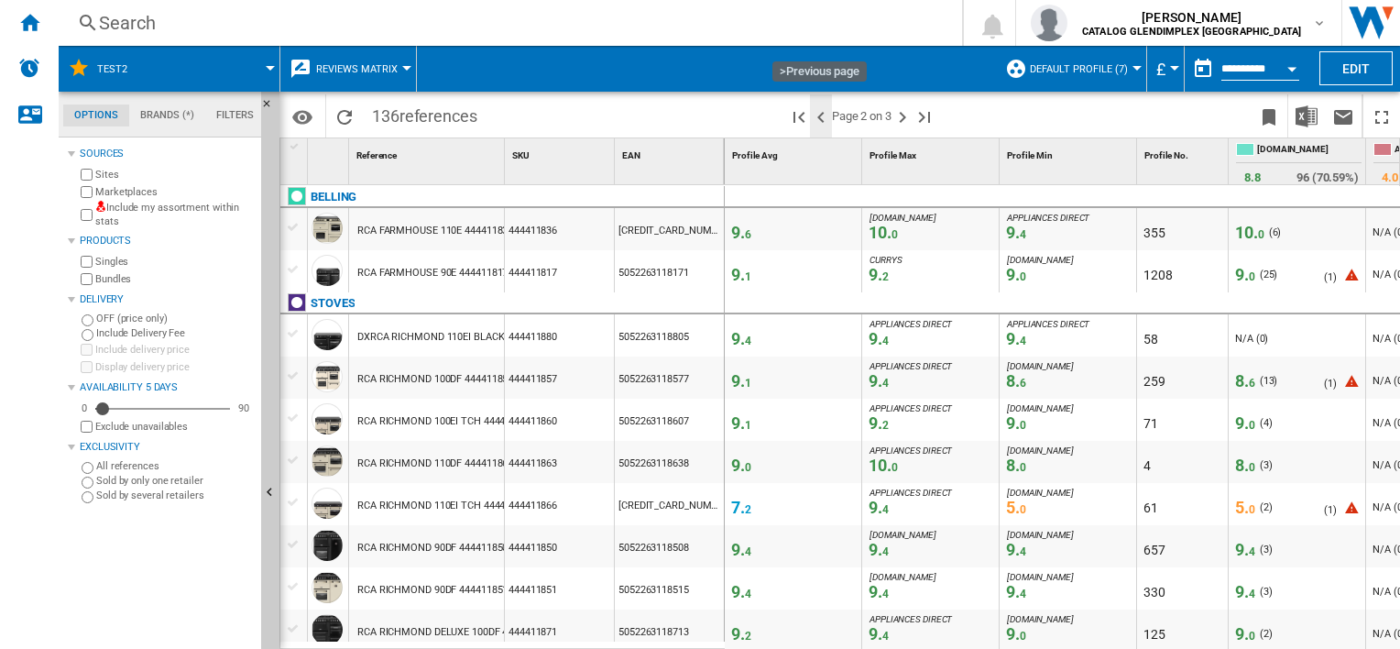
click at [815, 121] on ng-md-icon ">Previous page" at bounding box center [821, 117] width 22 height 22
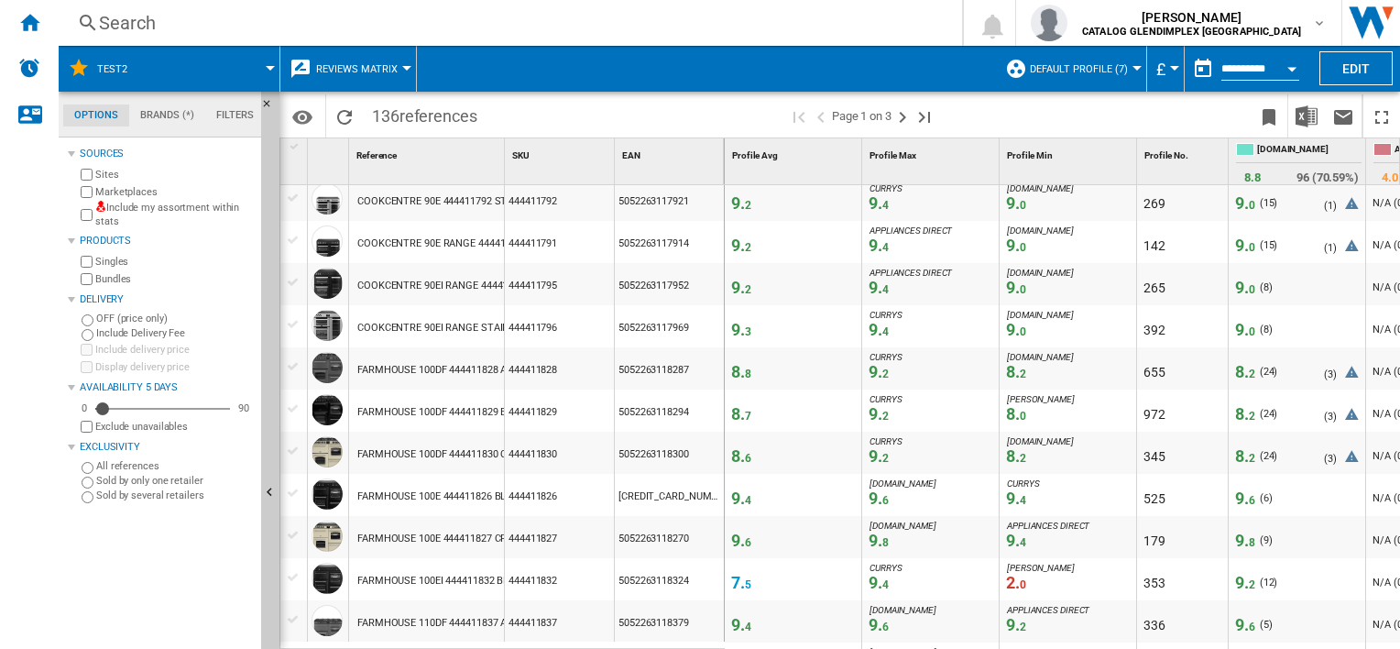
scroll to position [458, 0]
click at [1245, 541] on span "9. 8" at bounding box center [1245, 539] width 20 height 19
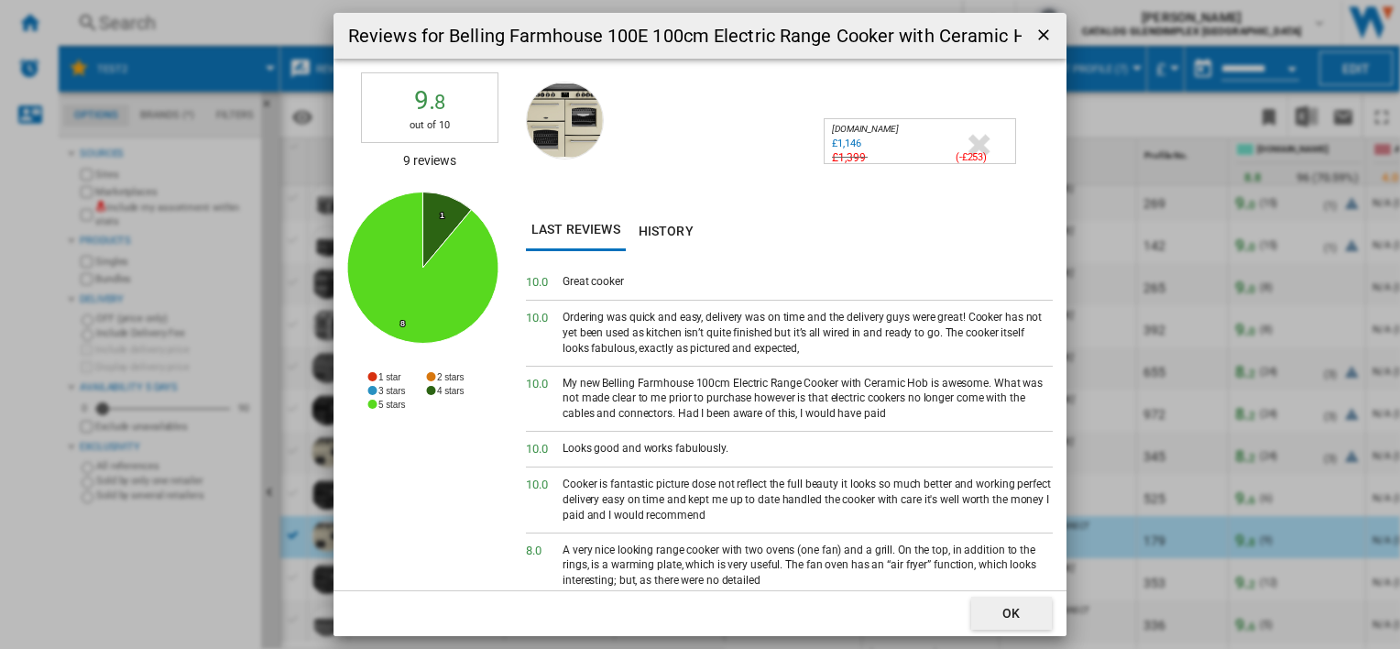
click at [656, 275] on div "Great cooker" at bounding box center [808, 282] width 490 height 16
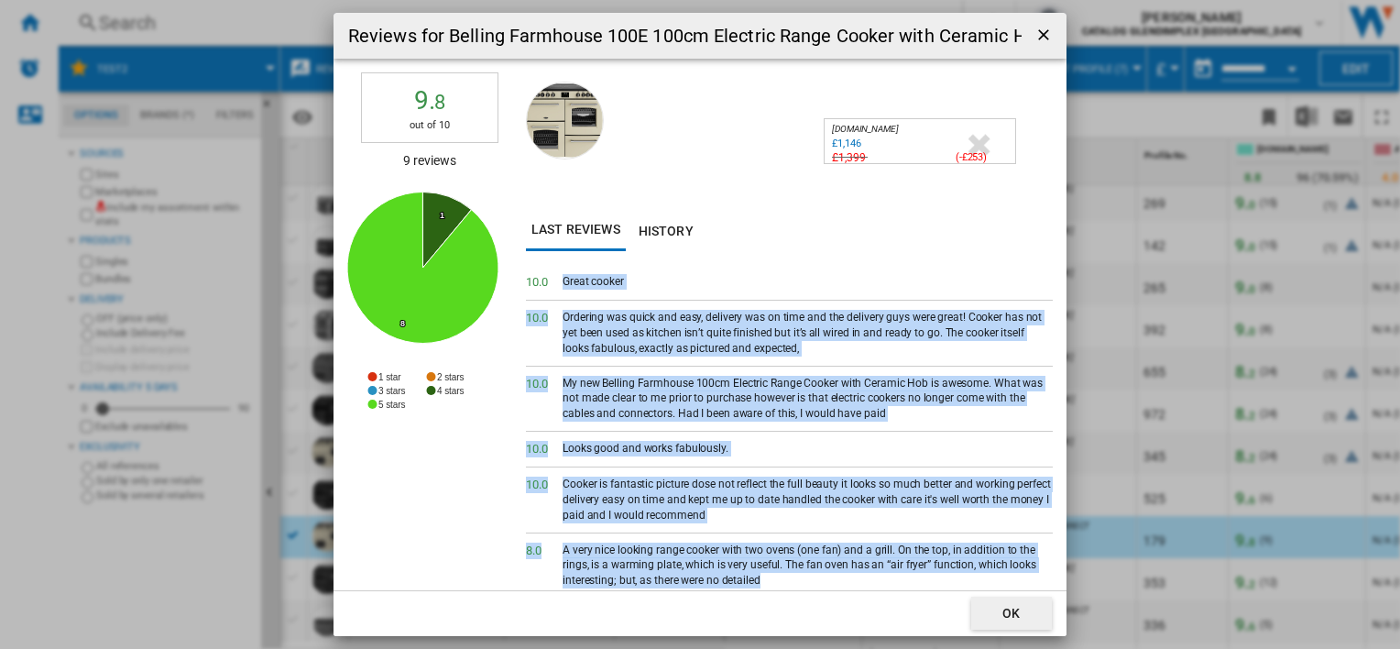
drag, startPoint x: 563, startPoint y: 279, endPoint x: 878, endPoint y: 585, distance: 439.3
click at [878, 585] on div "10. 0 Great cooker 10. 0 Ordering was quick and easy, delivery was on time and …" at bounding box center [789, 431] width 527 height 333
drag, startPoint x: 878, startPoint y: 585, endPoint x: 740, endPoint y: 341, distance: 279.8
copy div "Lorem ipsumd 98. 8 Sitametc adi elits doe temp, incididu utl et dolo mag ali en…"
click at [1048, 41] on ng-md-icon "getI18NText('BUTTONS.CLOSE_DIALOG')" at bounding box center [1045, 37] width 22 height 22
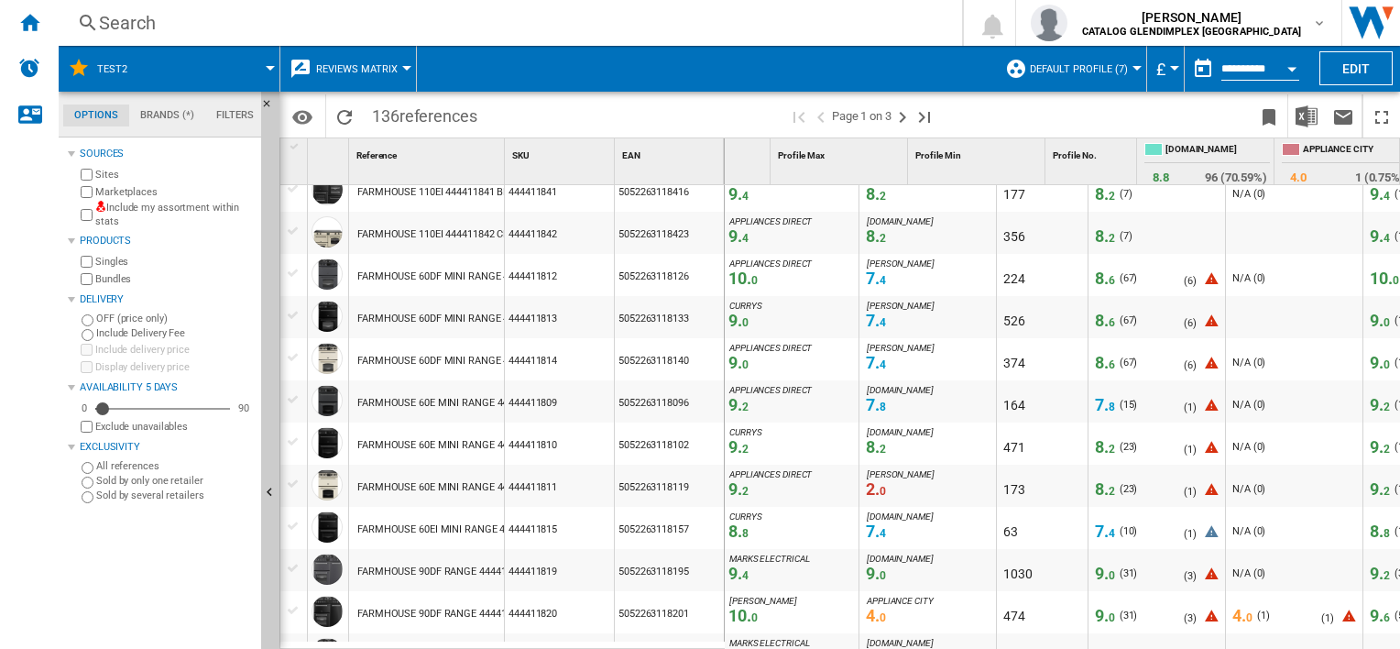
scroll to position [0, 140]
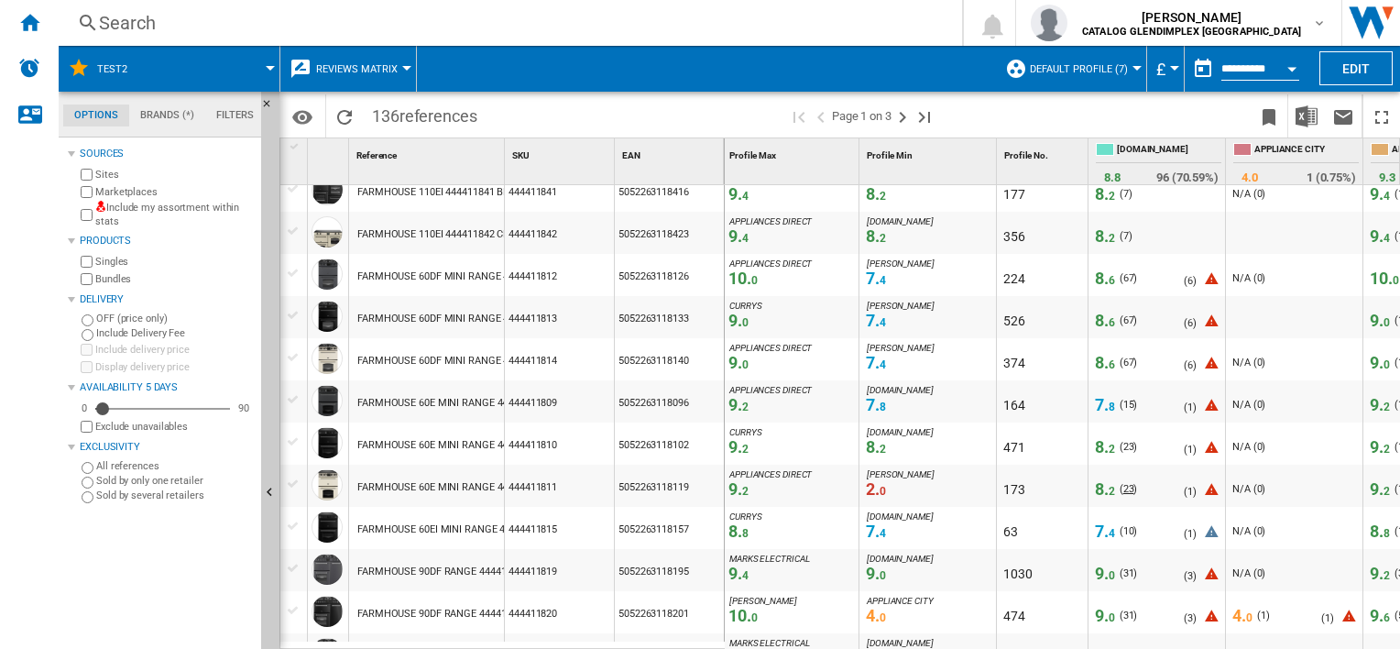
click at [1129, 490] on span "23" at bounding box center [1128, 489] width 11 height 12
click at [1103, 491] on span "8. 2" at bounding box center [1105, 488] width 20 height 19
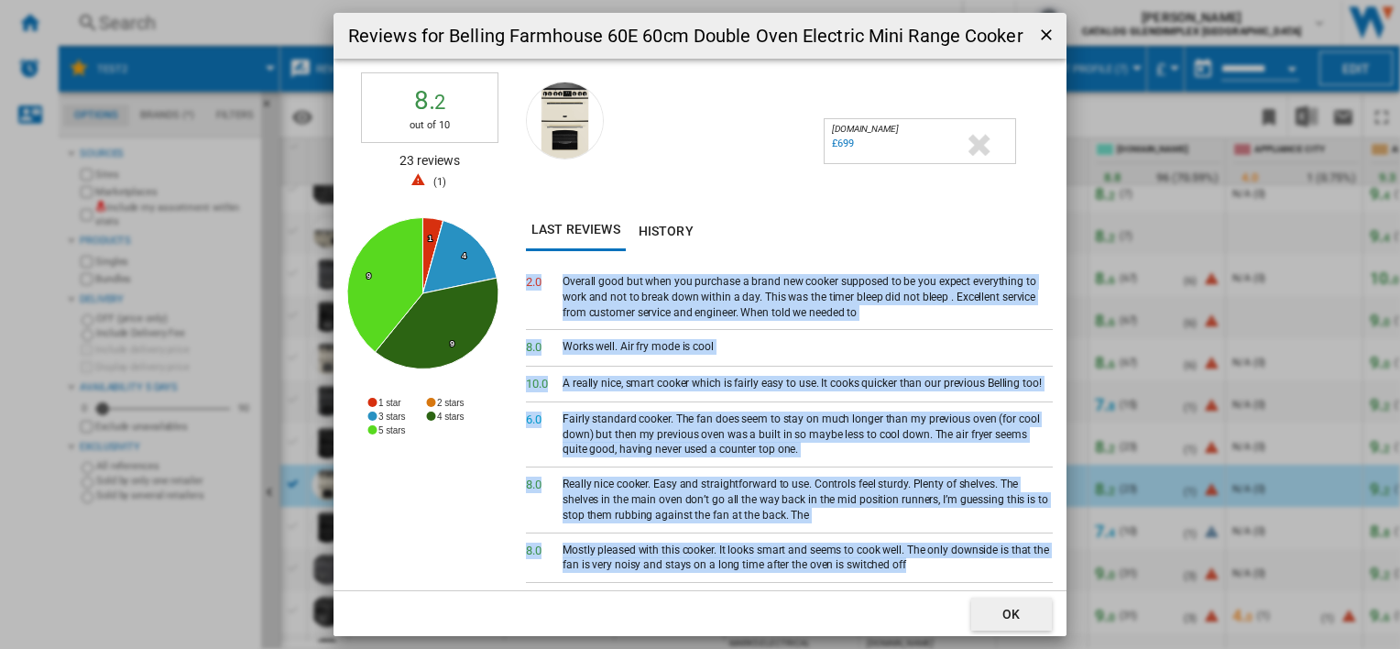
drag, startPoint x: 528, startPoint y: 282, endPoint x: 995, endPoint y: 567, distance: 547.3
click at [995, 567] on div "2. 0 Overall good but when you purchase a brand new cooker supposed to be you e…" at bounding box center [789, 427] width 527 height 325
copy div "3. 3 Loremip dolo sit amet con adipisci e seddo eiu tempor incididu ut la etd m…"
click at [1041, 35] on ng-md-icon "getI18NText('BUTTONS.CLOSE_DIALOG')" at bounding box center [1048, 37] width 22 height 22
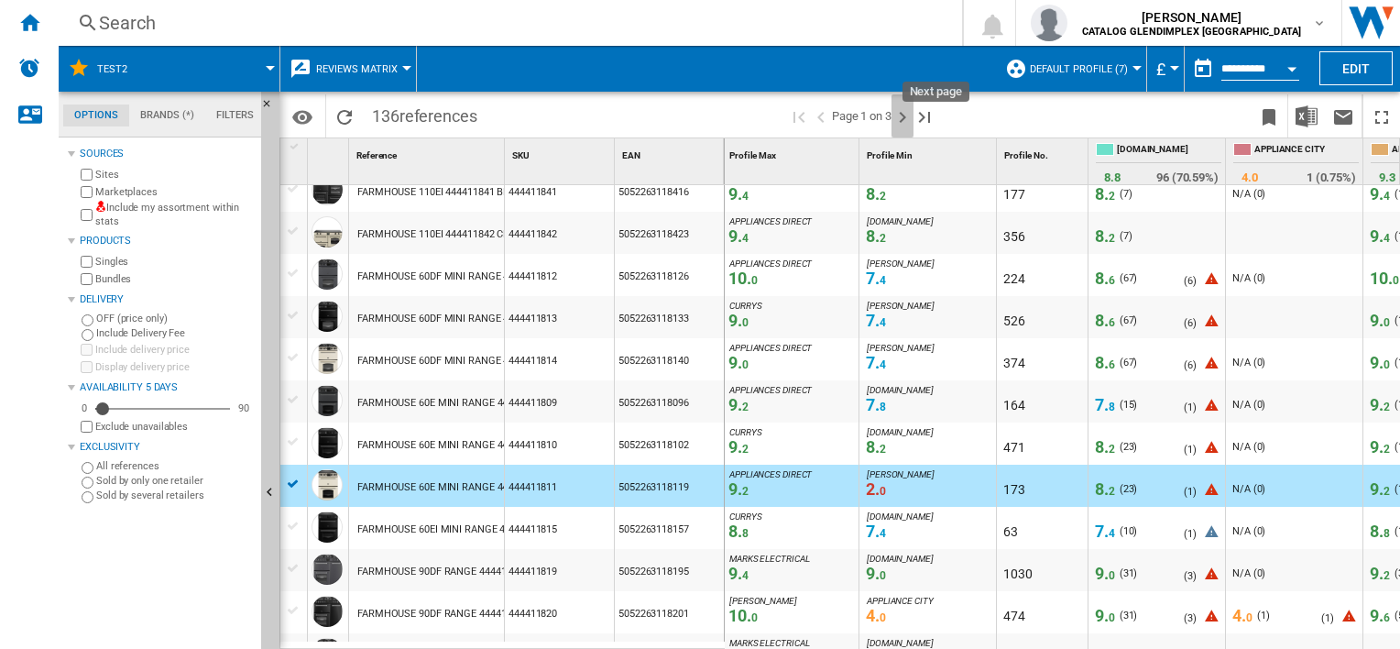
click at [901, 106] on ng-md-icon "Next page" at bounding box center [902, 117] width 22 height 22
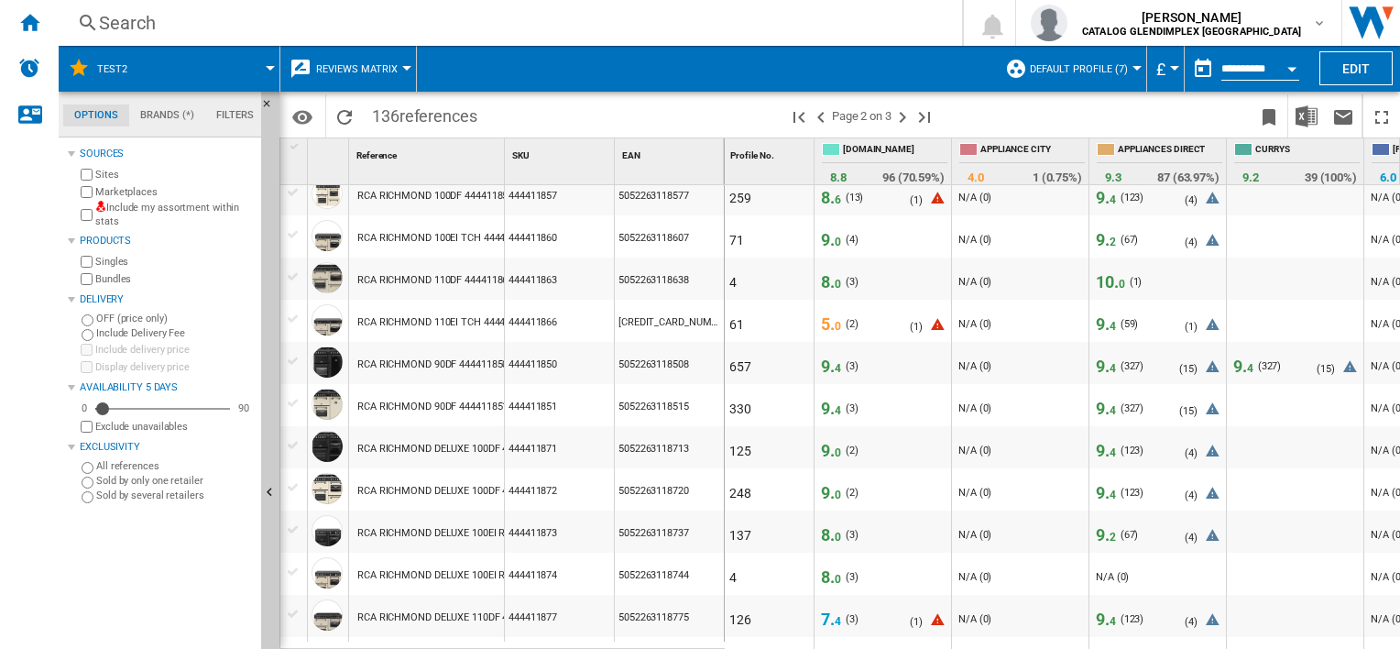
scroll to position [0, 411]
drag, startPoint x: 1251, startPoint y: 624, endPoint x: 1206, endPoint y: 627, distance: 45.0
click at [1206, 595] on div "8. 4 APPLIANCES DIRECT 9. 4 [DOMAIN_NAME] 7. 4 126 7. 4 ( 3 ) N/A (0) ( 1 ) - N…" at bounding box center [977, 595] width 1328 height 0
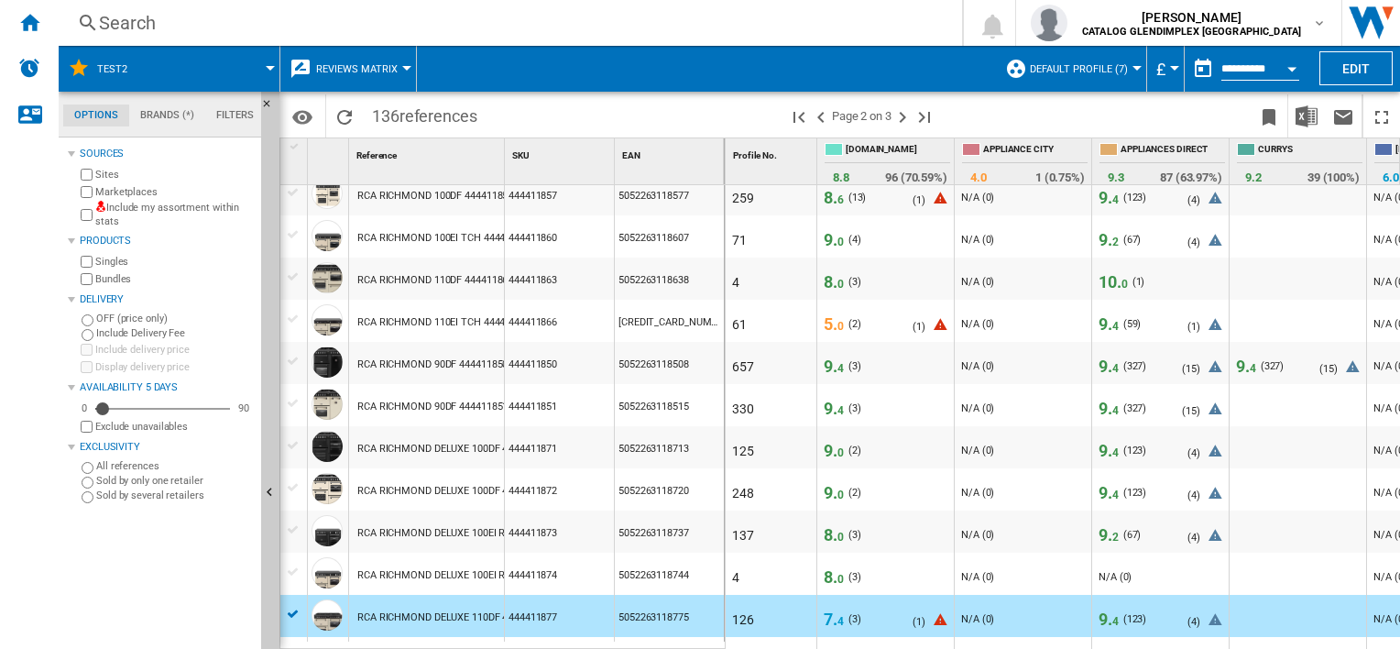
click at [834, 537] on span "8. 0" at bounding box center [834, 534] width 20 height 19
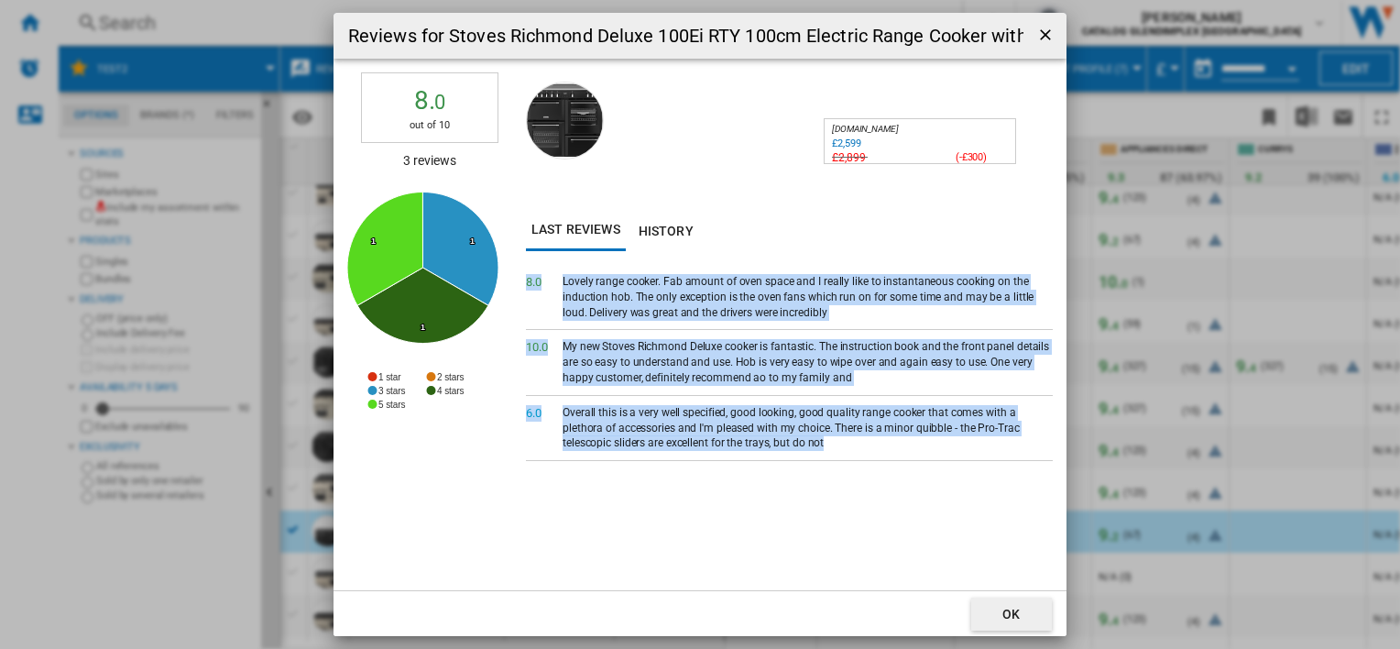
drag, startPoint x: 529, startPoint y: 281, endPoint x: 817, endPoint y: 440, distance: 329.3
click at [817, 440] on div "8. 0 Lovely range cooker. Fab amount of oven space and I really like to instant…" at bounding box center [789, 427] width 527 height 325
drag, startPoint x: 817, startPoint y: 440, endPoint x: 727, endPoint y: 306, distance: 161.6
copy div "8. 0 Lovely range cooker. Fab amount of oven space and I really like to instant…"
click at [1047, 33] on ng-md-icon "getI18NText('BUTTONS.CLOSE_DIALOG')" at bounding box center [1047, 37] width 22 height 22
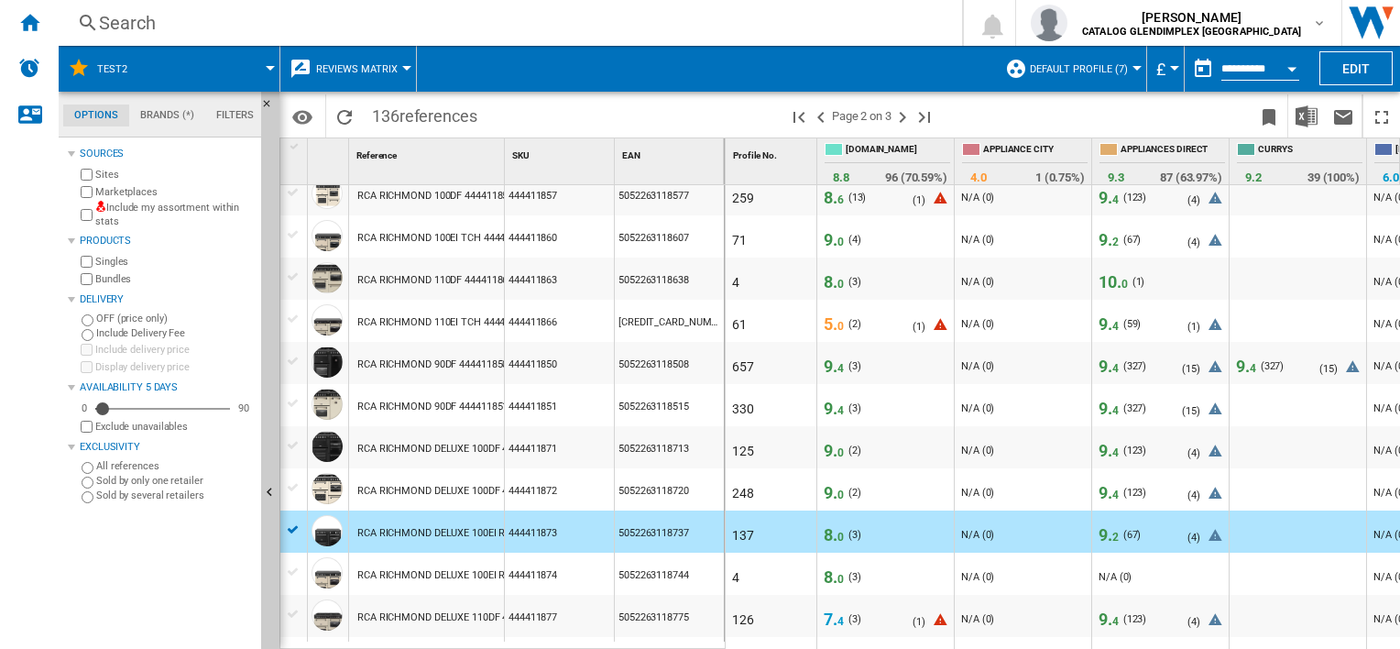
click at [1113, 533] on span "2" at bounding box center [1115, 536] width 6 height 13
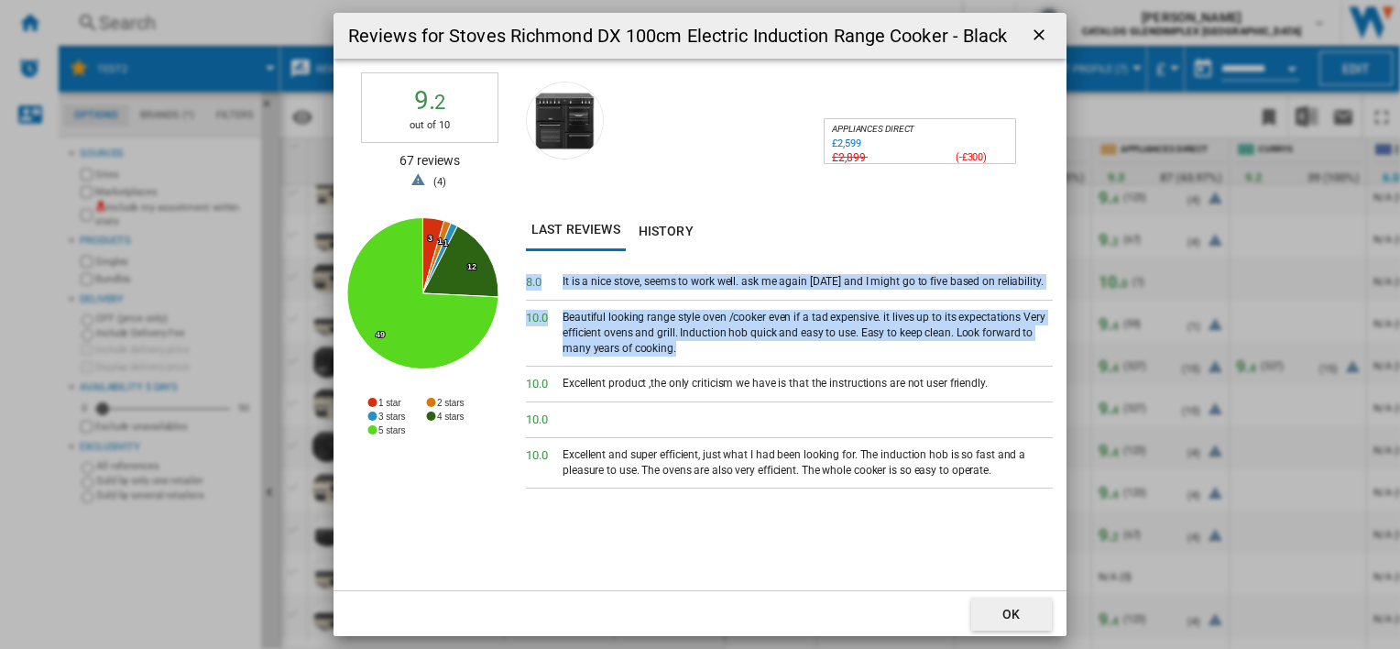
drag, startPoint x: 528, startPoint y: 283, endPoint x: 772, endPoint y: 355, distance: 255.1
click at [772, 355] on div "8. 0 It is a nice stove, seems to work well. ask me again [DATE] and I might go…" at bounding box center [789, 427] width 527 height 325
drag, startPoint x: 772, startPoint y: 355, endPoint x: 686, endPoint y: 338, distance: 87.9
copy div "8. 0 It is a nice stove, seems to work well. ask me again [DATE] and I might go…"
click at [1034, 40] on ng-md-icon "getI18NText('BUTTONS.CLOSE_DIALOG')" at bounding box center [1041, 37] width 22 height 22
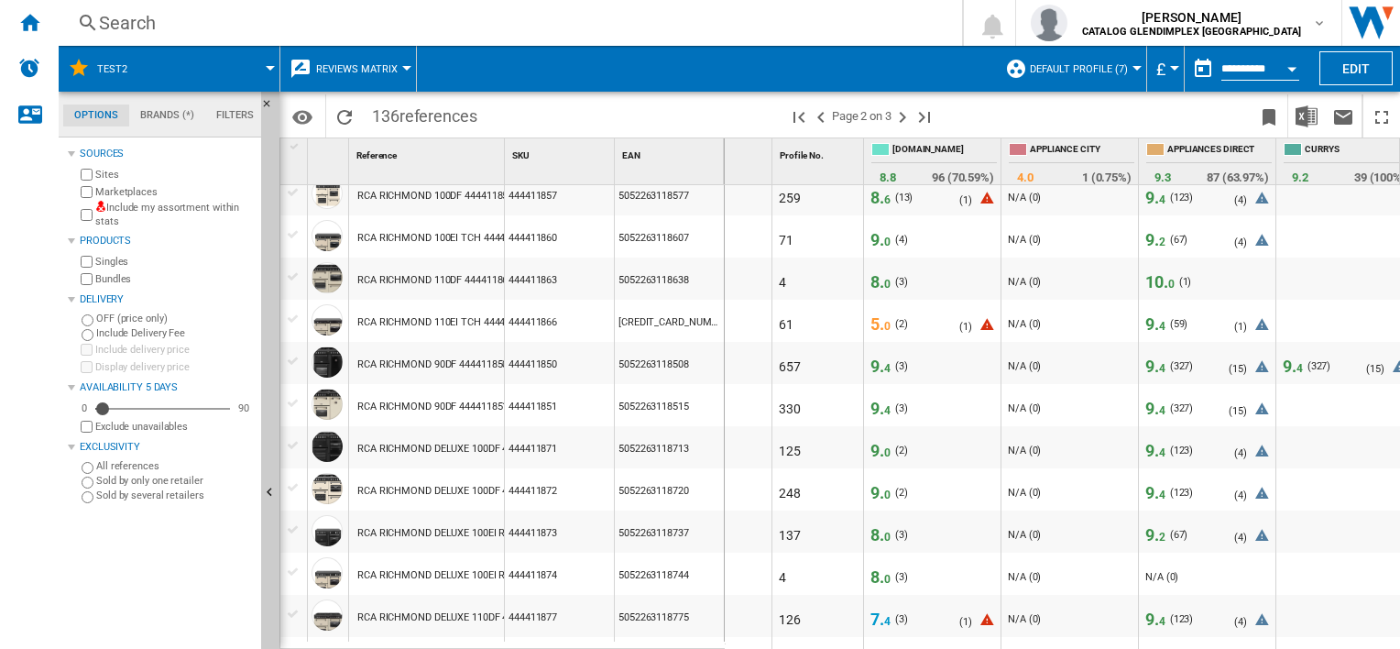
scroll to position [0, 315]
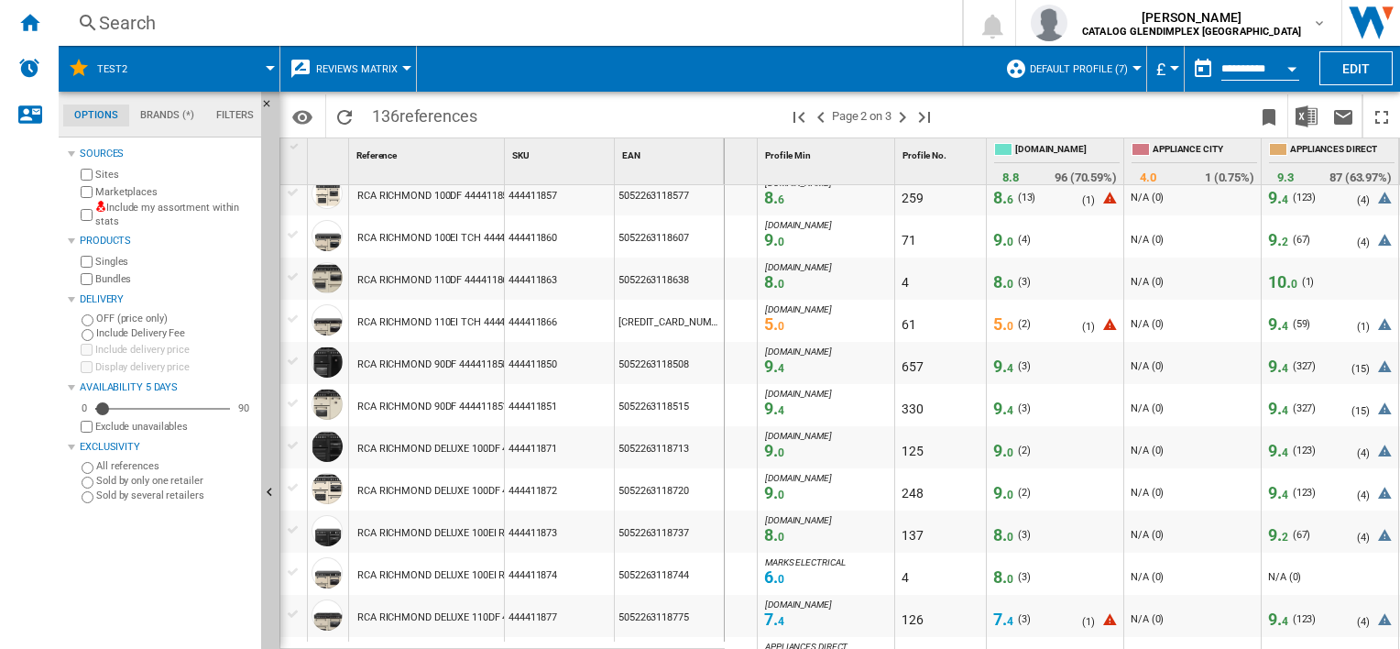
click at [995, 582] on span "8. 0" at bounding box center [1003, 576] width 20 height 19
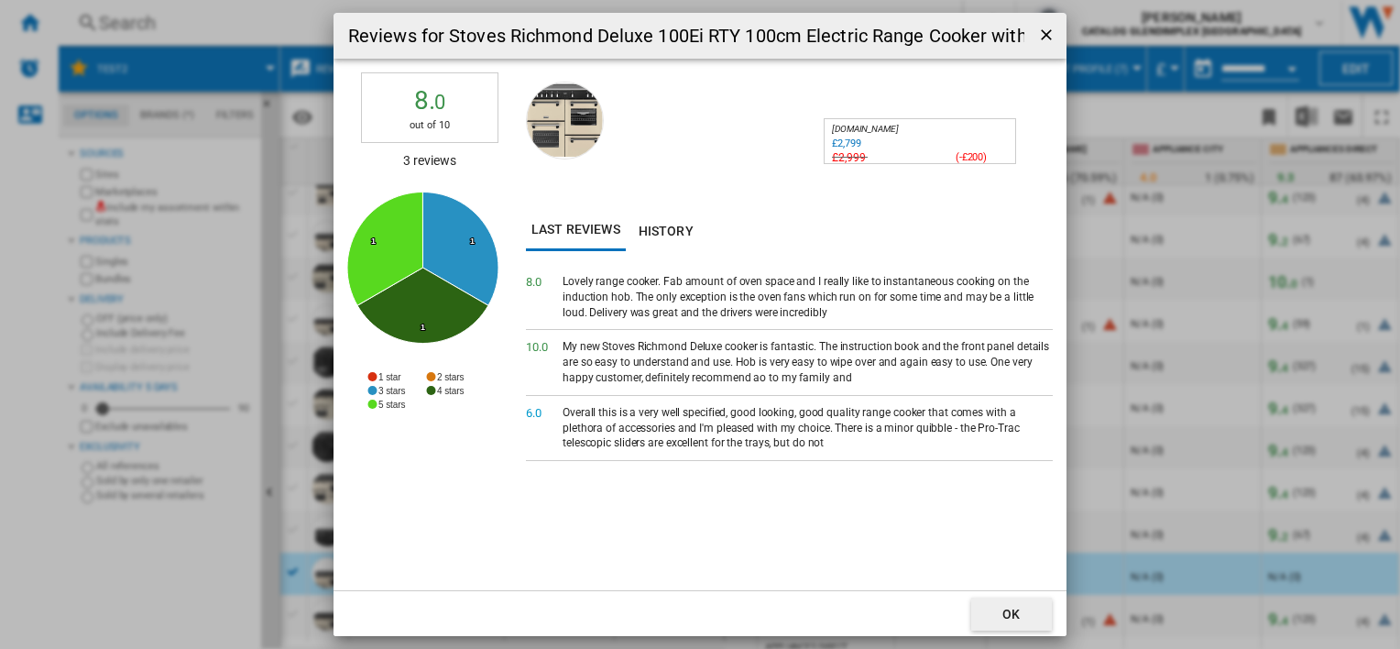
click at [1044, 37] on ng-md-icon "getI18NText('BUTTONS.CLOSE_DIALOG')" at bounding box center [1048, 37] width 22 height 22
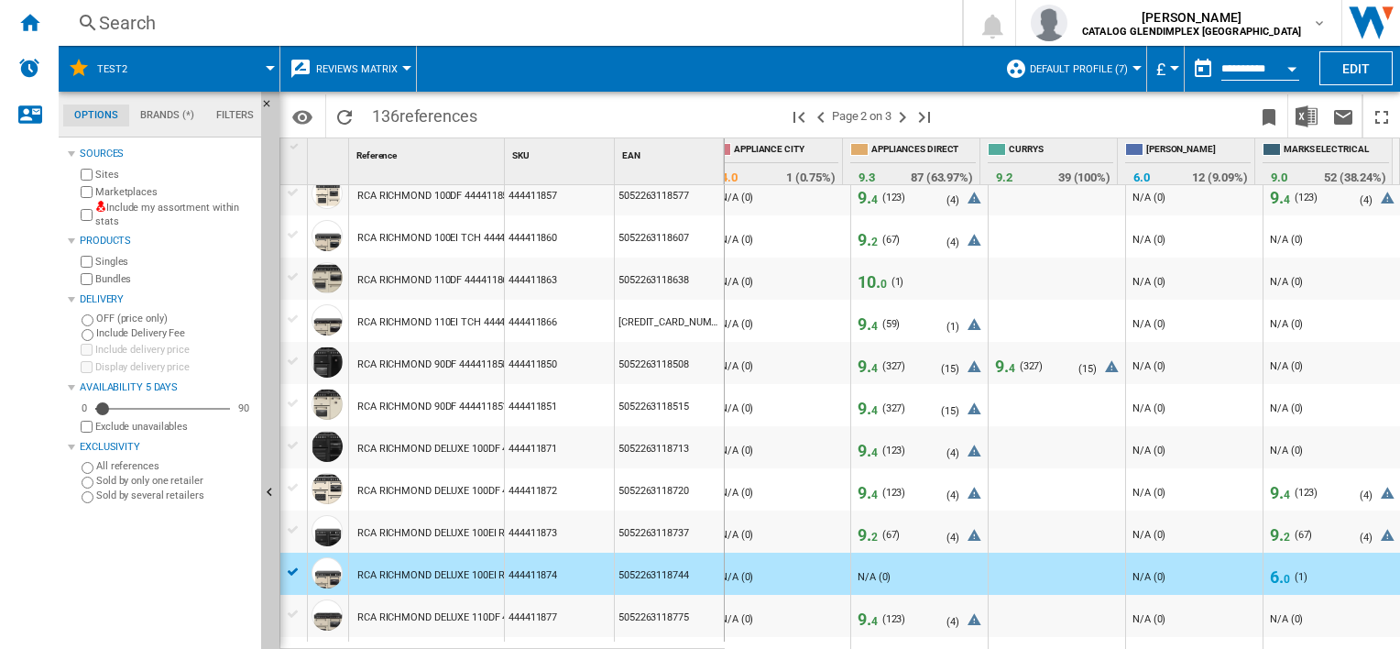
click at [1272, 575] on span "6. 0" at bounding box center [1280, 576] width 20 height 19
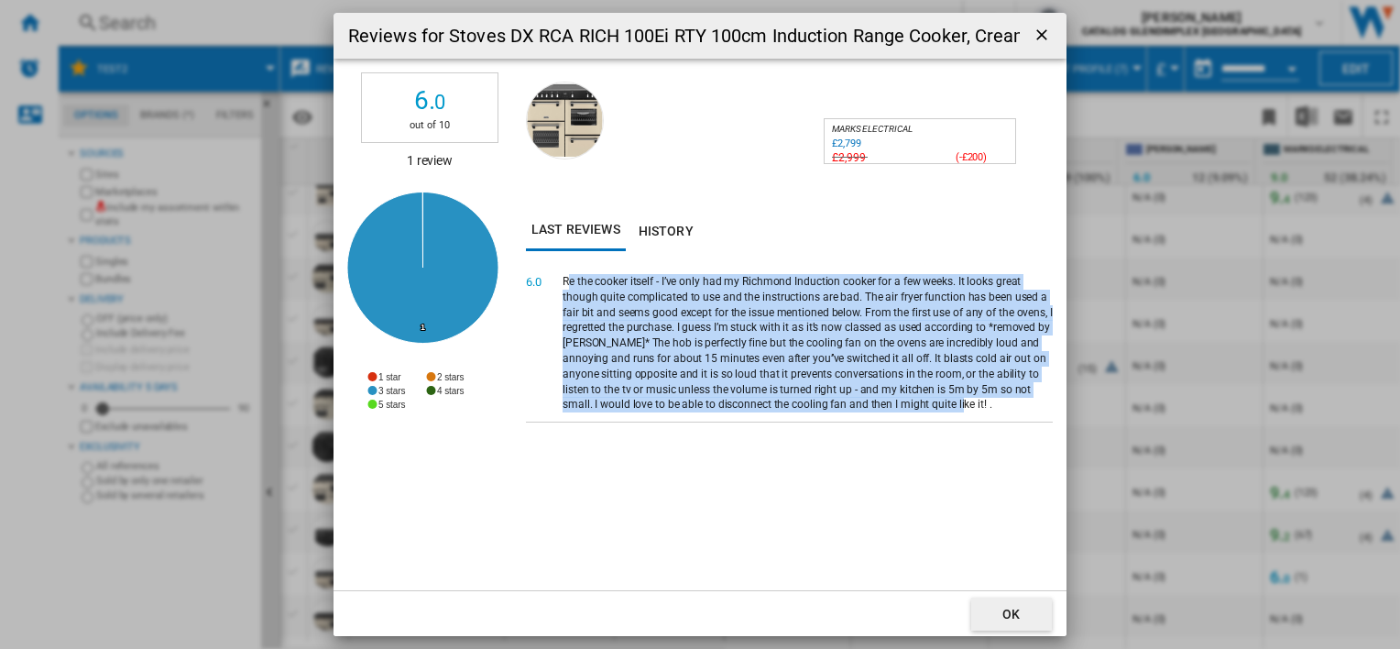
drag, startPoint x: 566, startPoint y: 284, endPoint x: 855, endPoint y: 400, distance: 311.2
click at [855, 400] on div "Re the cooker itself - I’ve only had my Richmond Induction cooker for a few wee…" at bounding box center [808, 343] width 490 height 138
click at [1034, 40] on ng-md-icon "getI18NText('BUTTONS.CLOSE_DIALOG')" at bounding box center [1044, 37] width 22 height 22
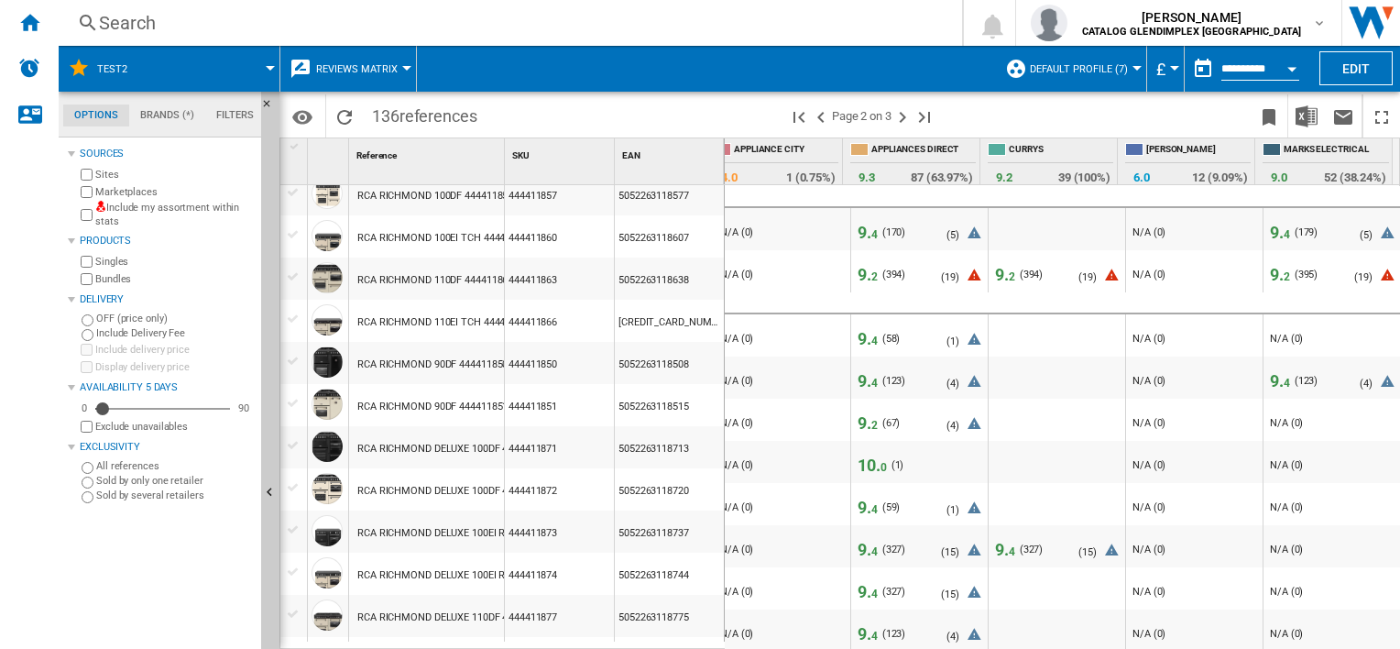
scroll to position [0, 0]
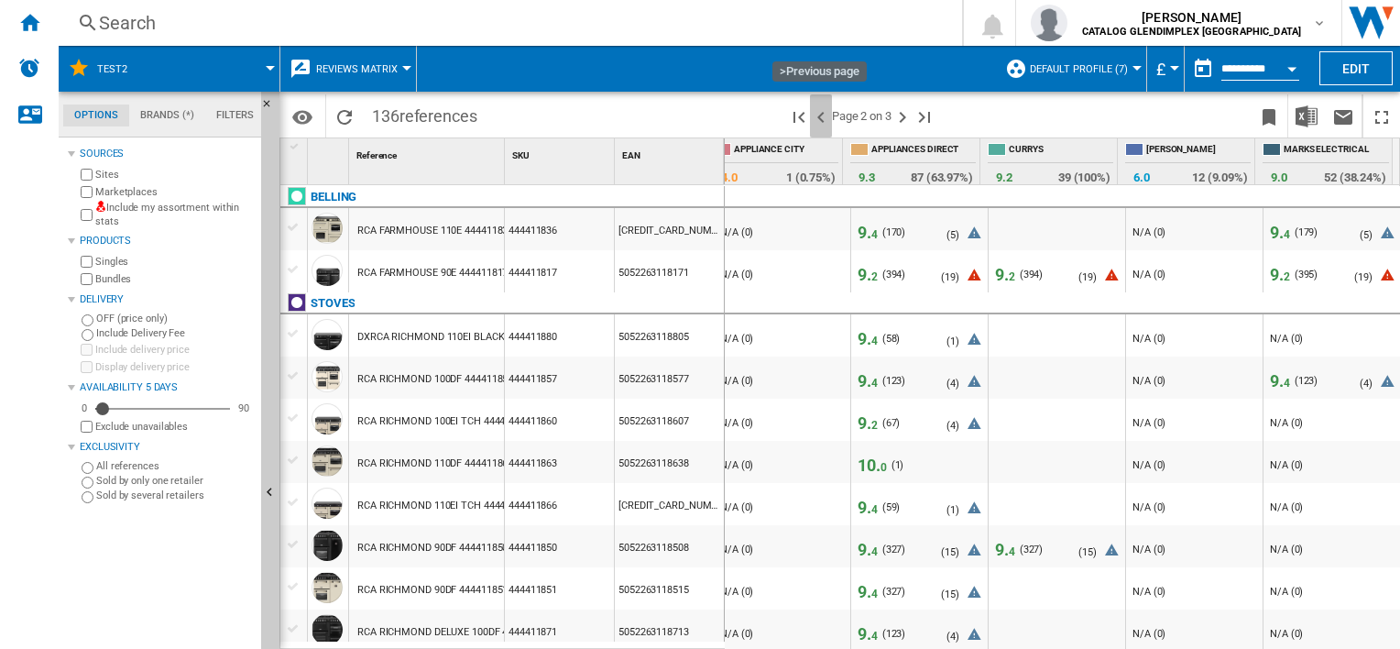
click at [821, 121] on ng-md-icon ">Previous page" at bounding box center [821, 117] width 22 height 22
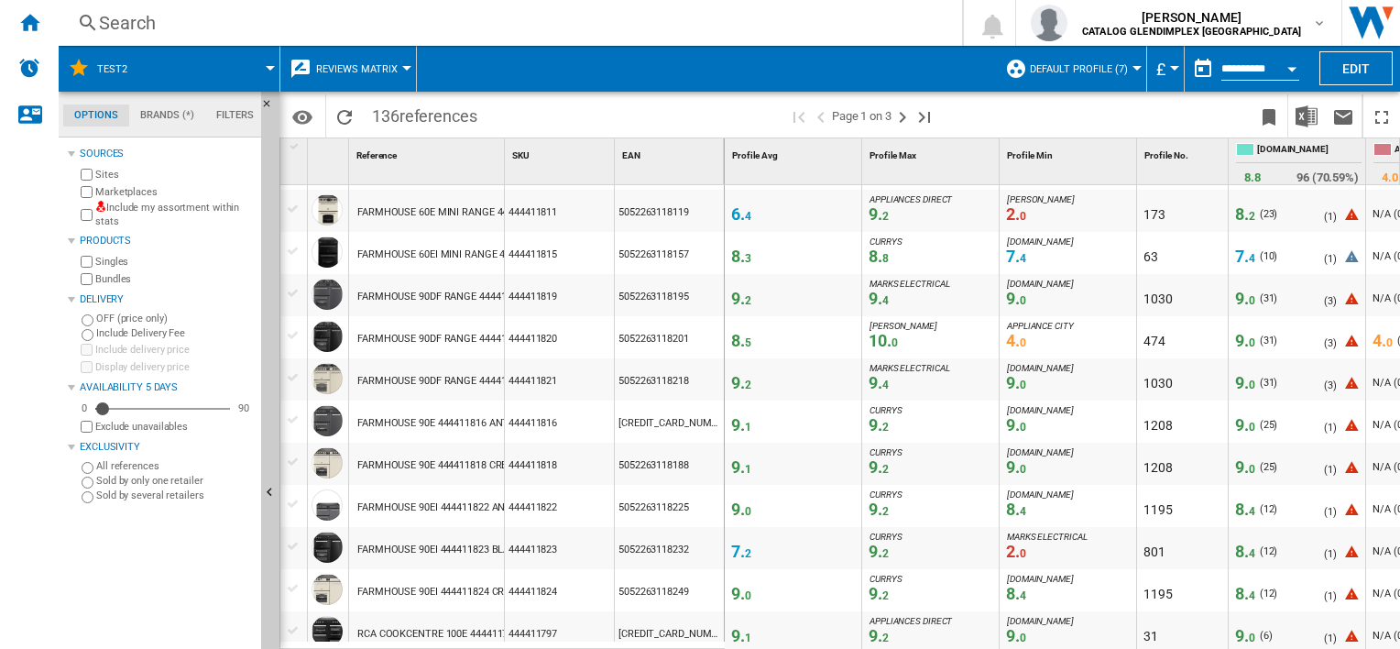
scroll to position [1374, 0]
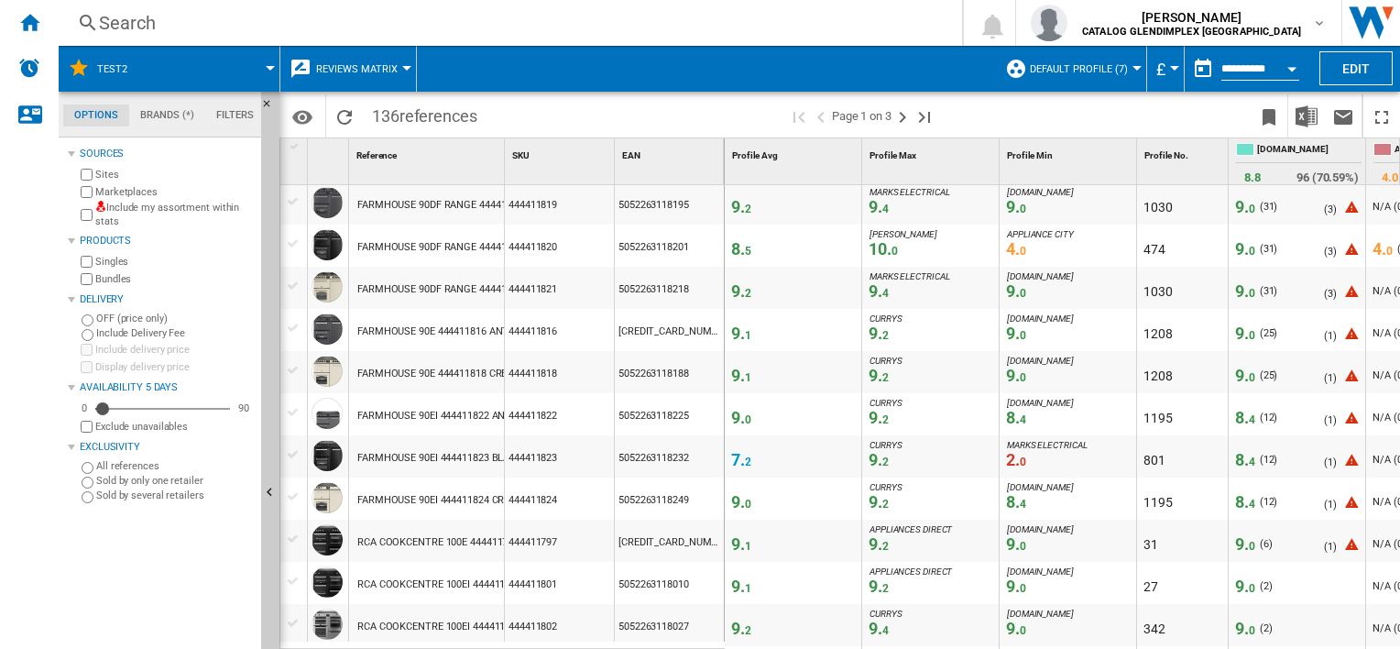
click at [1246, 461] on span "8. 4" at bounding box center [1245, 459] width 20 height 19
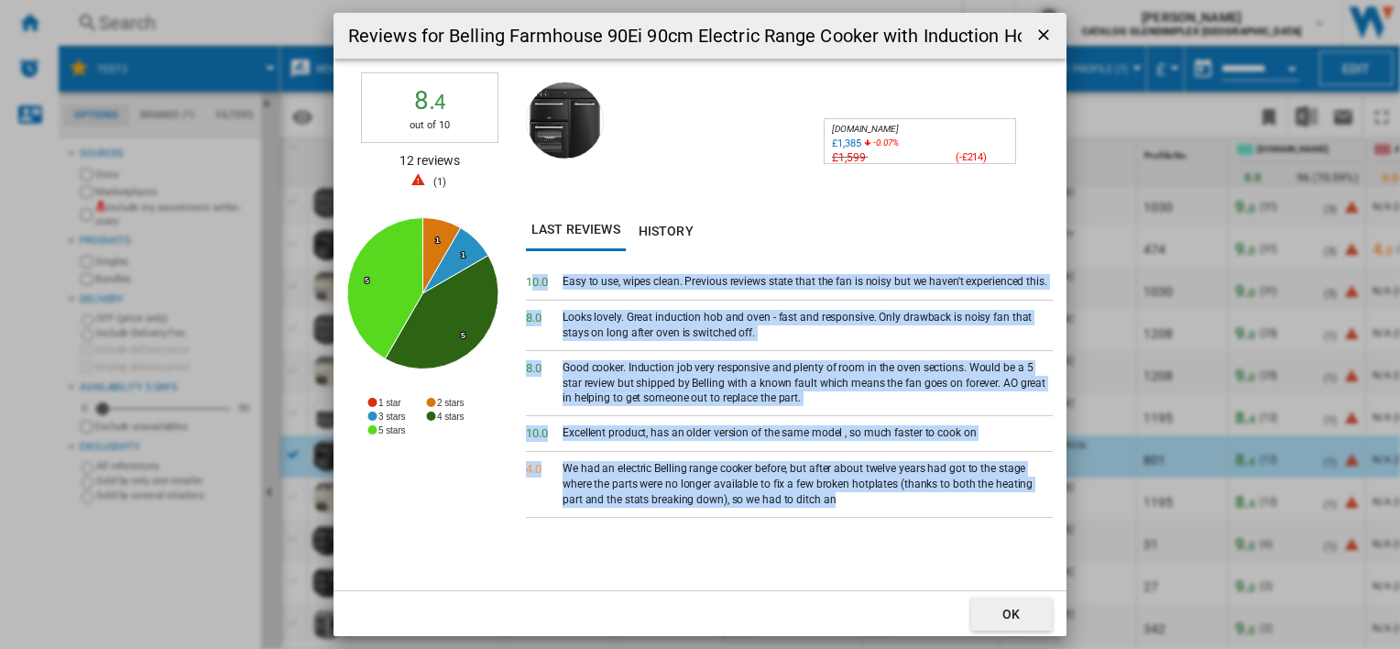
drag, startPoint x: 528, startPoint y: 284, endPoint x: 883, endPoint y: 505, distance: 418.5
click at [883, 505] on div "10. 0 Easy to use, wipes clean. Previous reviews state that the fan is noisy bu…" at bounding box center [789, 427] width 527 height 325
copy div "0. 0 Easy to use, wipes clean. Previous reviews state that the fan is noisy but…"
click at [1039, 38] on ng-md-icon "getI18NText('BUTTONS.CLOSE_DIALOG')" at bounding box center [1045, 37] width 22 height 22
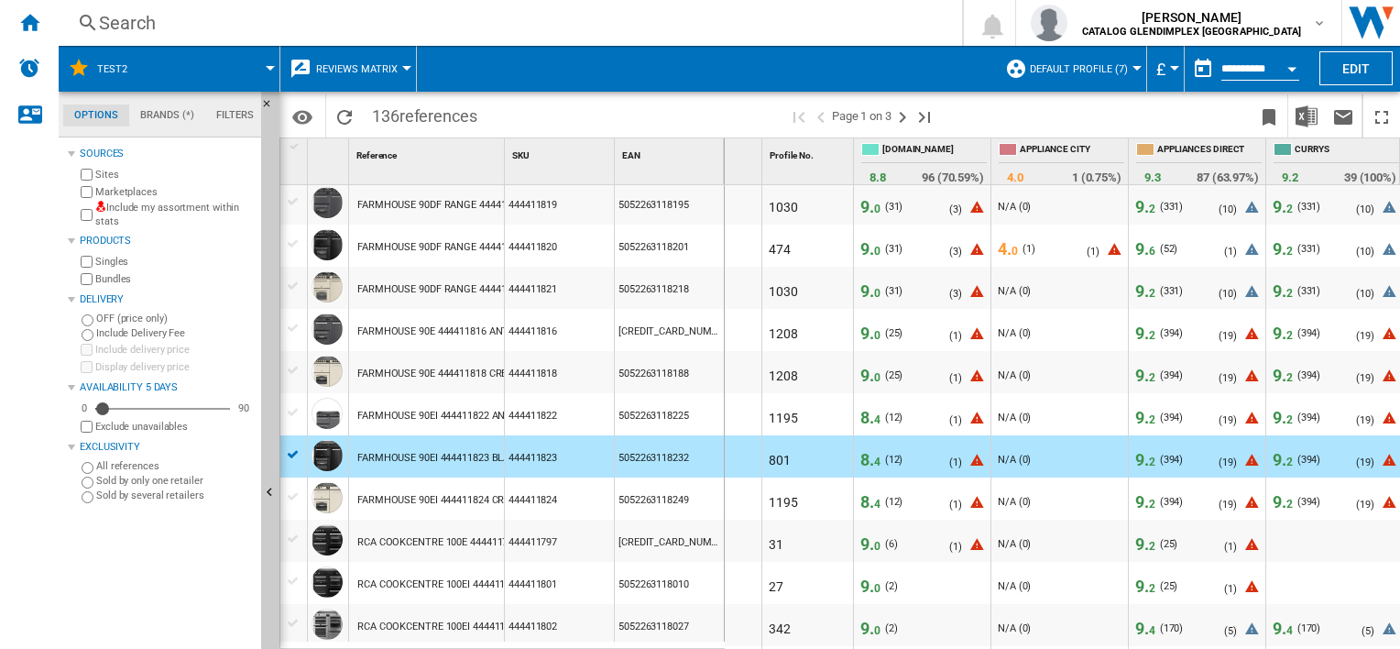
scroll to position [0, 383]
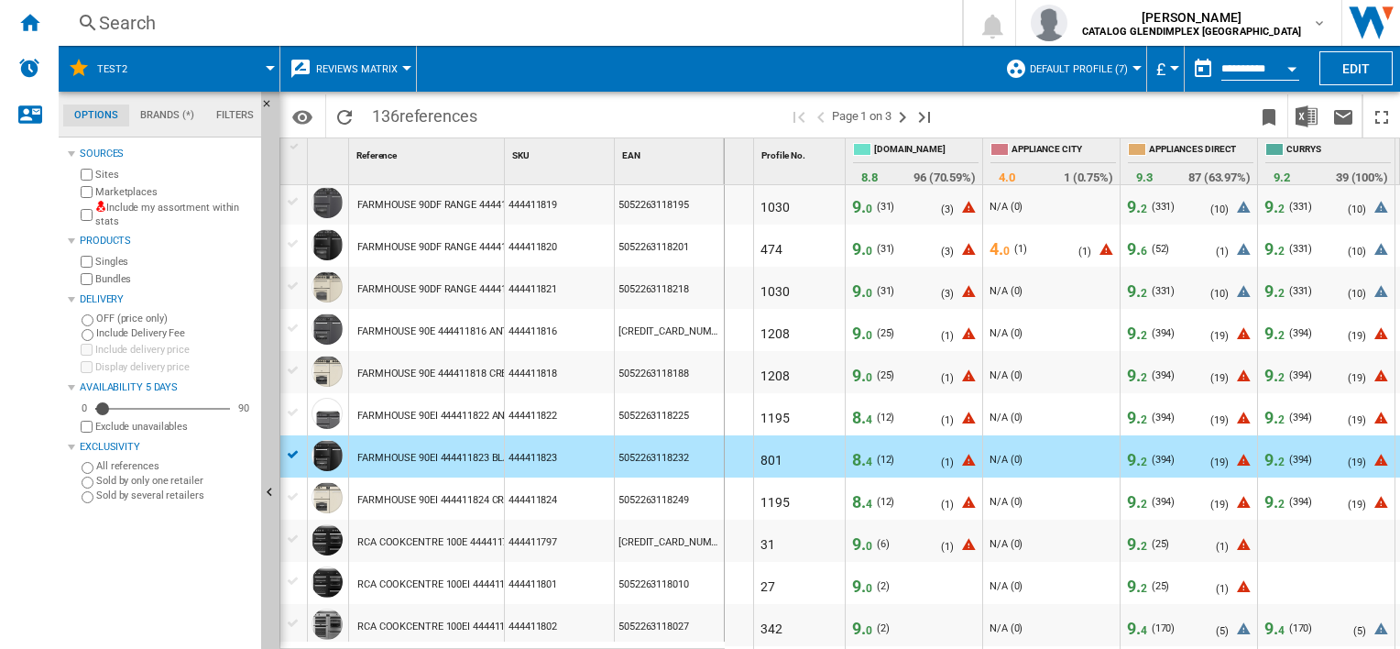
click at [866, 458] on span "4" at bounding box center [869, 461] width 6 height 13
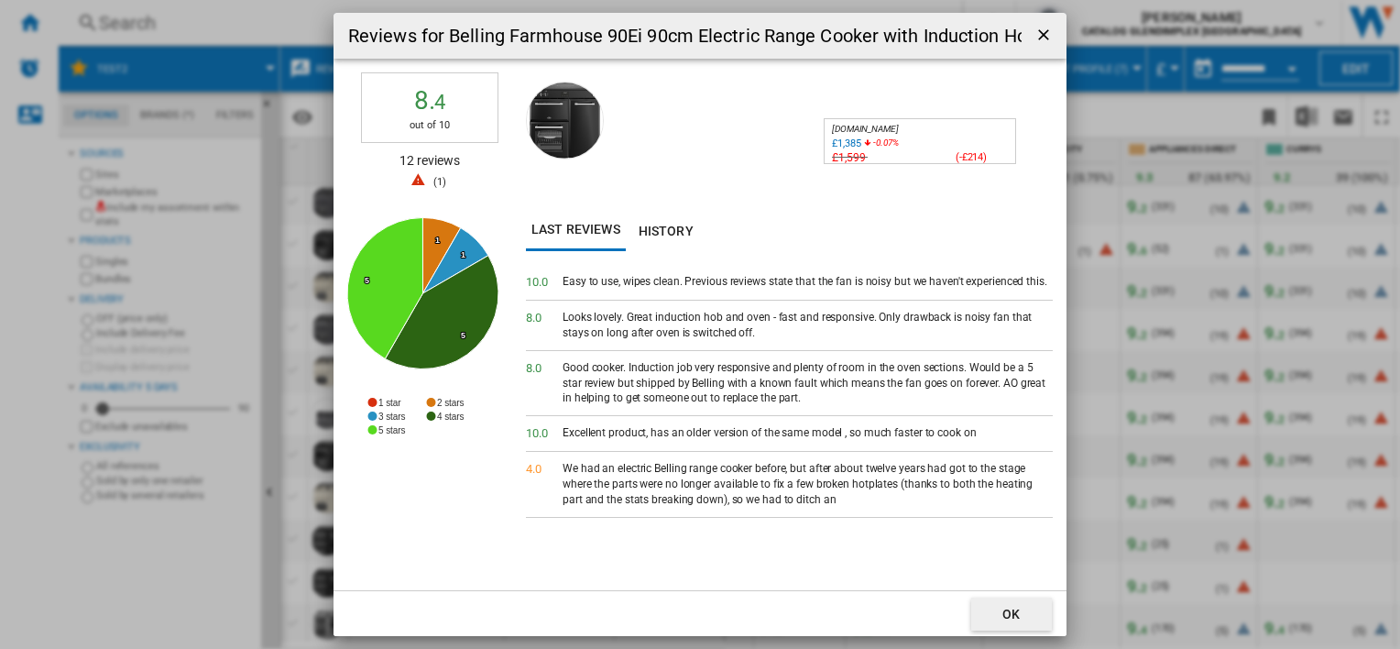
click at [1048, 40] on ng-md-icon "getI18NText('BUTTONS.CLOSE_DIALOG')" at bounding box center [1045, 37] width 22 height 22
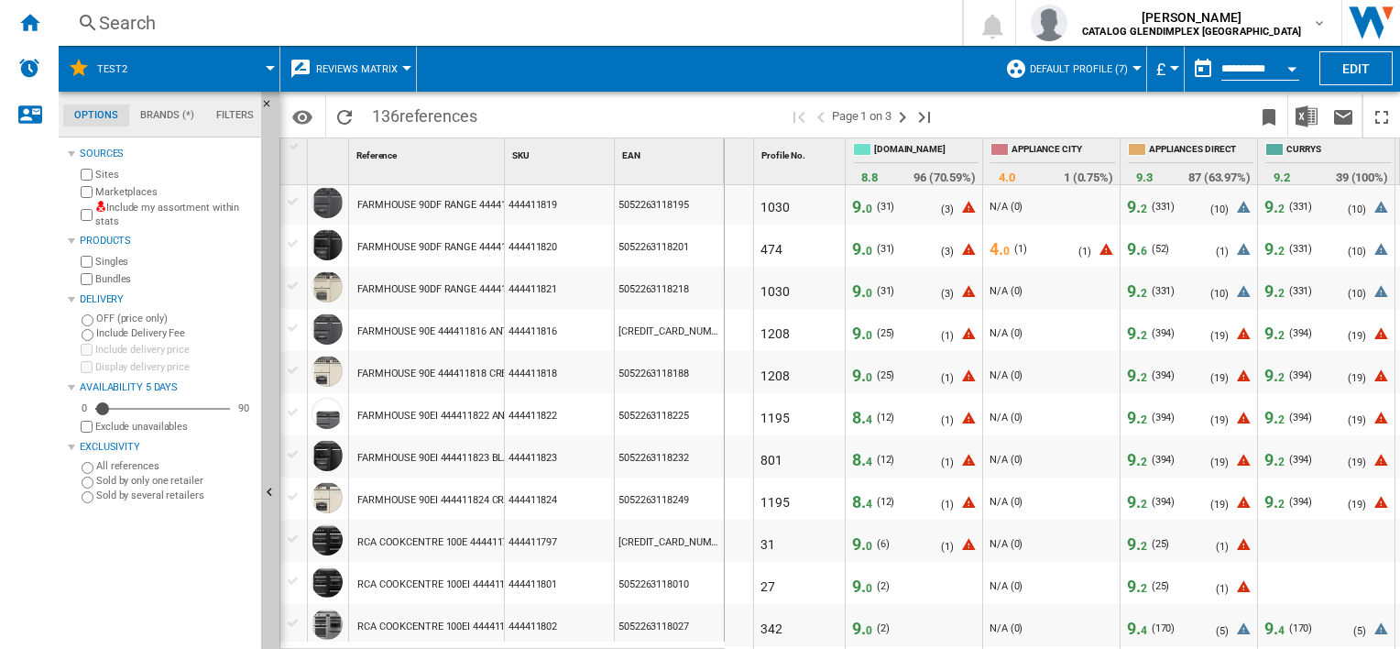
click at [1149, 458] on div "9. 2" at bounding box center [1137, 460] width 27 height 18
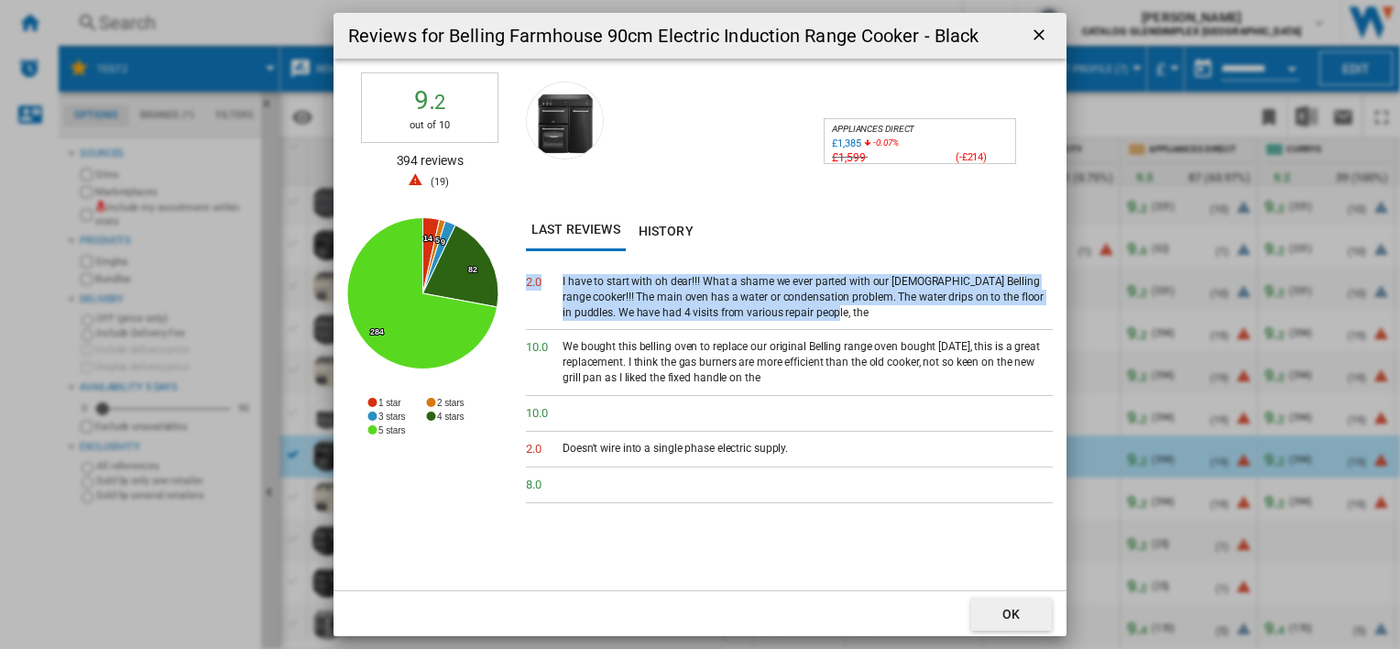
drag, startPoint x: 526, startPoint y: 279, endPoint x: 795, endPoint y: 315, distance: 271.7
click at [795, 315] on div "2. 0 I have to start with oh dear!!! What a shame we ever parted with our [DEMO…" at bounding box center [789, 297] width 527 height 65
drag, startPoint x: 795, startPoint y: 315, endPoint x: 1036, endPoint y: 37, distance: 368.3
click at [1036, 37] on ng-md-icon "getI18NText('BUTTONS.CLOSE_DIALOG')" at bounding box center [1041, 37] width 22 height 22
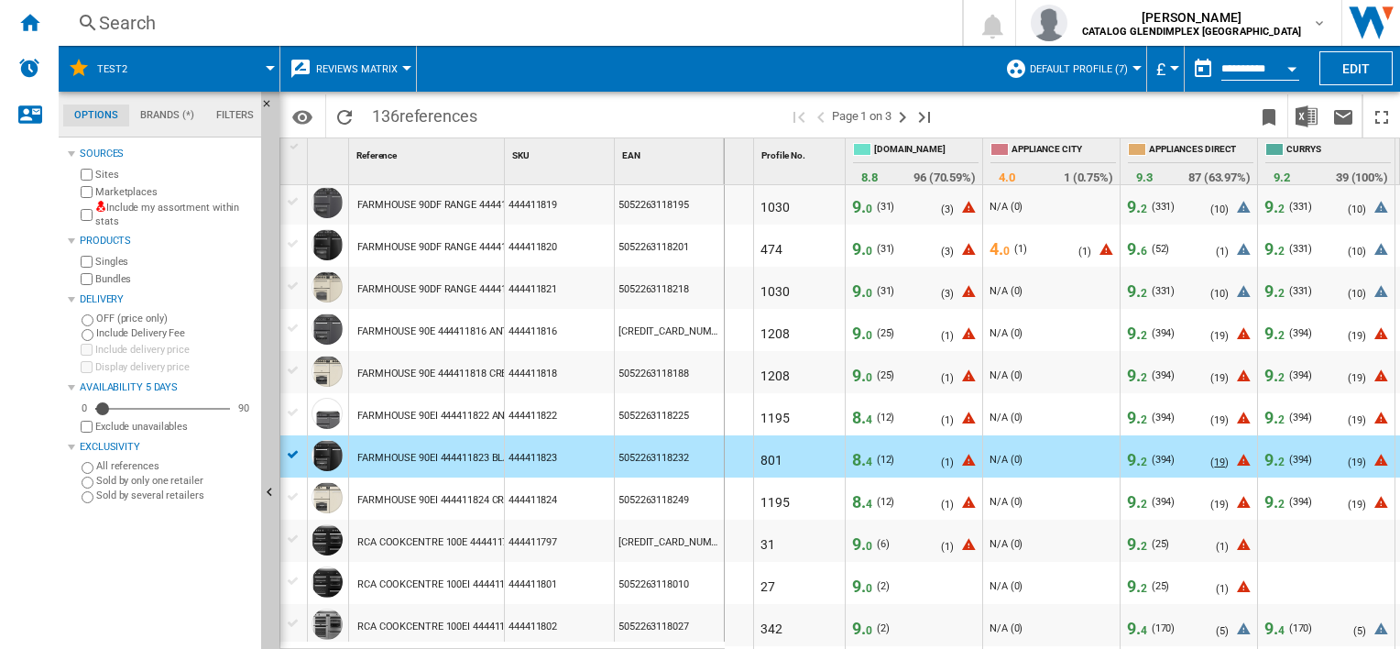
click at [1224, 462] on span "19" at bounding box center [1219, 462] width 11 height 12
click at [902, 116] on ng-md-icon "Next page" at bounding box center [902, 117] width 22 height 22
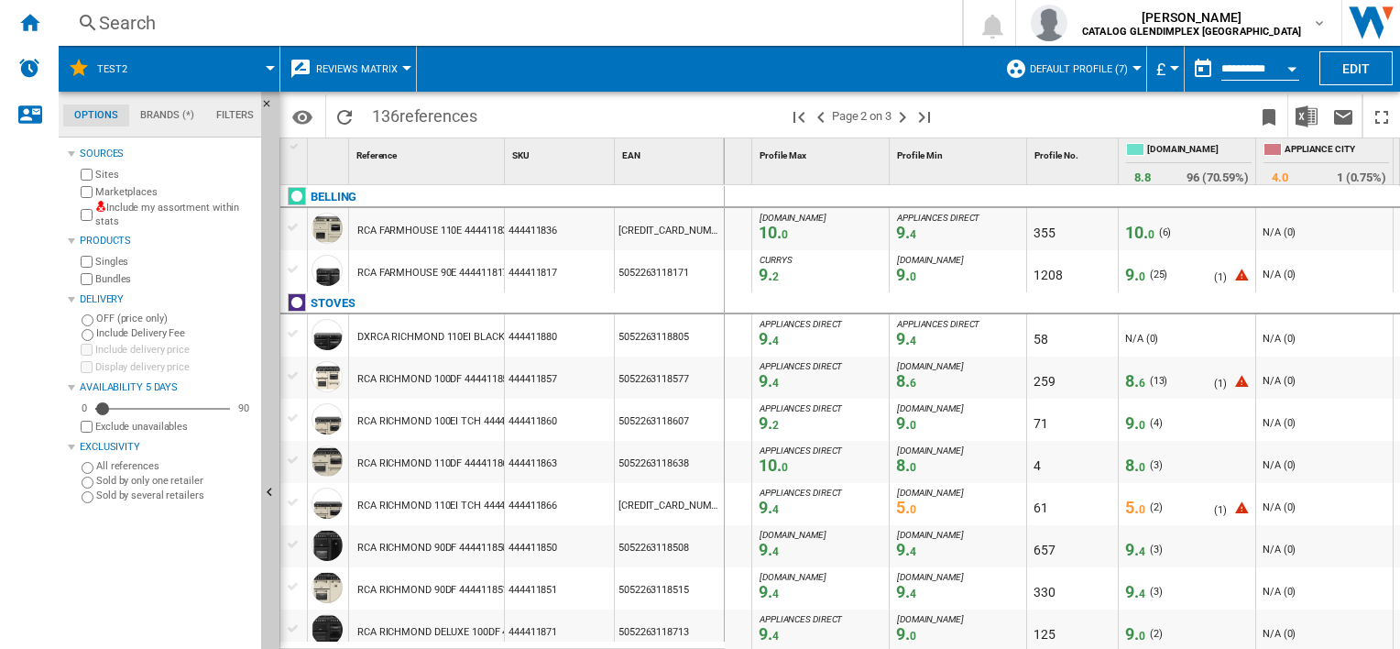
scroll to position [0, 143]
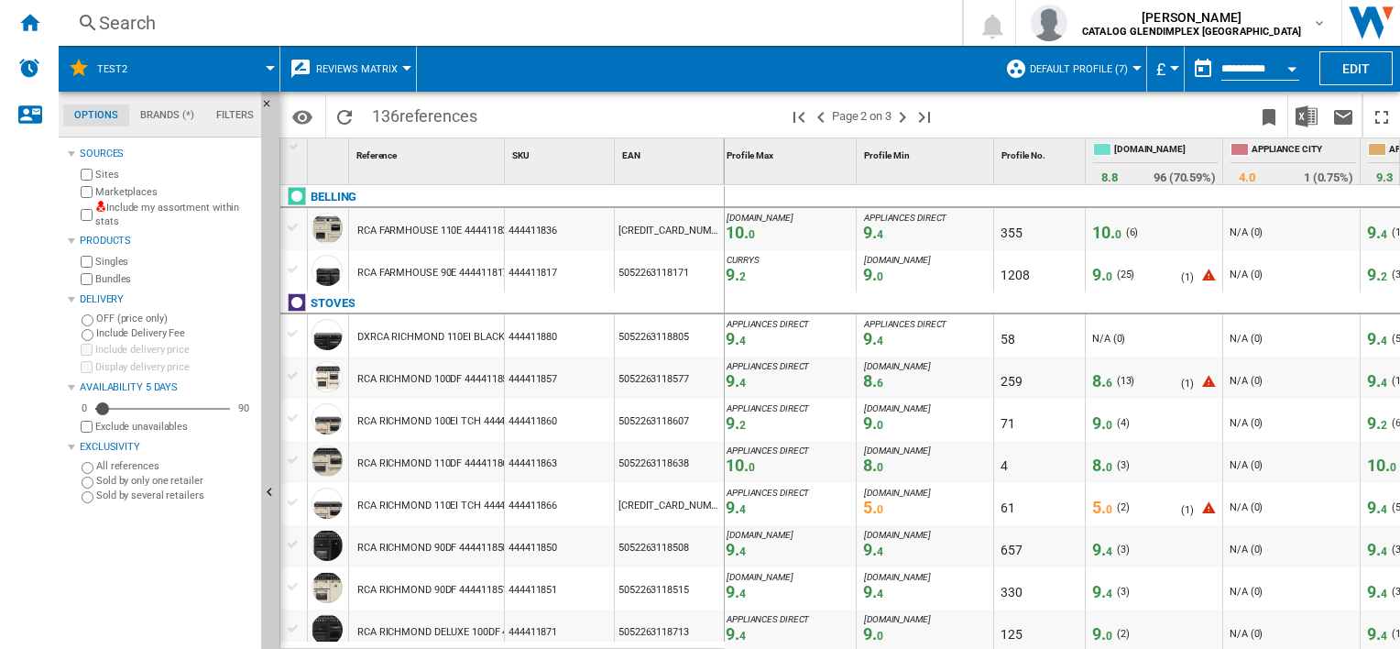
click at [1110, 506] on span "0" at bounding box center [1109, 509] width 6 height 13
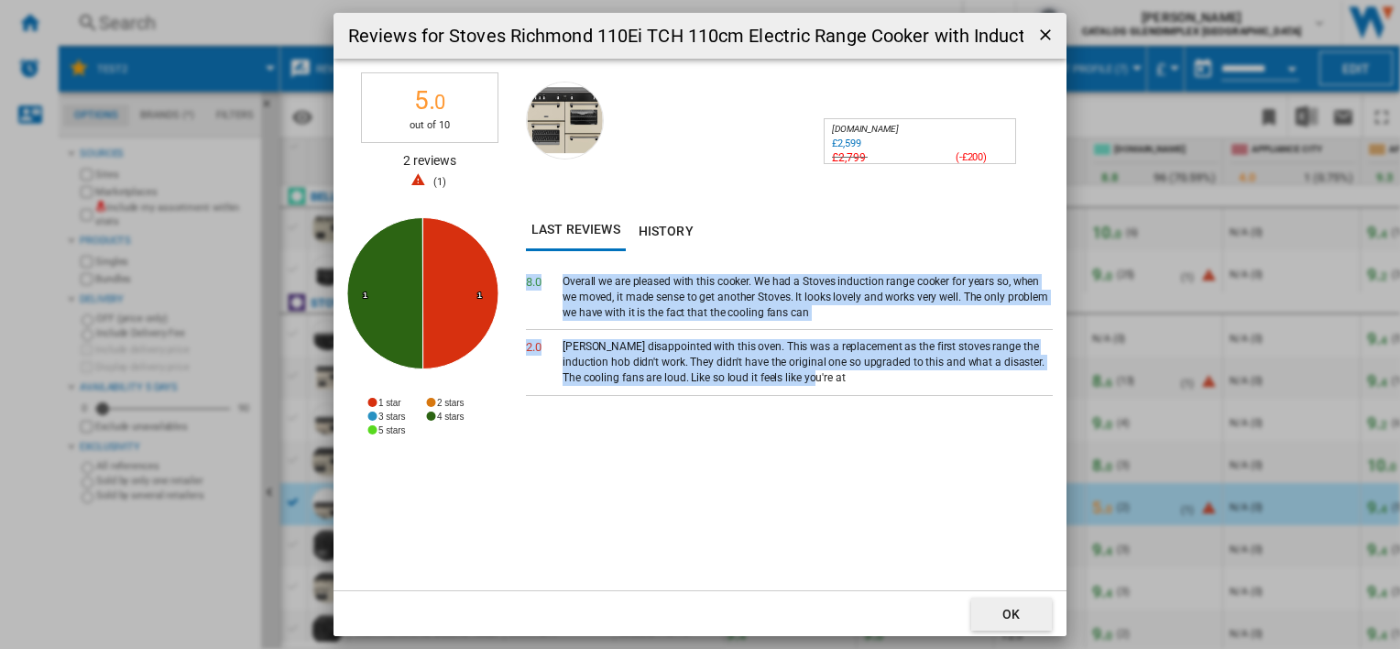
drag, startPoint x: 525, startPoint y: 280, endPoint x: 838, endPoint y: 381, distance: 329.2
click at [838, 381] on div "8. 0 Overall we are pleased with this cooker. We had a Stoves induction range c…" at bounding box center [789, 427] width 527 height 325
drag, startPoint x: 838, startPoint y: 381, endPoint x: 769, endPoint y: 308, distance: 101.1
click at [1048, 42] on ng-md-icon "getI18NText('BUTTONS.CLOSE_DIALOG')" at bounding box center [1047, 37] width 22 height 22
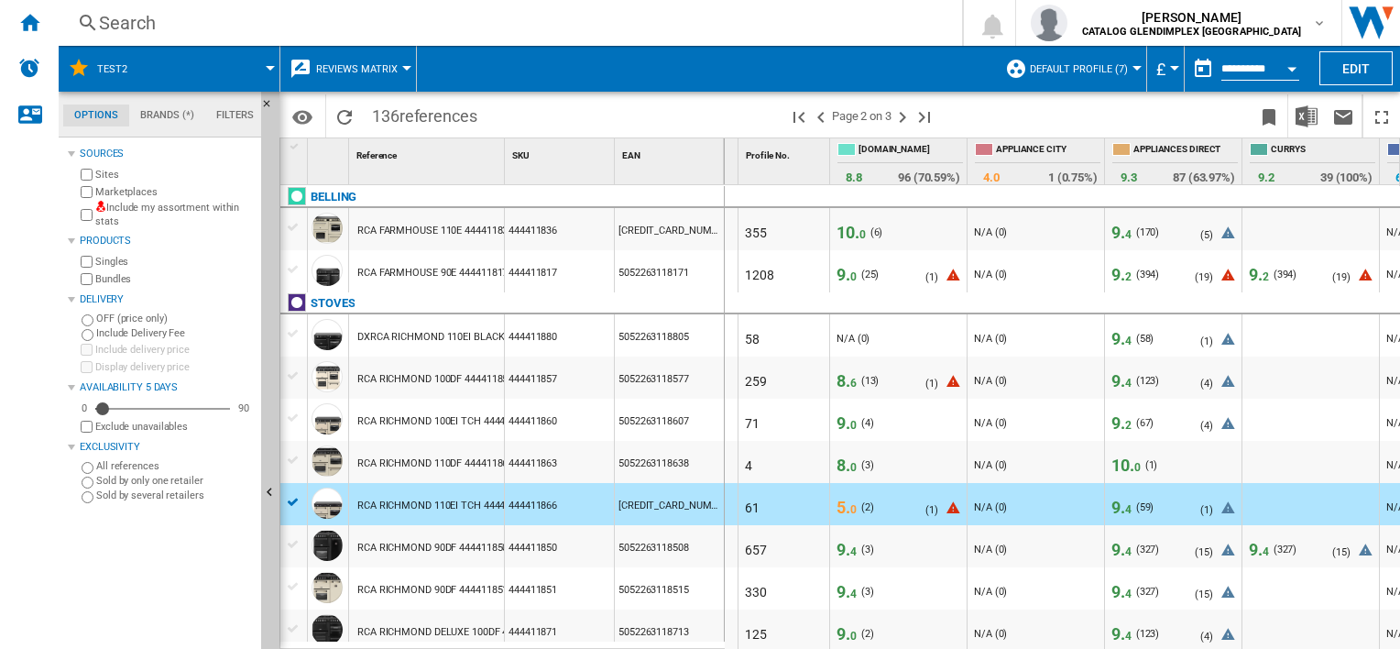
scroll to position [0, 399]
click at [1124, 505] on span "4" at bounding box center [1127, 509] width 6 height 13
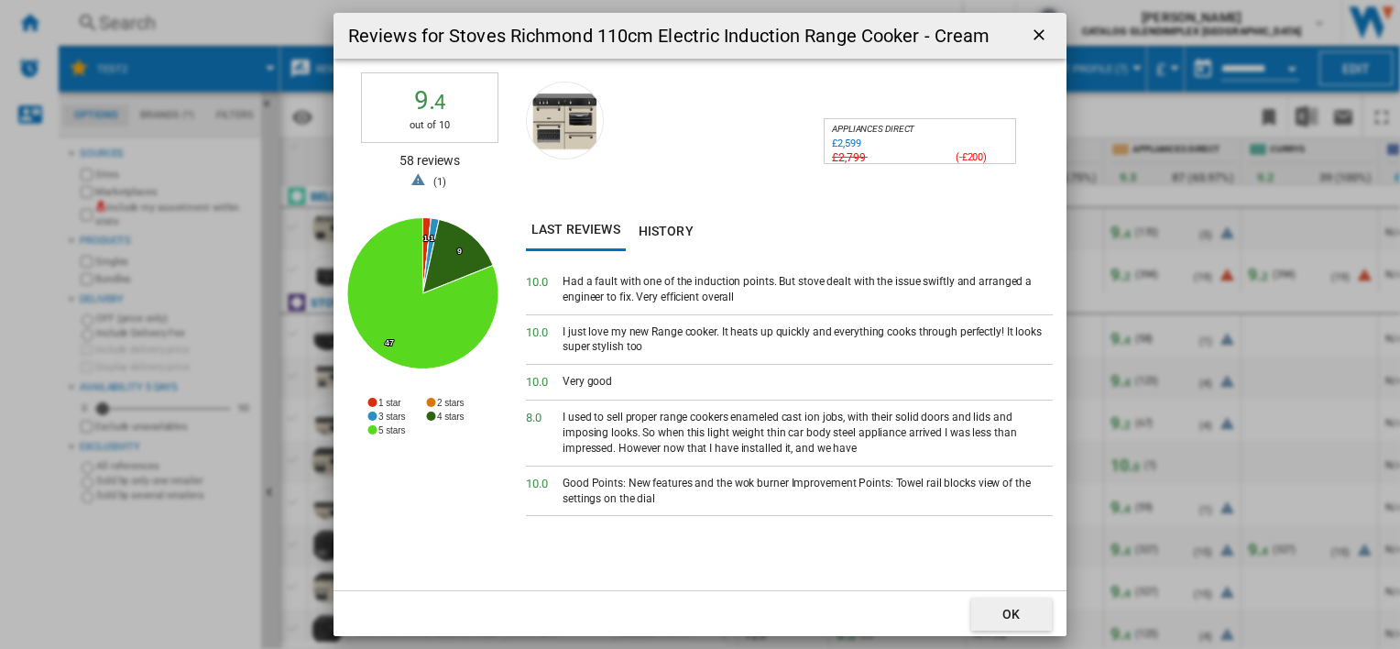
click at [639, 363] on div "10. 0 I just love my new Range cooker. It heats up quickly and everything cooks…" at bounding box center [789, 340] width 527 height 50
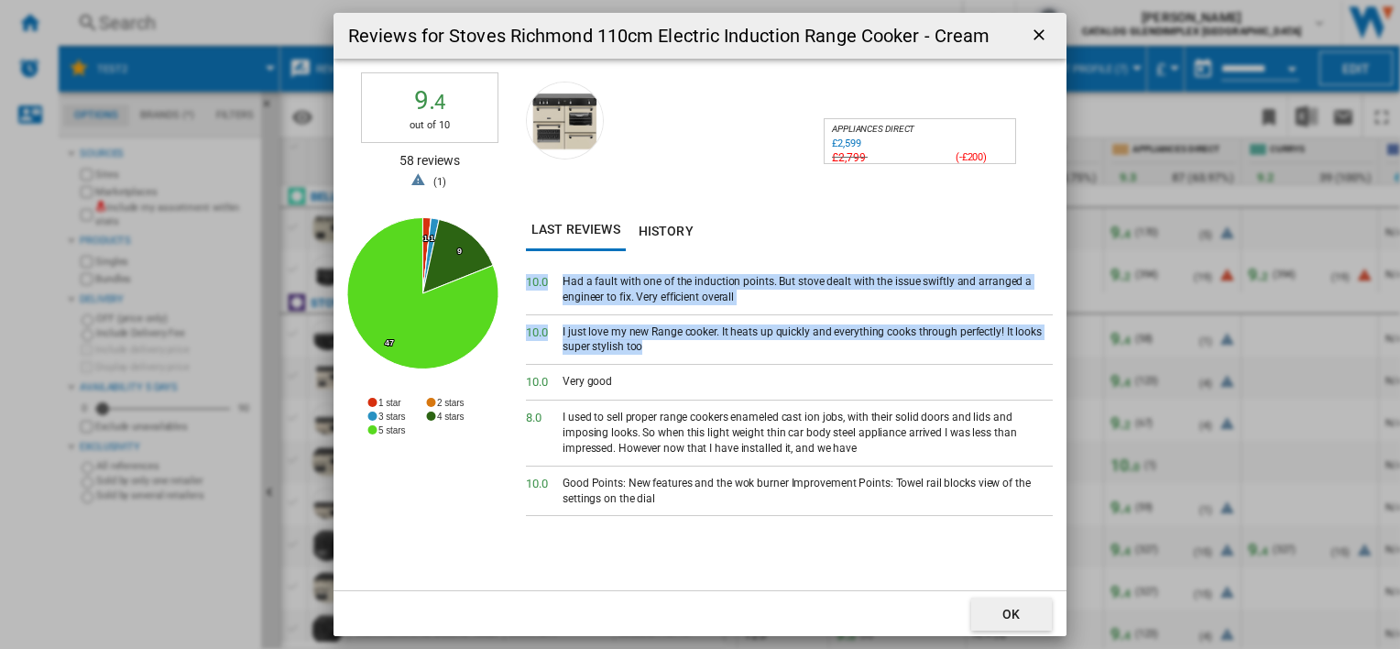
drag, startPoint x: 544, startPoint y: 279, endPoint x: 758, endPoint y: 350, distance: 225.1
click at [758, 350] on div "10. 0 Had a fault with one of the induction points. But stove dealt with the is…" at bounding box center [789, 427] width 527 height 325
drag, startPoint x: 758, startPoint y: 350, endPoint x: 670, endPoint y: 300, distance: 101.4
click at [1047, 40] on ng-md-icon "getI18NText('BUTTONS.CLOSE_DIALOG')" at bounding box center [1041, 37] width 22 height 22
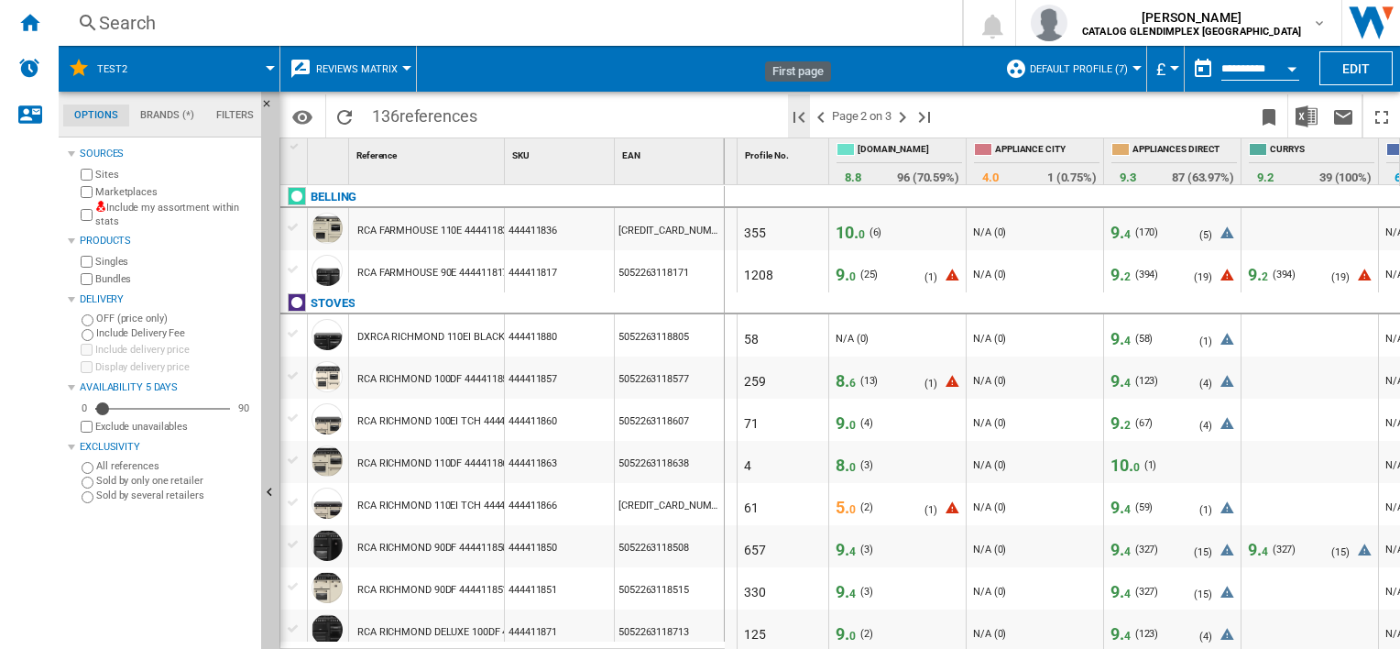
click at [792, 119] on ng-md-icon "First page" at bounding box center [799, 117] width 22 height 22
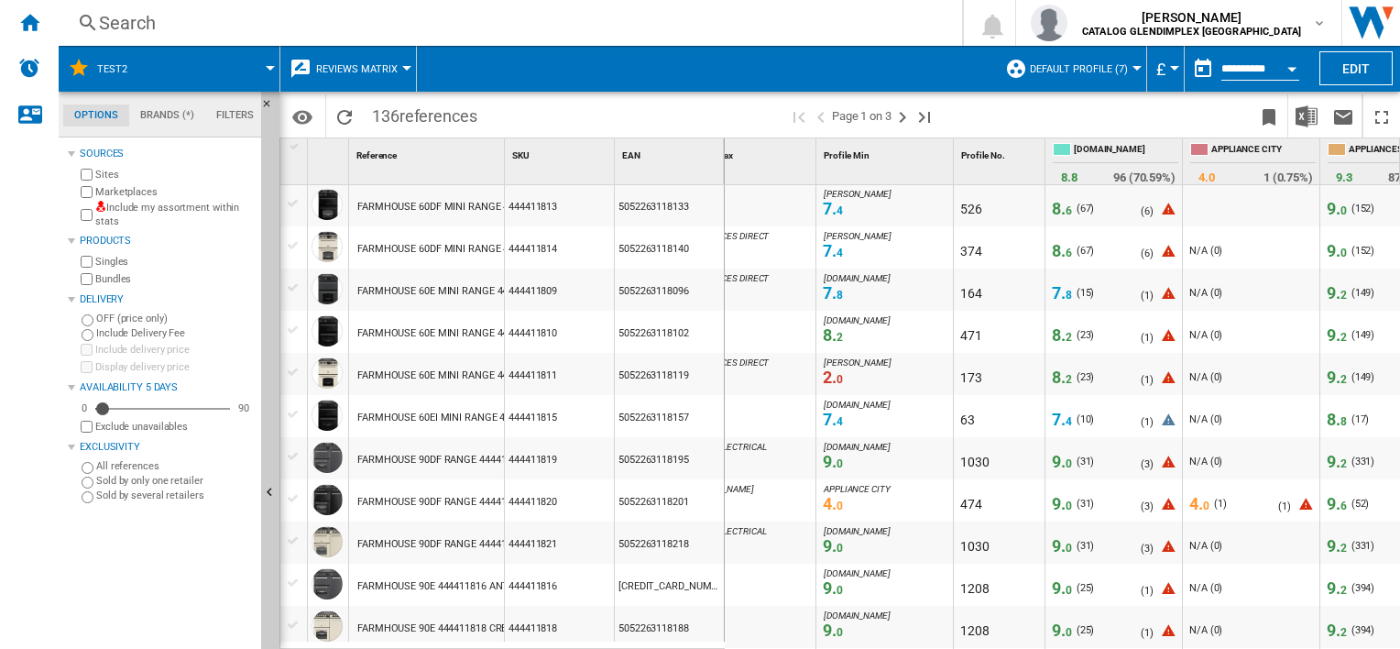
scroll to position [936, 0]
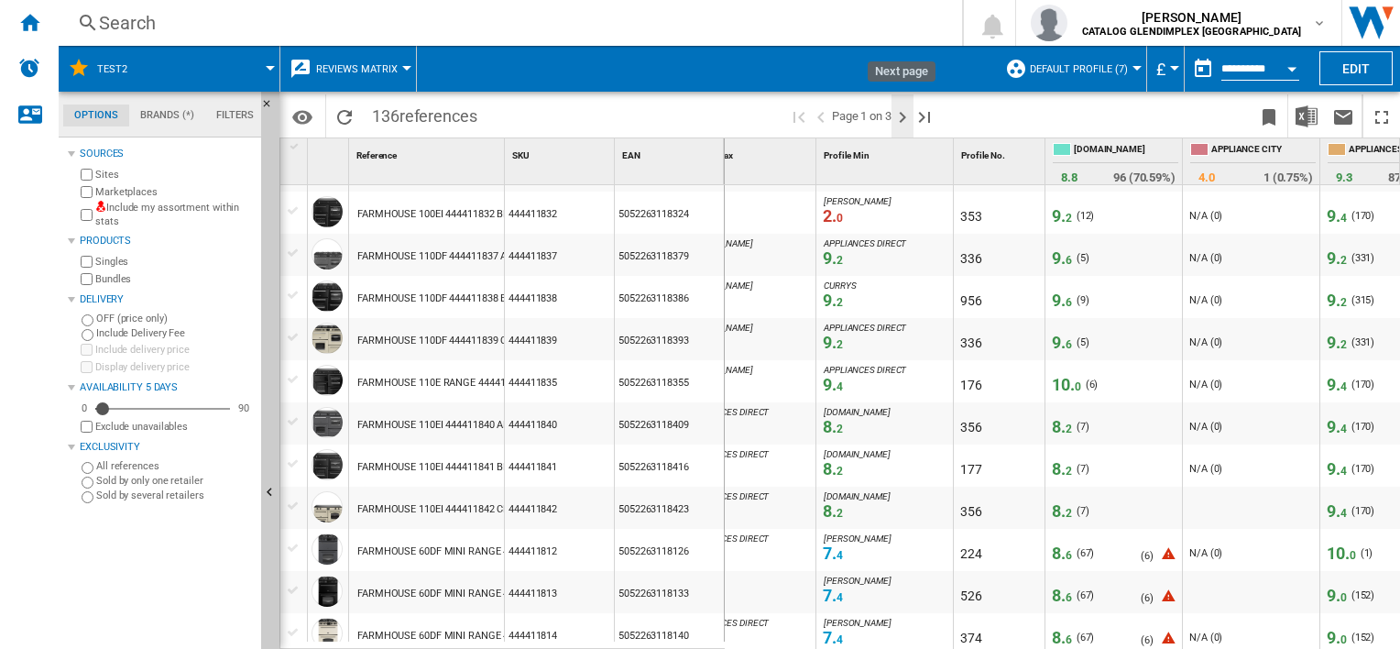
click at [908, 117] on ng-md-icon "Next page" at bounding box center [902, 117] width 22 height 22
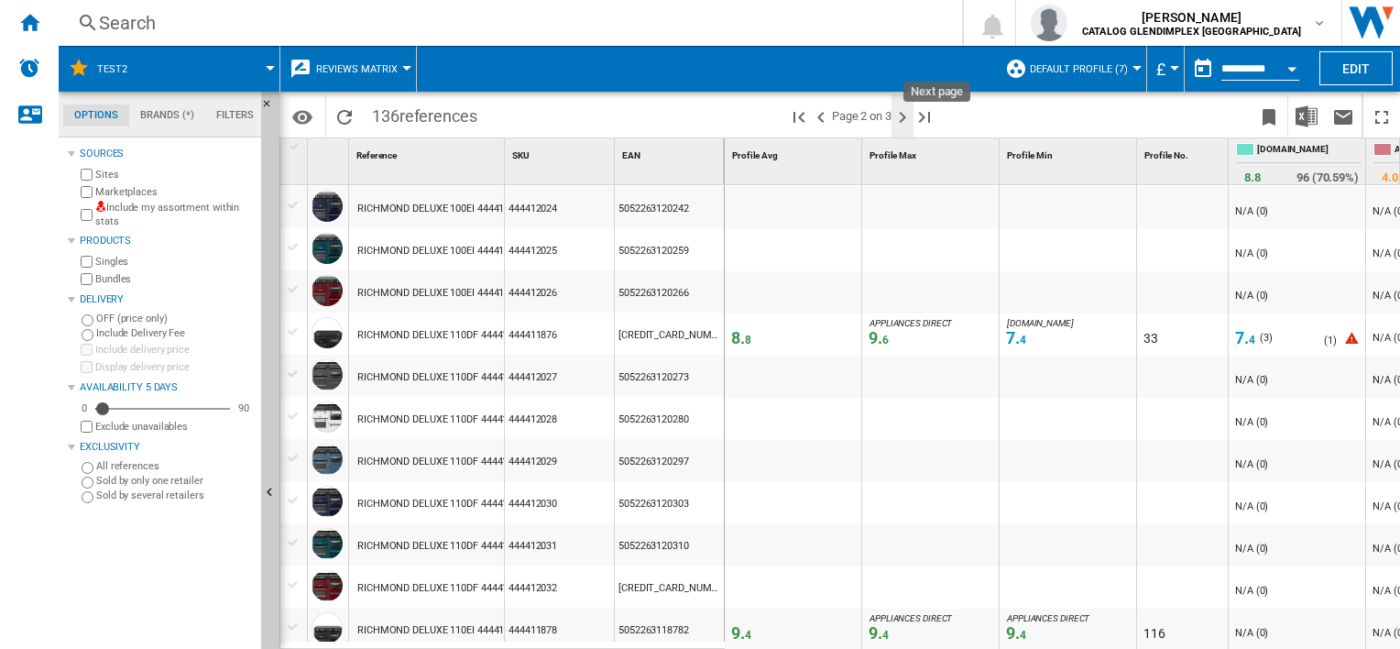
click at [899, 113] on ng-md-icon "Next page" at bounding box center [902, 117] width 22 height 22
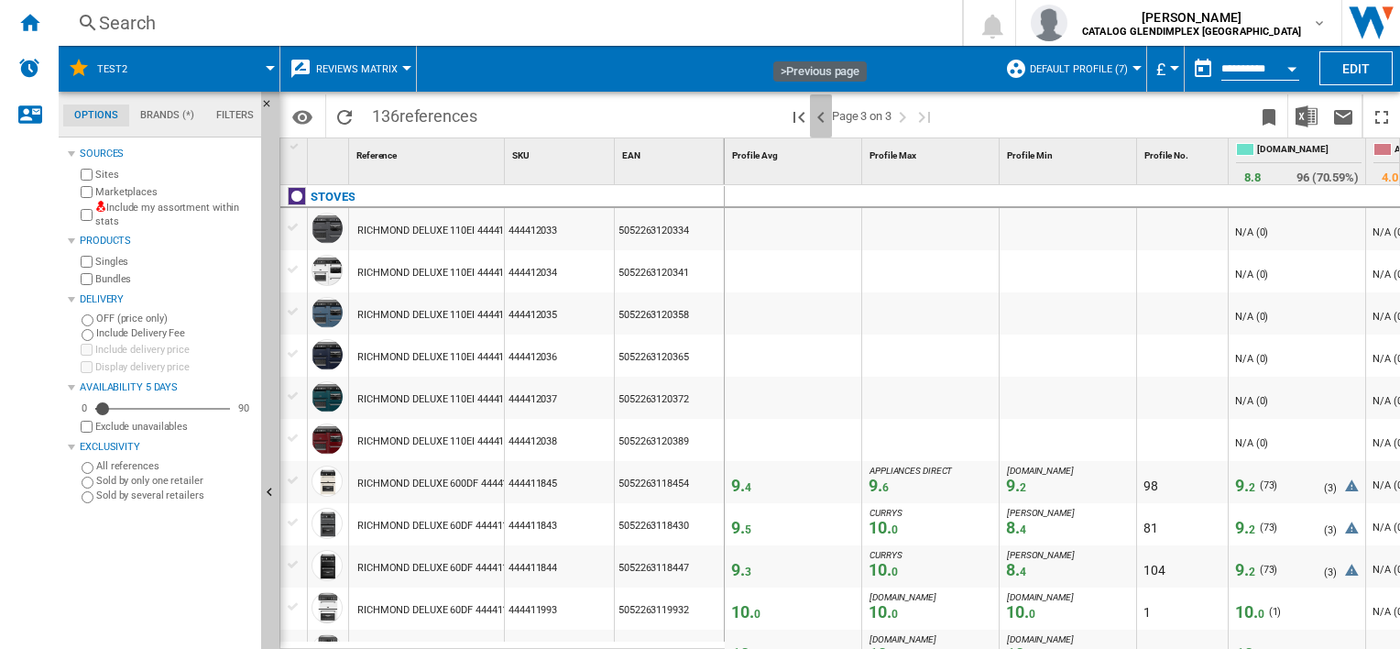
click at [823, 114] on ng-md-icon ">Previous page" at bounding box center [821, 117] width 22 height 22
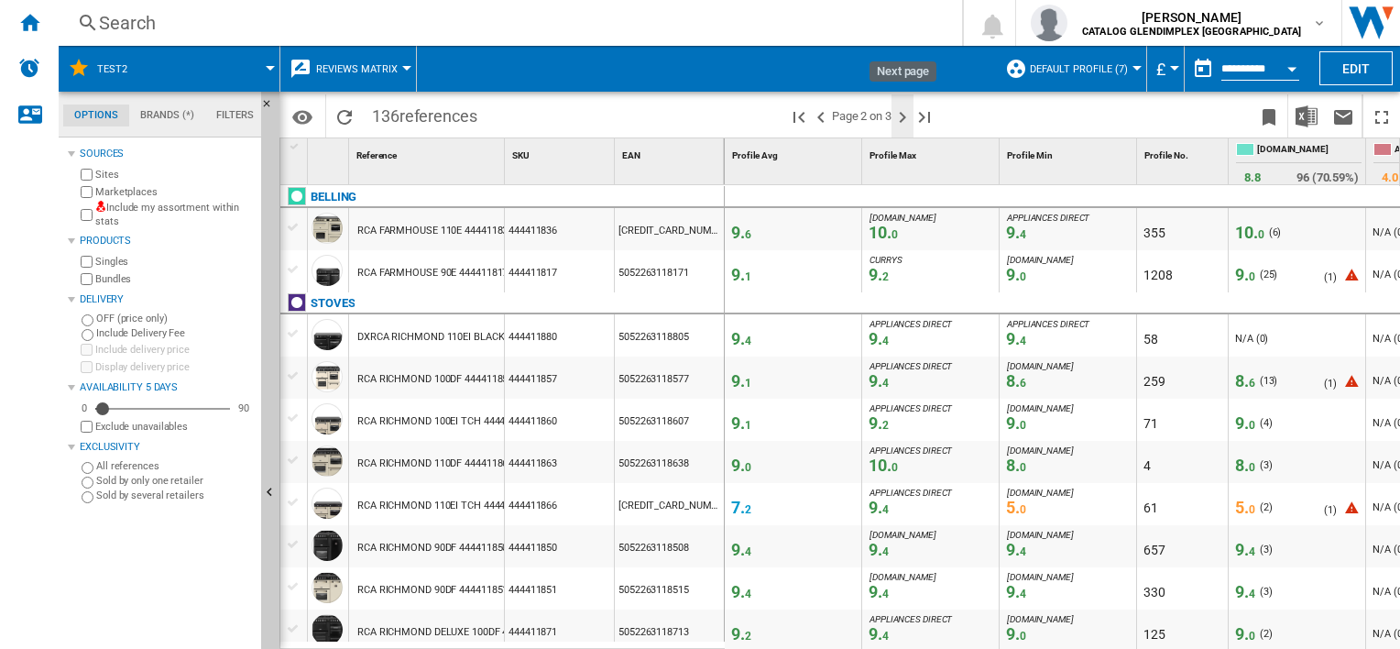
click at [904, 113] on ng-md-icon "Next page" at bounding box center [902, 117] width 22 height 22
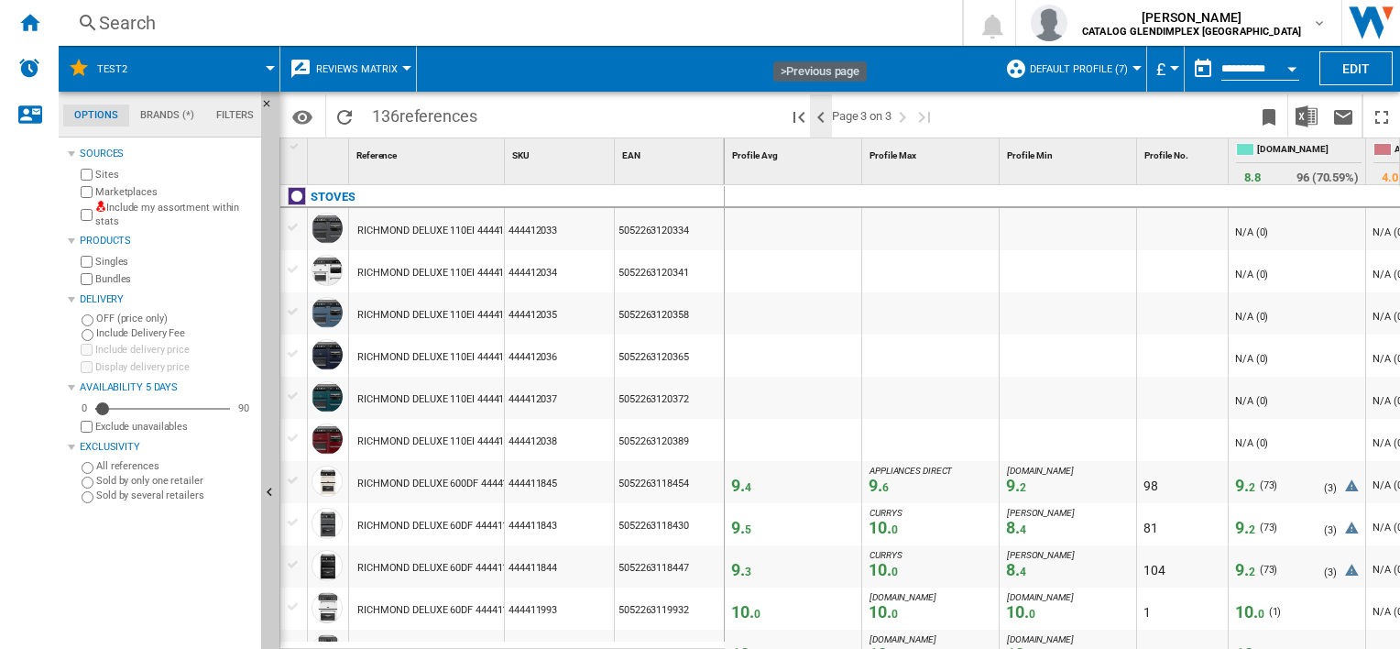
click at [818, 121] on ng-md-icon ">Previous page" at bounding box center [821, 117] width 22 height 22
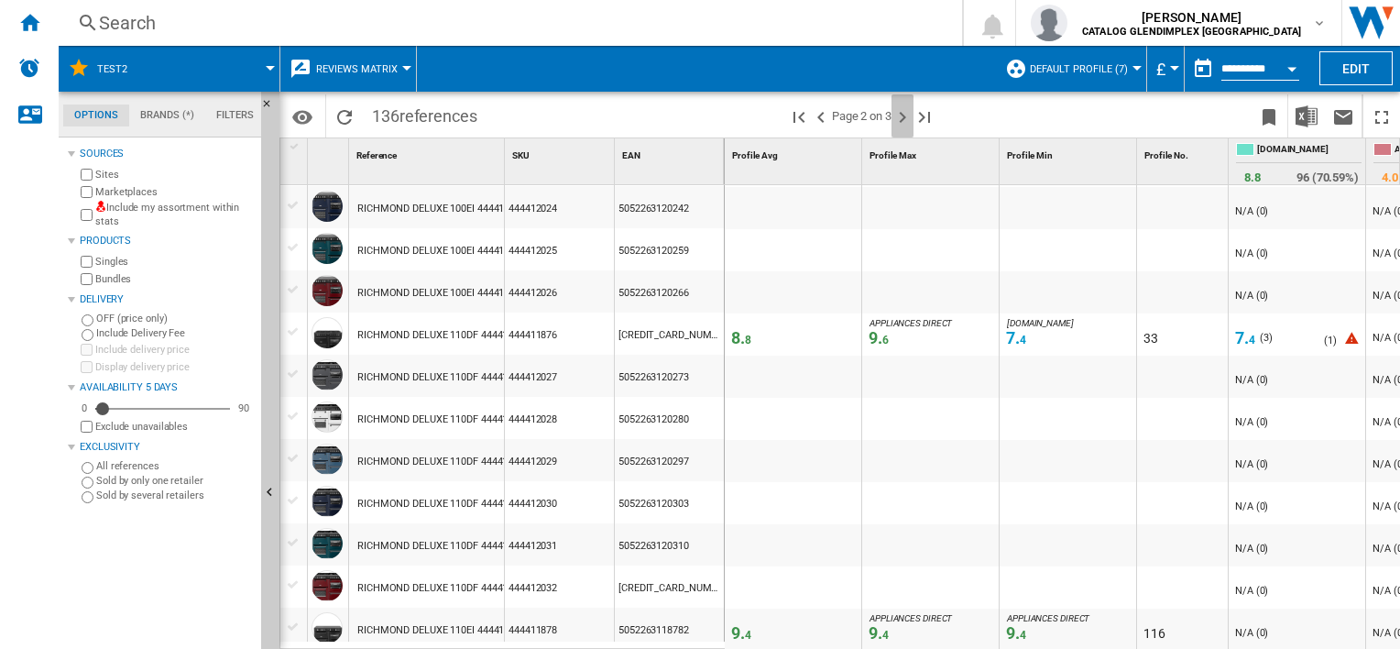
click at [912, 117] on ng-md-icon "Next page" at bounding box center [902, 117] width 22 height 22
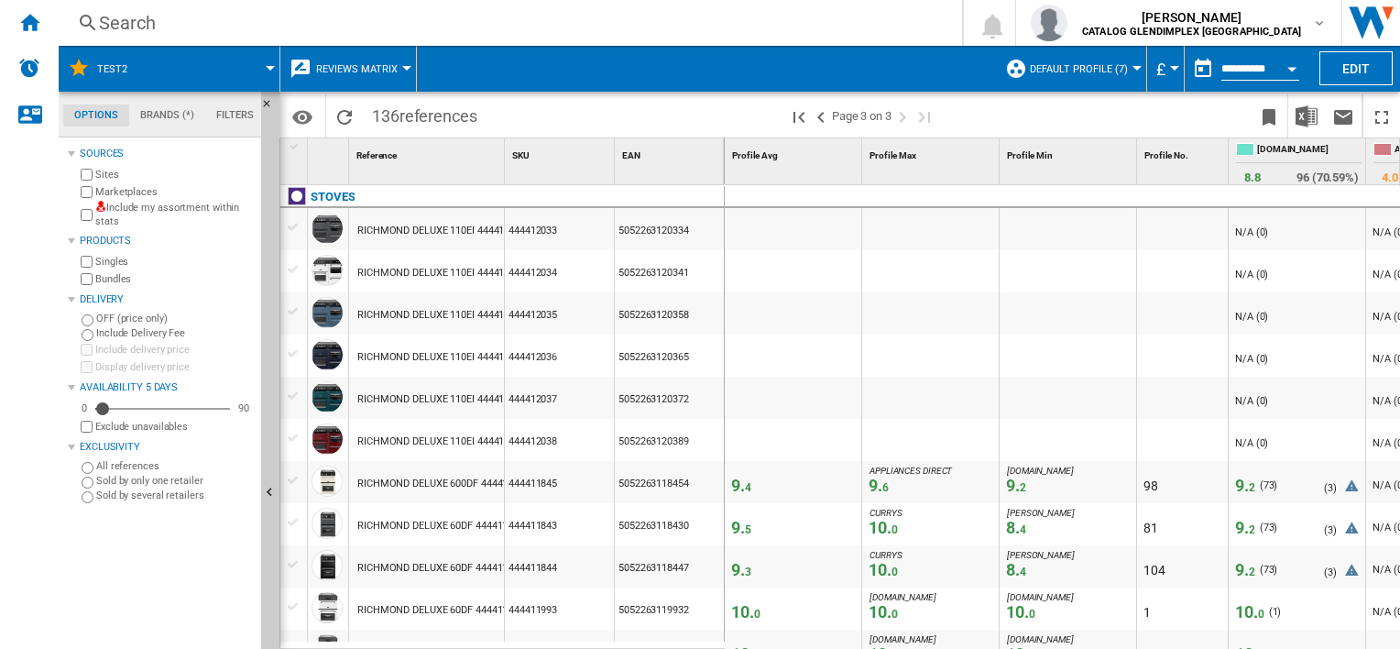
click at [260, 18] on div "Search" at bounding box center [506, 23] width 815 height 26
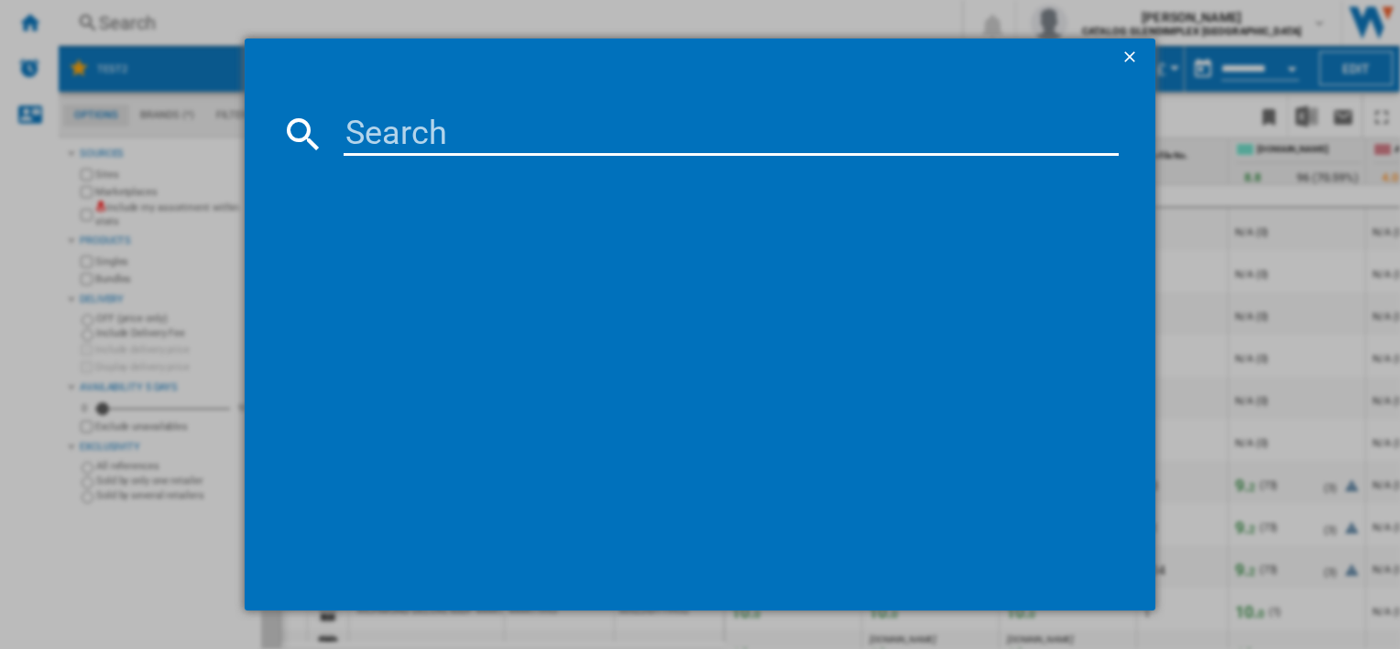
click at [351, 139] on input at bounding box center [731, 134] width 774 height 44
type input "444411832"
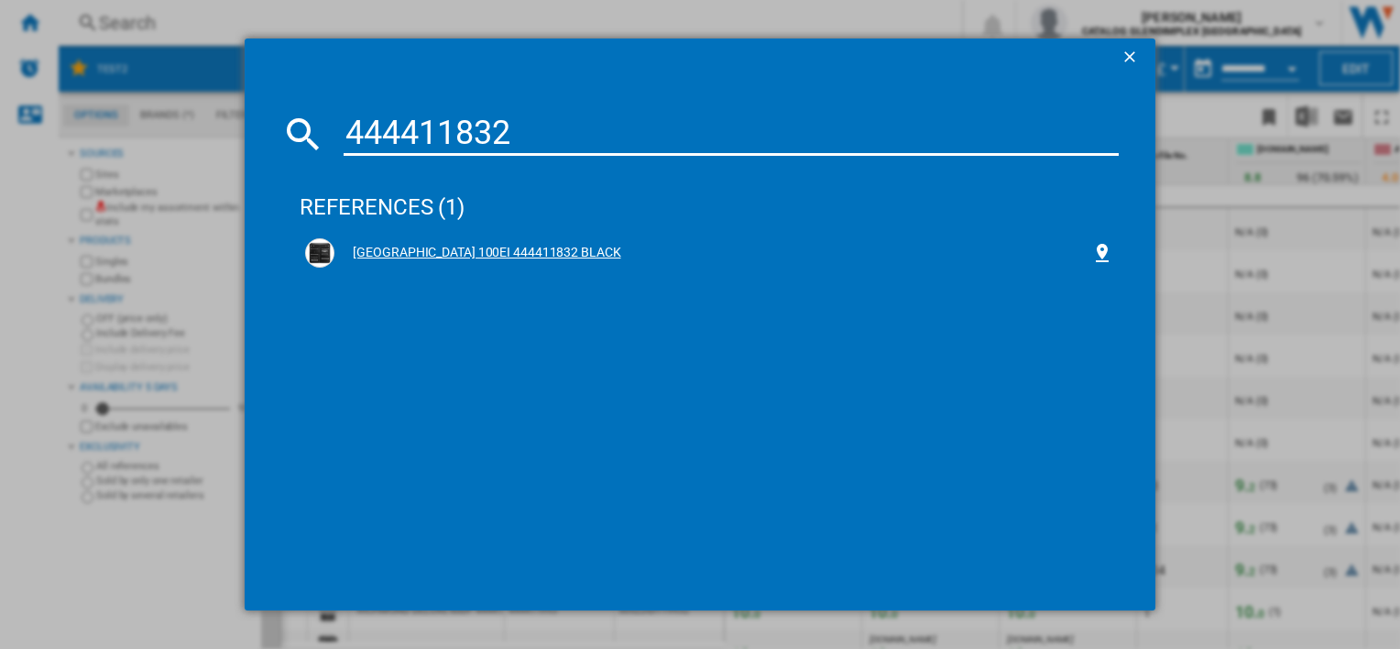
click at [485, 245] on div "BELLING FARMHOUSE 100EI 444411832 BLACK" at bounding box center [712, 253] width 756 height 18
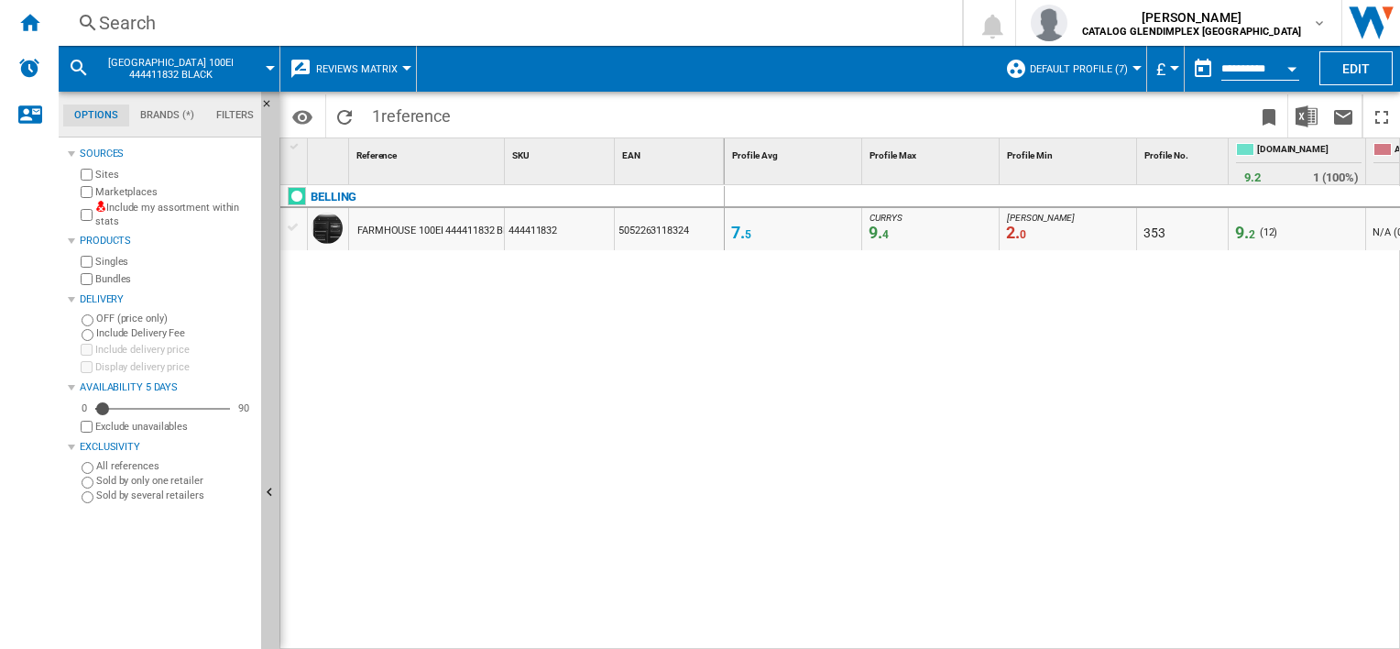
click at [1240, 235] on span "9. 2" at bounding box center [1245, 232] width 20 height 19
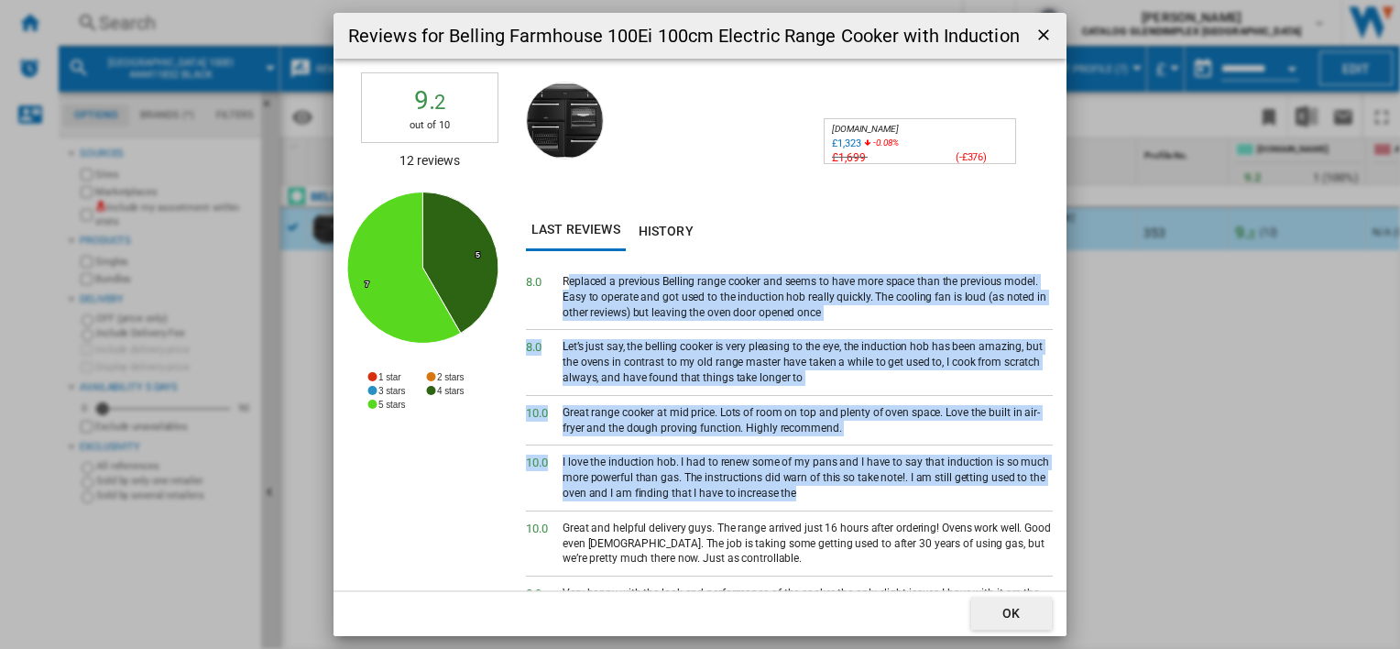
drag, startPoint x: 647, startPoint y: 301, endPoint x: 961, endPoint y: 489, distance: 366.1
click at [961, 489] on div "8. 0 Replaced a previous Belling range cooker and seems to have more space than…" at bounding box center [789, 453] width 527 height 377
drag, startPoint x: 526, startPoint y: 282, endPoint x: 843, endPoint y: 487, distance: 377.1
click at [843, 487] on div "8. 0 Replaced a previous Belling range cooker and seems to have more space than…" at bounding box center [789, 453] width 527 height 377
drag, startPoint x: 843, startPoint y: 487, endPoint x: 722, endPoint y: 377, distance: 162.8
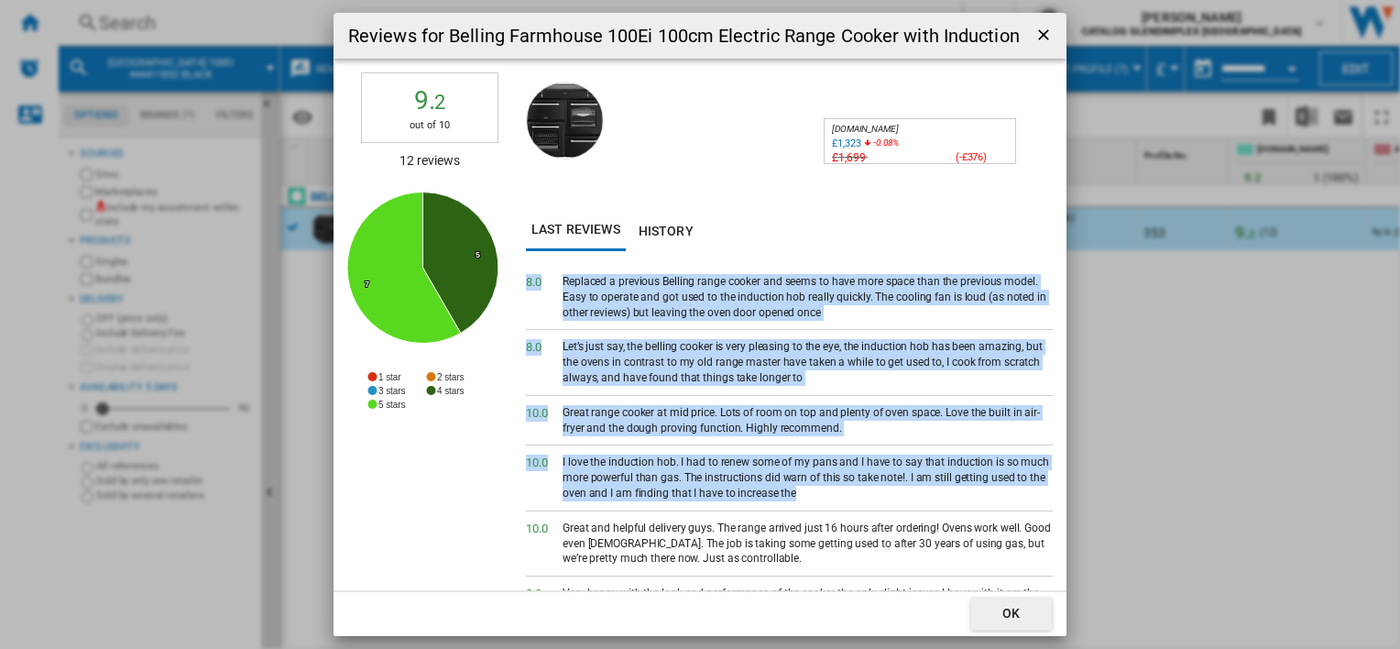
copy div "8. 0 Replaced a previous Belling range cooker and seems to have more space than…"
click at [1040, 30] on ng-md-icon "getI18NText('BUTTONS.CLOSE_DIALOG')" at bounding box center [1045, 37] width 22 height 22
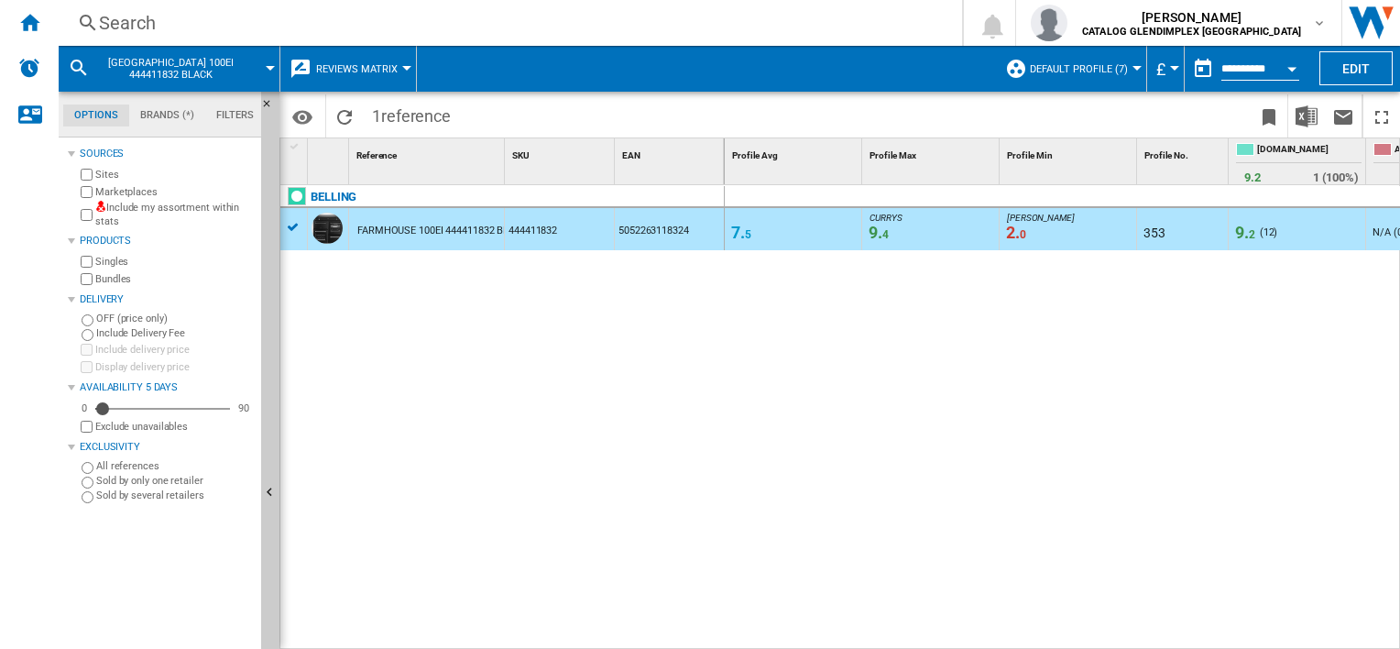
scroll to position [0, 62]
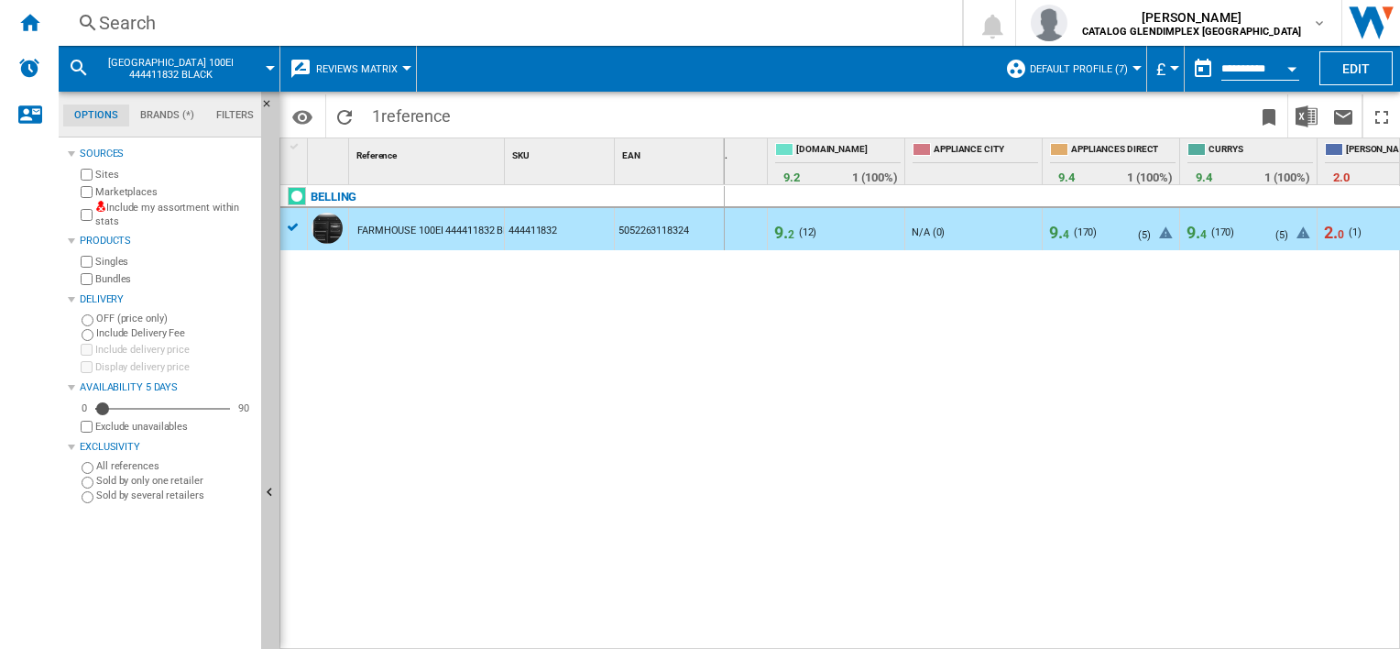
click at [1339, 228] on span "0" at bounding box center [1341, 234] width 6 height 13
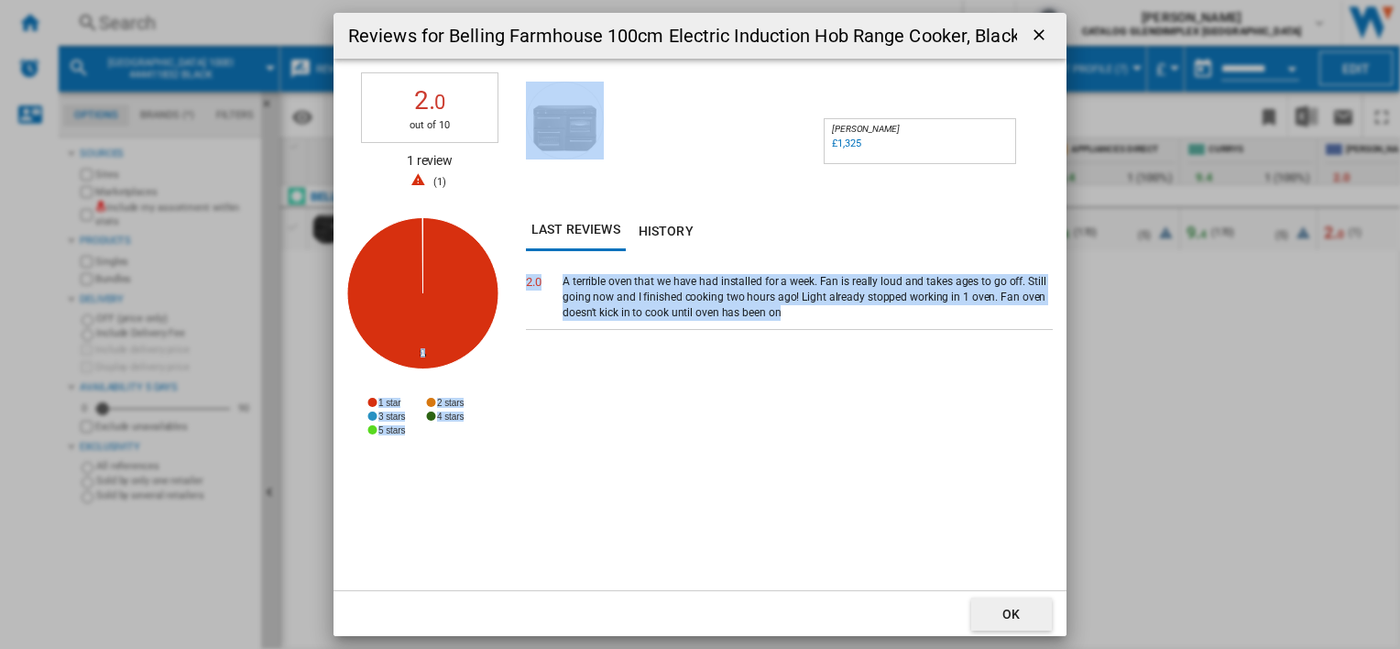
drag, startPoint x: 523, startPoint y: 279, endPoint x: 796, endPoint y: 313, distance: 275.2
click at [796, 313] on div "2. 0 out of 10 1 review ( 1 ) Created with Highcharts 5.0.14 1 1 1 star 2 stars…" at bounding box center [699, 324] width 733 height 531
drag, startPoint x: 796, startPoint y: 313, endPoint x: 740, endPoint y: 308, distance: 56.2
click at [740, 308] on div "A terrible oven that we have had installed for a week. Fan is really loud and t…" at bounding box center [808, 297] width 490 height 46
click at [775, 312] on div "A terrible oven that we have had installed for a week. Fan is really loud and t…" at bounding box center [808, 297] width 490 height 46
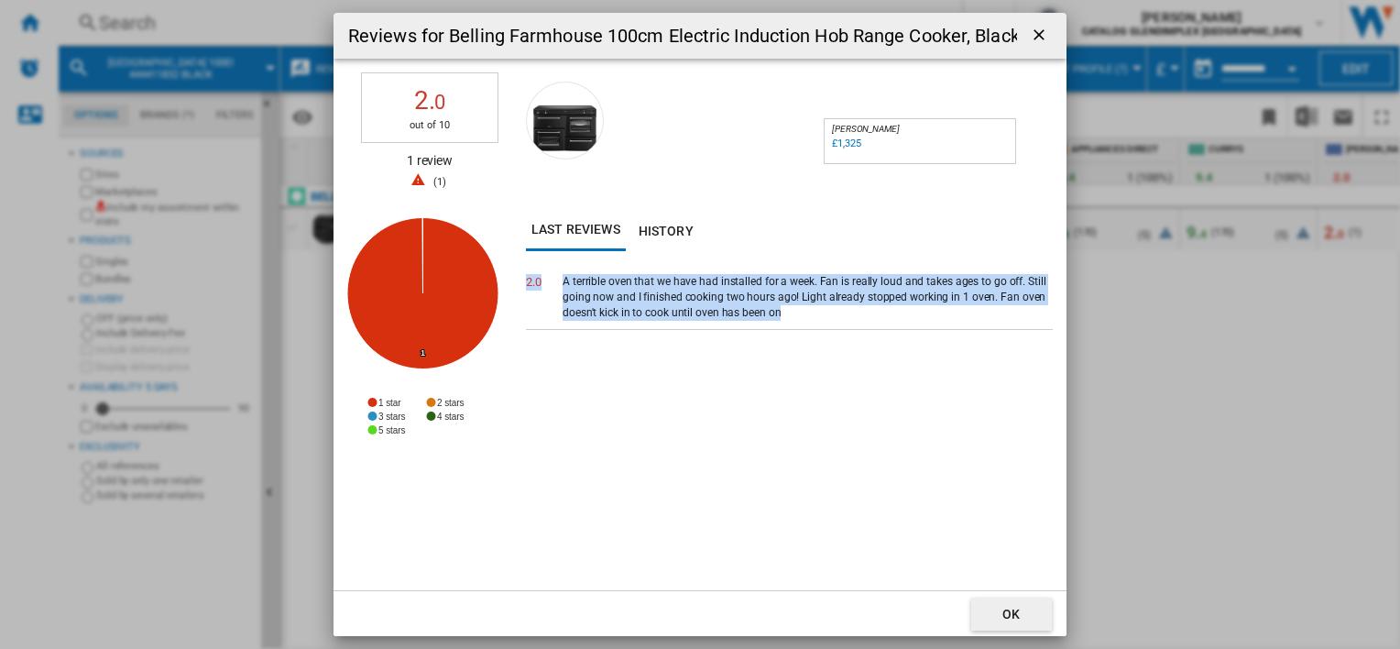
drag, startPoint x: 789, startPoint y: 313, endPoint x: 525, endPoint y: 279, distance: 266.0
click at [526, 279] on div "2. 0 A terrible oven that we have had installed for a week. Fan is really loud …" at bounding box center [789, 297] width 527 height 65
drag, startPoint x: 525, startPoint y: 279, endPoint x: 619, endPoint y: 295, distance: 95.6
copy div "2. 0 A terrible oven that we have had installed for a week. Fan is really loud …"
click at [1030, 39] on ng-md-icon "getI18NText('BUTTONS.CLOSE_DIALOG')" at bounding box center [1041, 37] width 22 height 22
